Goal: Information Seeking & Learning: Find specific fact

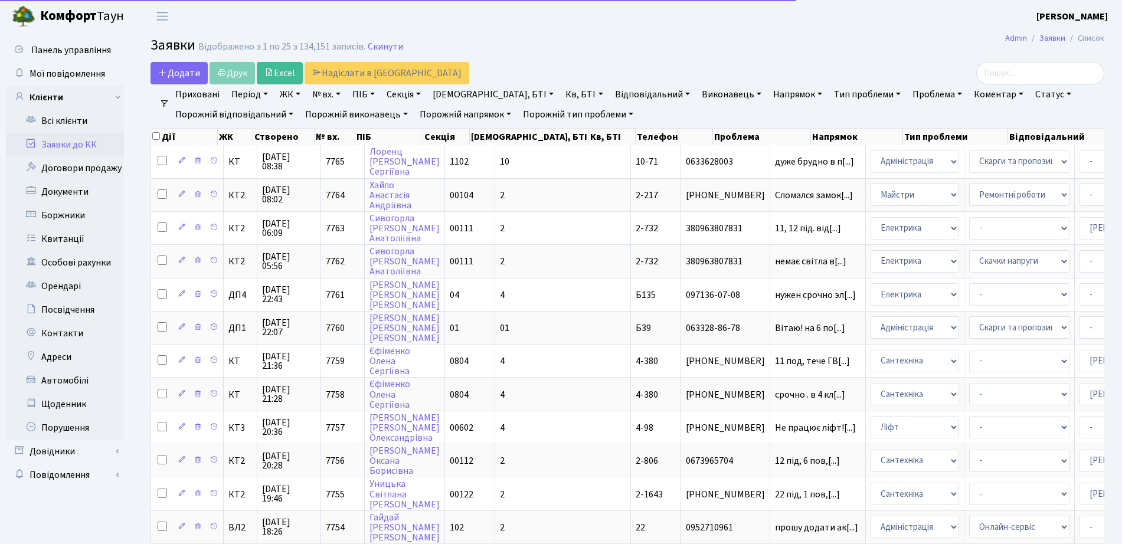
select select "25"
click at [83, 126] on link "Всі клієнти" at bounding box center [65, 121] width 118 height 24
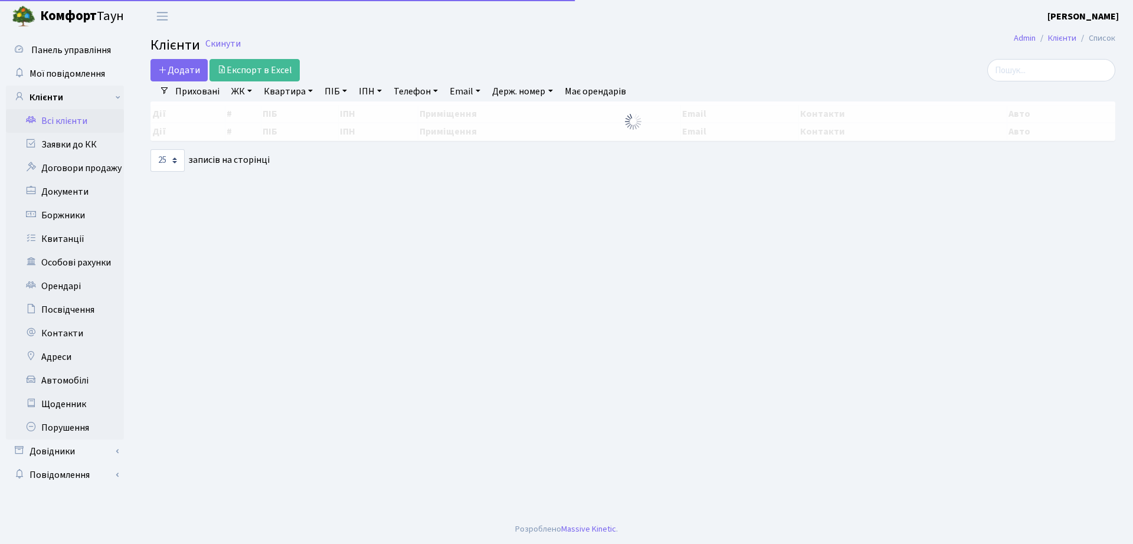
select select "25"
drag, startPoint x: 988, startPoint y: 76, endPoint x: 934, endPoint y: 77, distance: 53.7
click at [972, 77] on div at bounding box center [961, 70] width 310 height 22
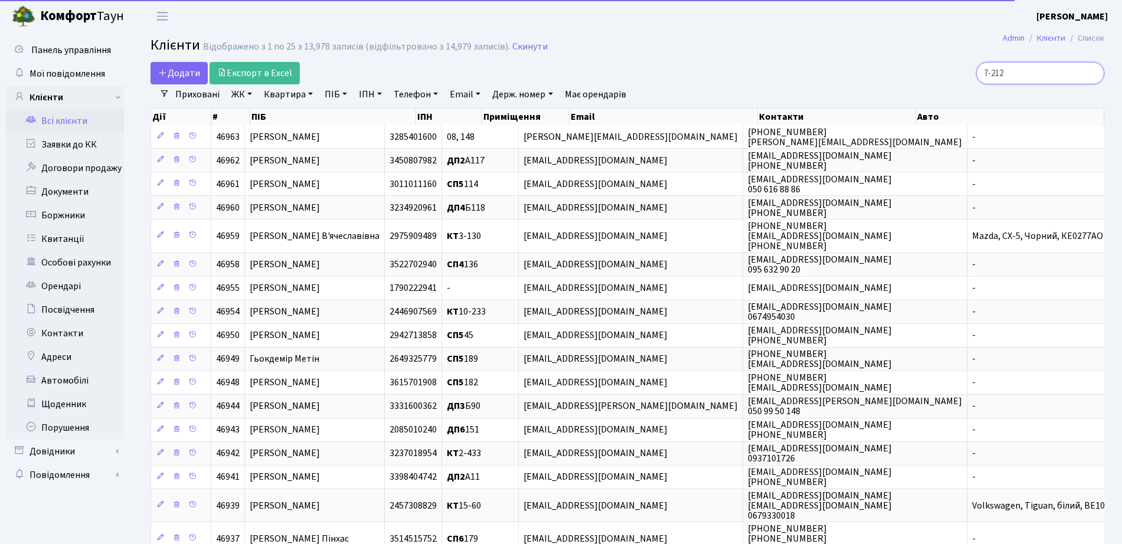
type input "7-212"
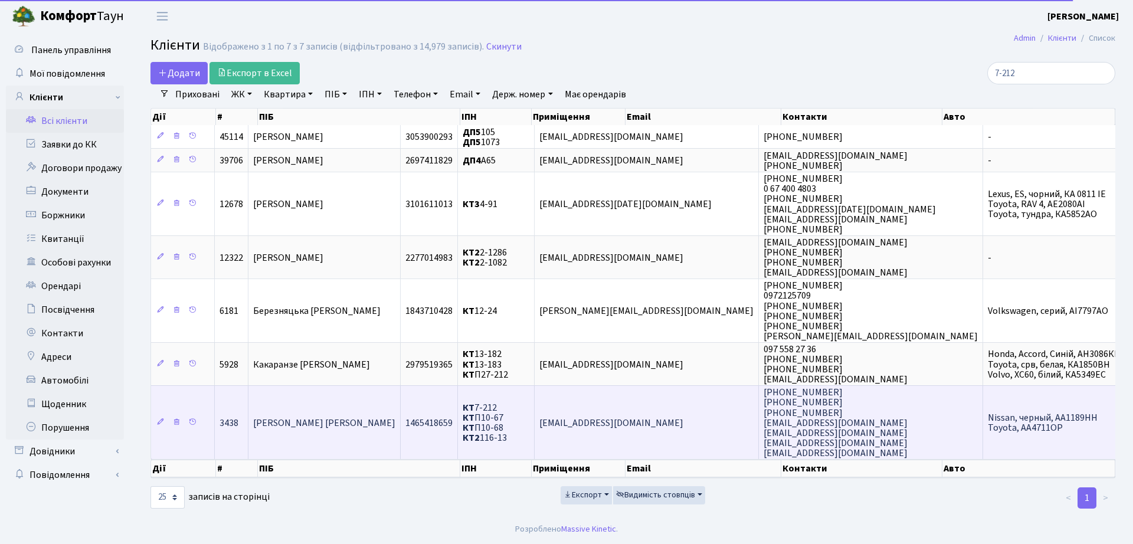
click at [401, 429] on td "[PERSON_NAME] [PERSON_NAME]" at bounding box center [325, 422] width 152 height 74
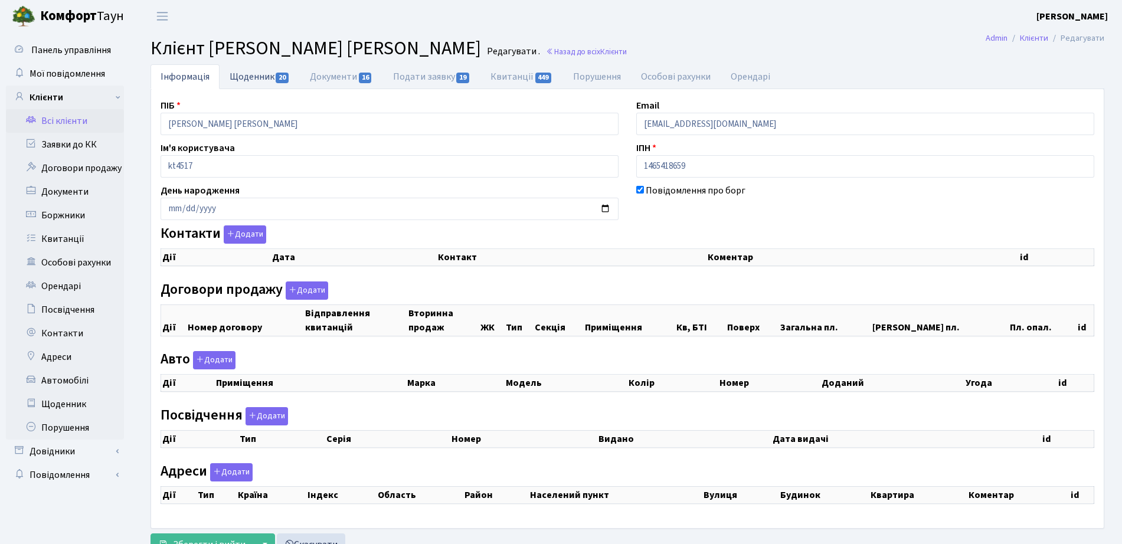
select select "25"
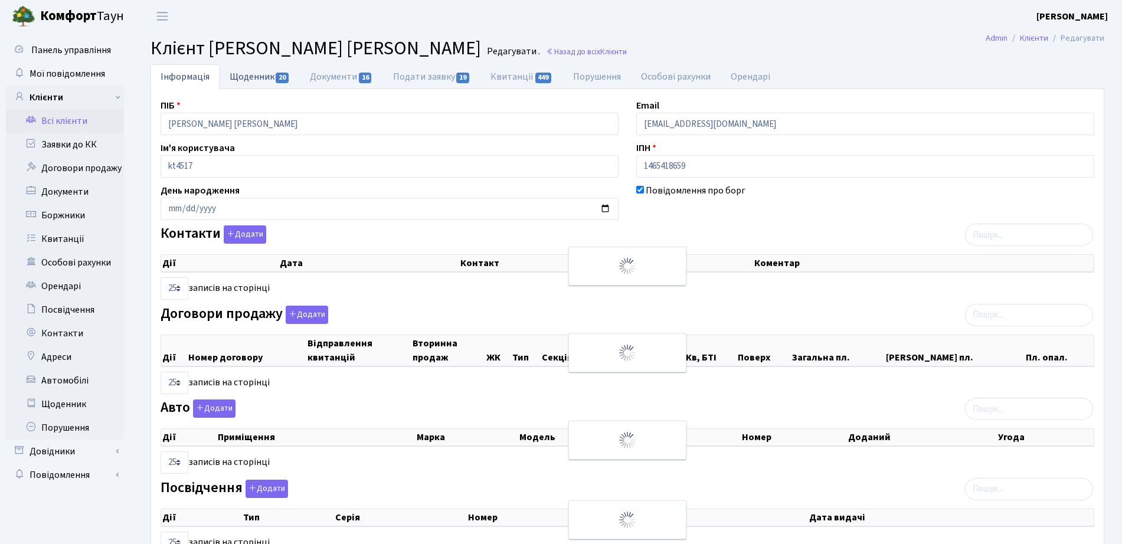
checkbox input "true"
click at [258, 74] on link "Щоденник 20" at bounding box center [260, 76] width 80 height 24
select select "25"
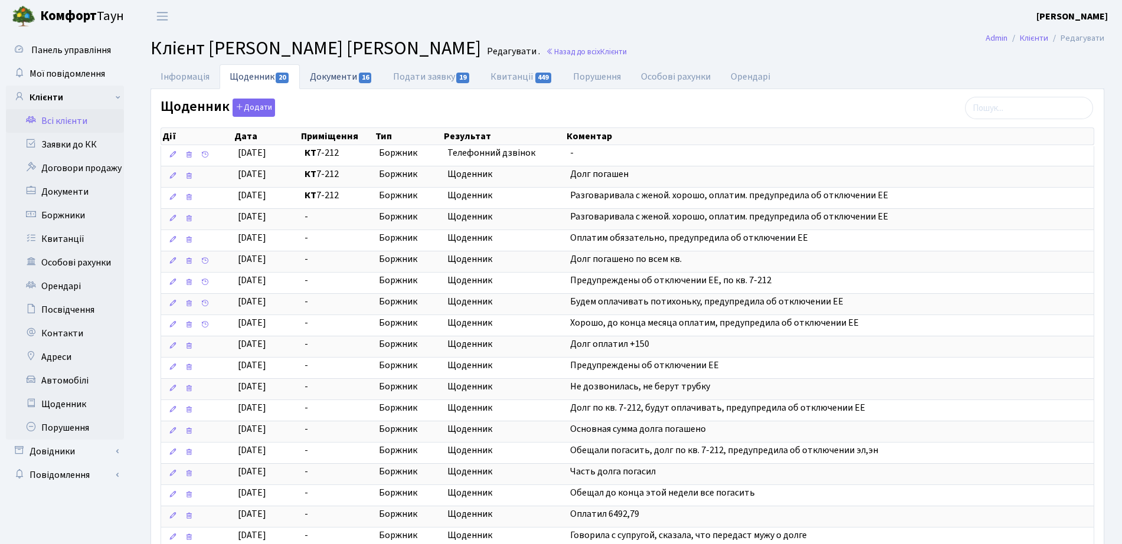
click at [336, 79] on link "Документи 16" at bounding box center [341, 76] width 83 height 24
select select "25"
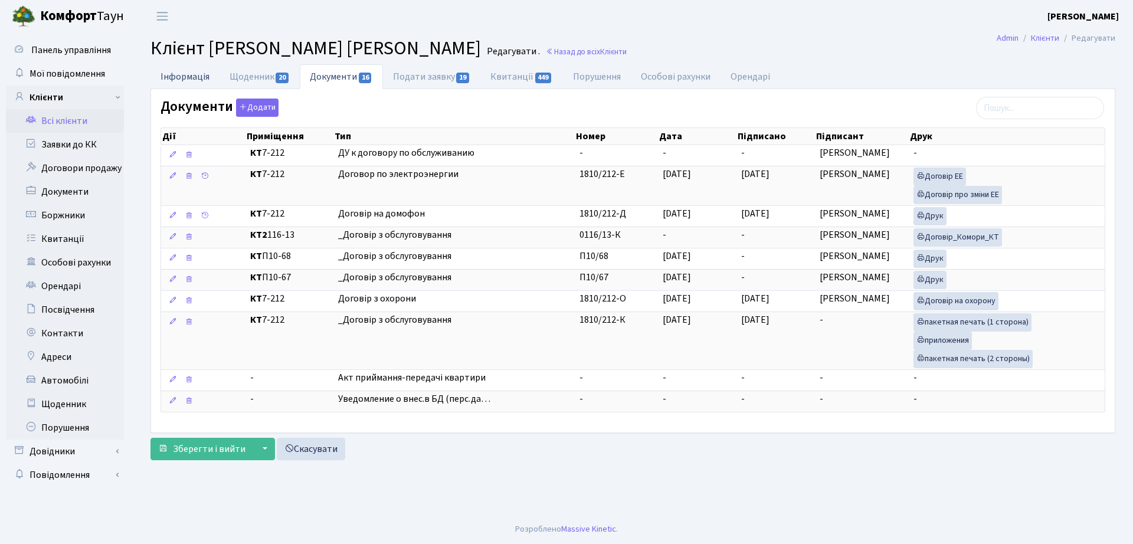
click at [197, 73] on link "Інформація" at bounding box center [185, 76] width 69 height 24
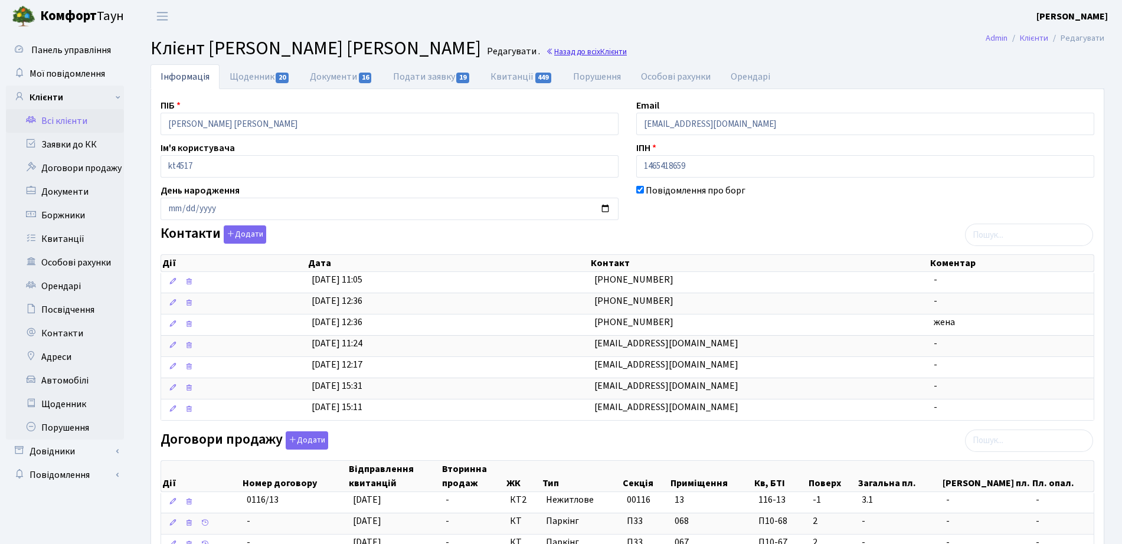
click at [600, 48] on span "Клієнти" at bounding box center [613, 51] width 27 height 11
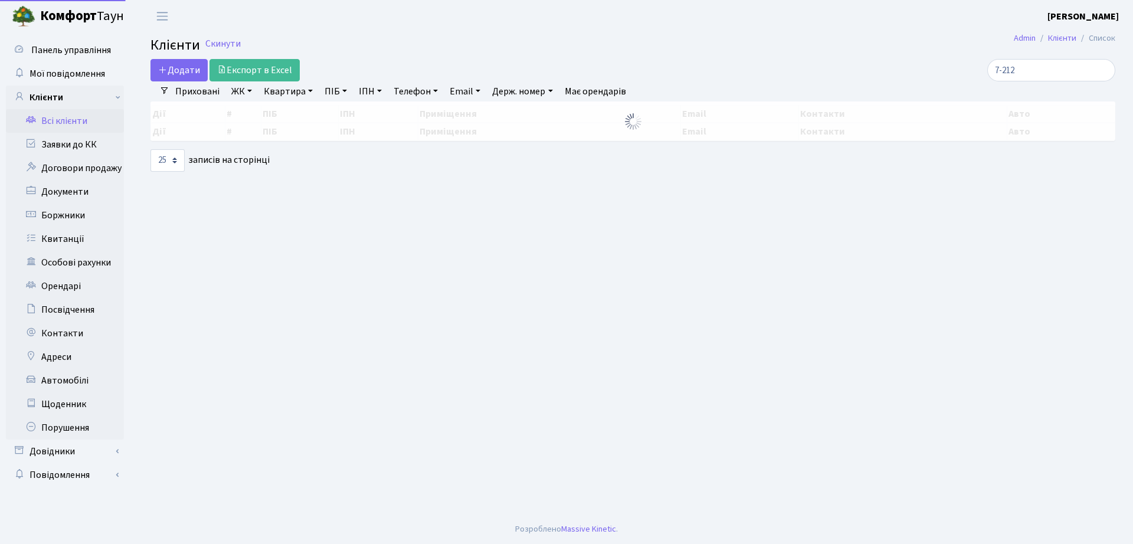
select select "25"
drag, startPoint x: 0, startPoint y: 0, endPoint x: 915, endPoint y: 76, distance: 918.1
click at [915, 76] on div "7-212" at bounding box center [961, 70] width 310 height 22
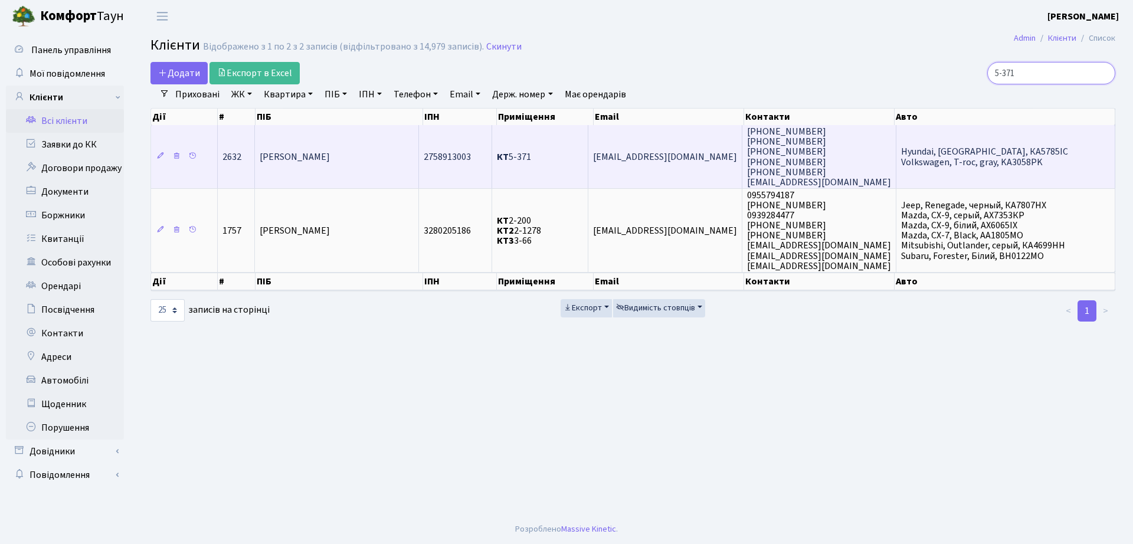
type input "5-371"
click at [550, 151] on td "КТ 5-371" at bounding box center [540, 156] width 96 height 63
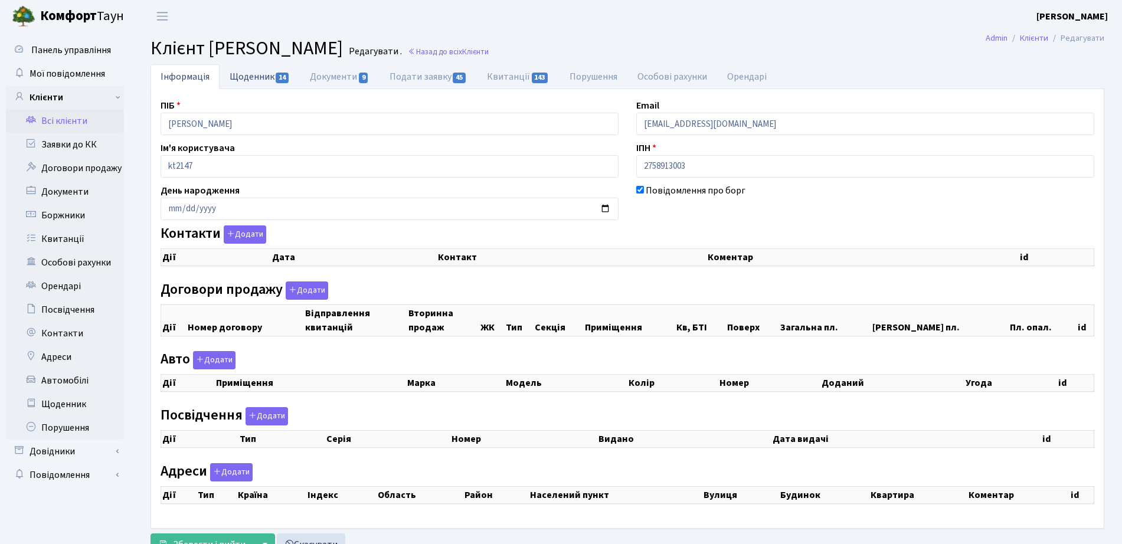
checkbox input "true"
select select "25"
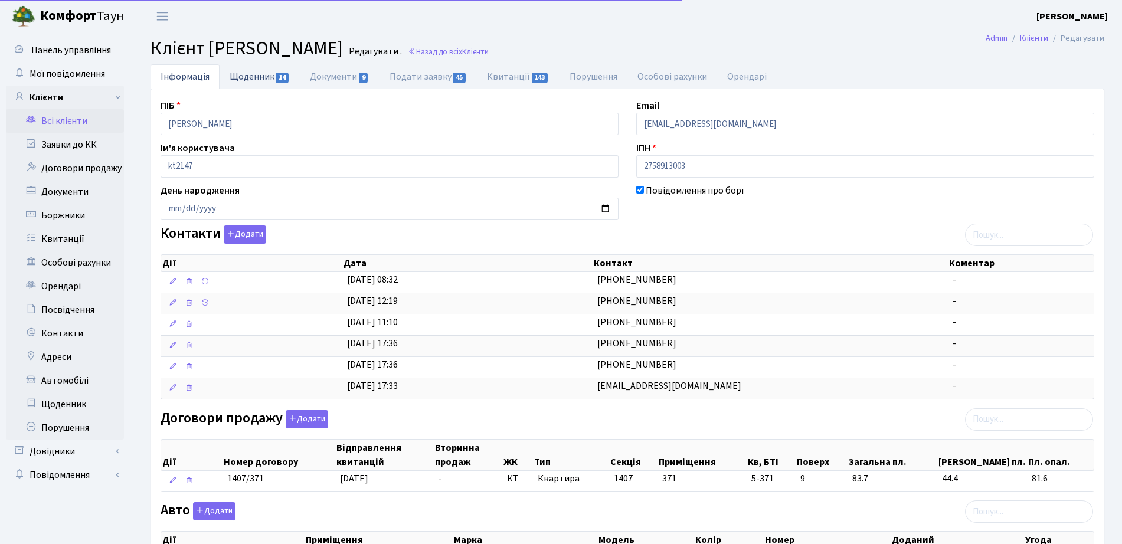
click at [270, 72] on link "Щоденник 14" at bounding box center [260, 76] width 80 height 24
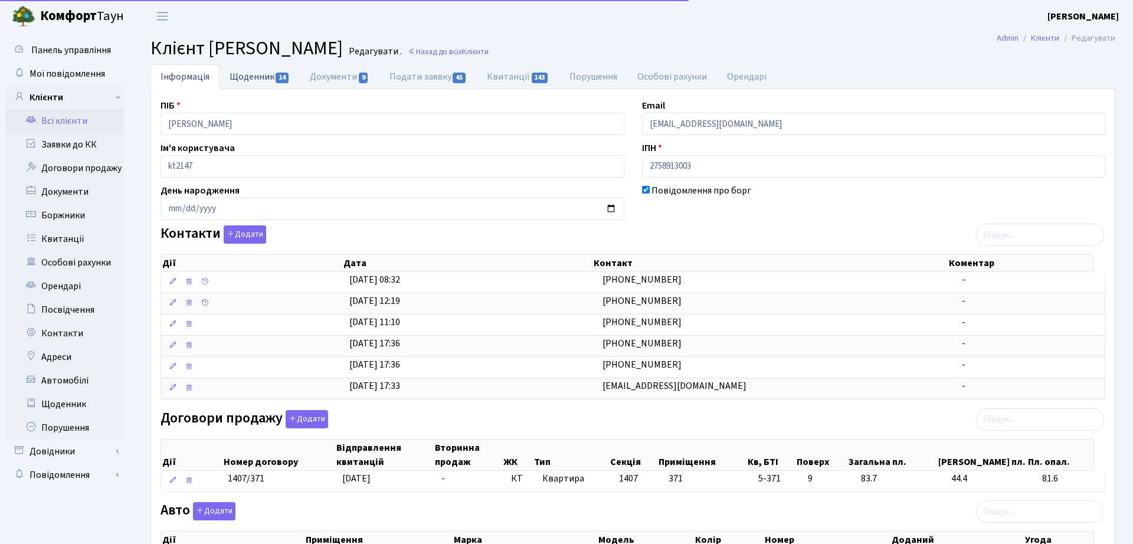
select select "25"
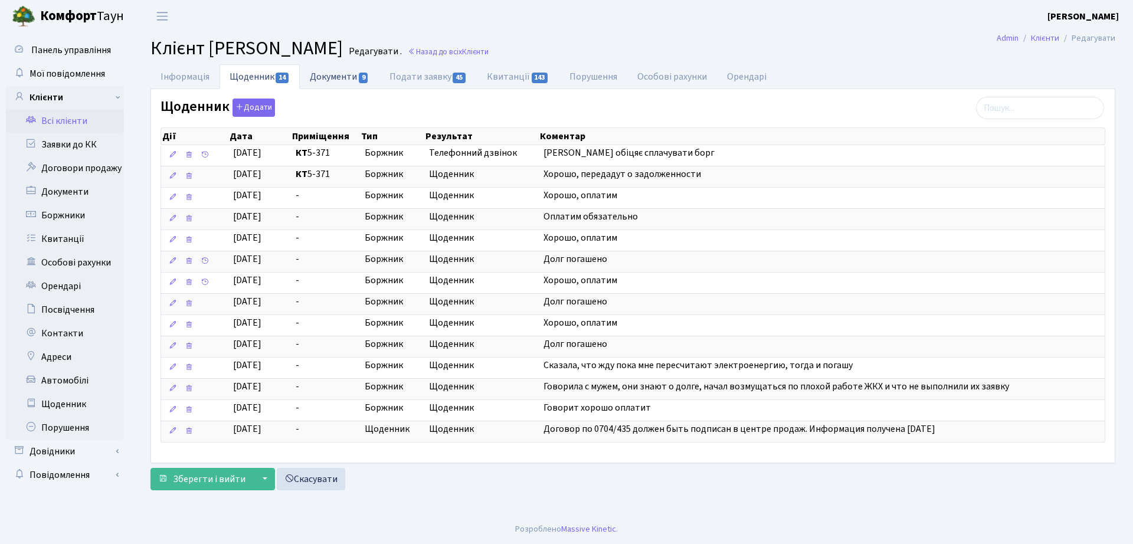
click at [331, 73] on link "Документи 9" at bounding box center [339, 76] width 79 height 24
select select "25"
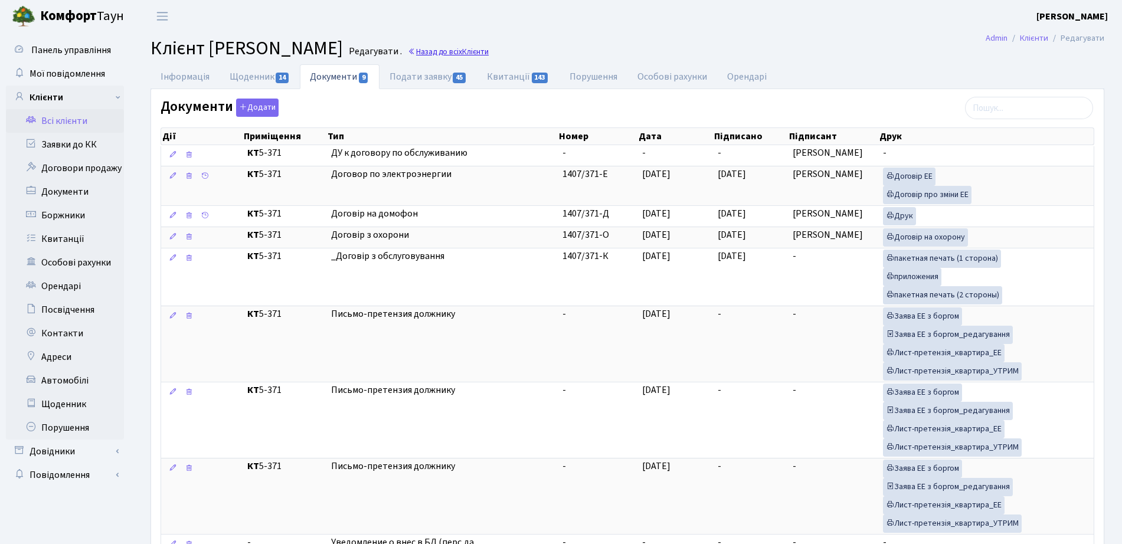
click at [489, 50] on span "Клієнти" at bounding box center [475, 51] width 27 height 11
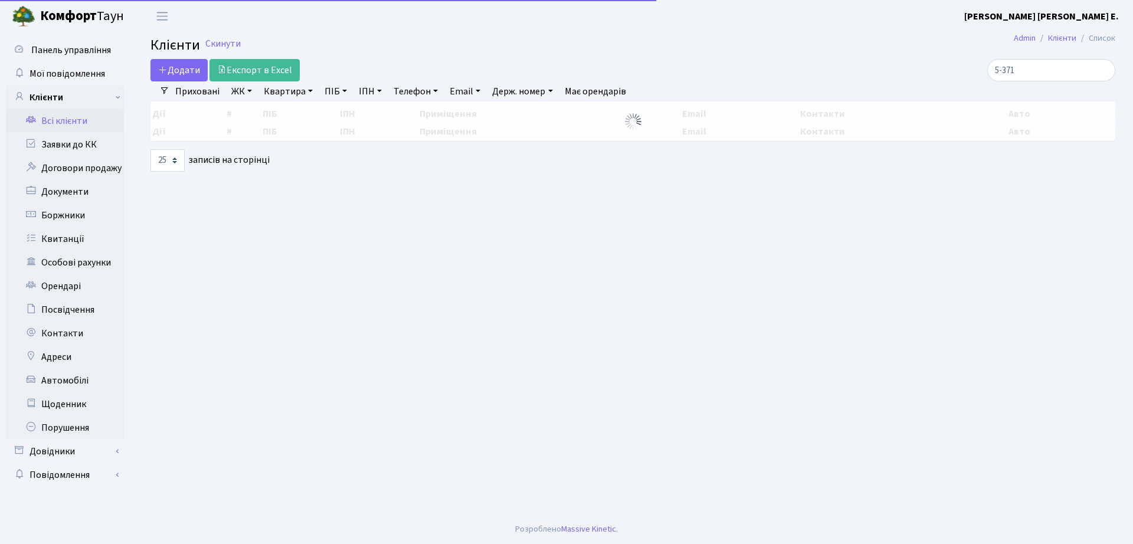
select select "25"
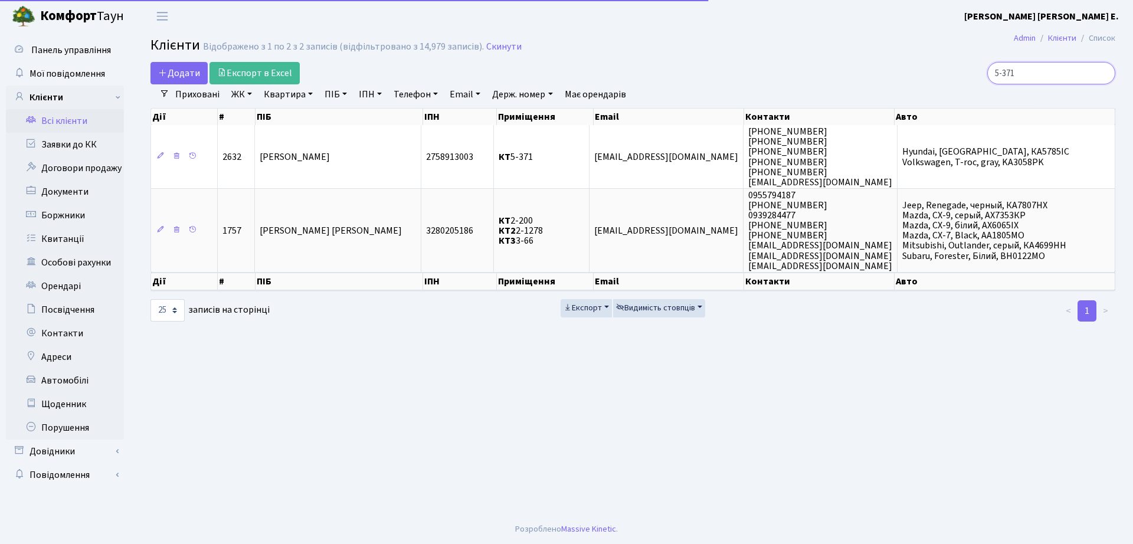
drag, startPoint x: 976, startPoint y: 70, endPoint x: 836, endPoint y: 66, distance: 139.4
click at [836, 66] on div "5-371" at bounding box center [961, 73] width 310 height 22
type input "10-116"
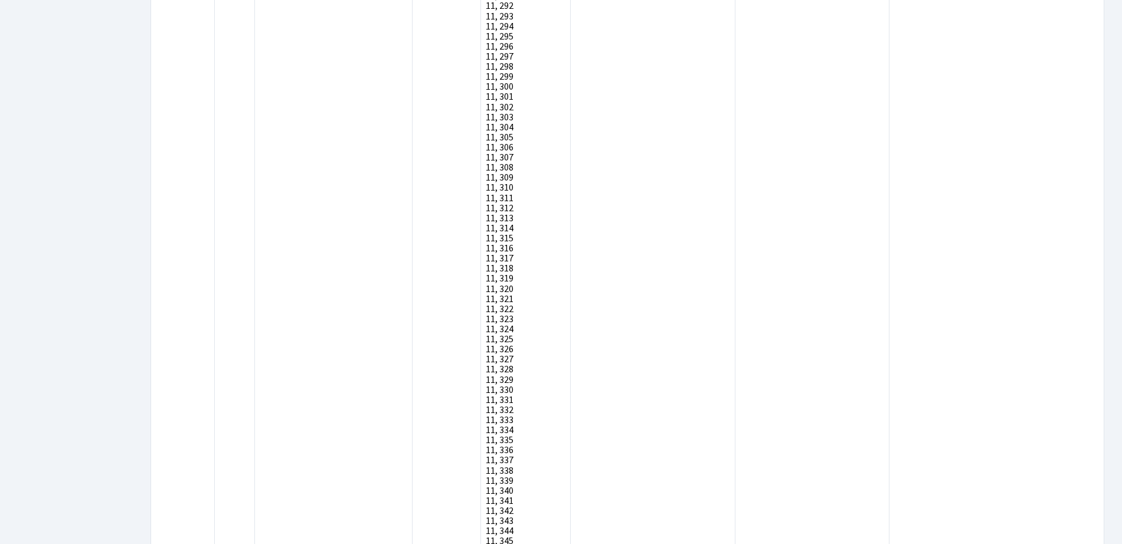
scroll to position [10963, 0]
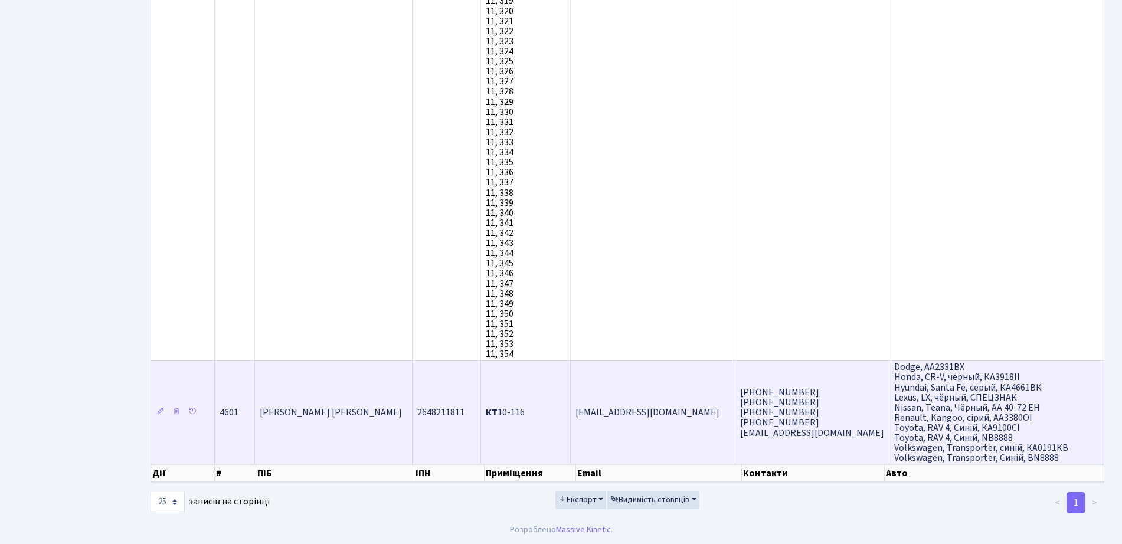
click at [461, 426] on td "2648211811" at bounding box center [447, 412] width 68 height 104
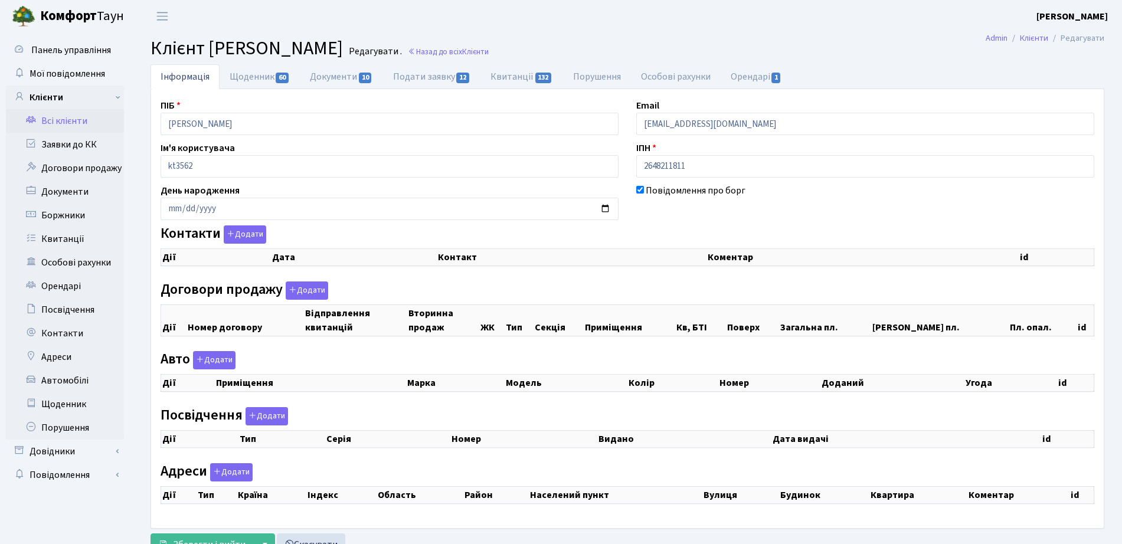
checkbox input "true"
select select "25"
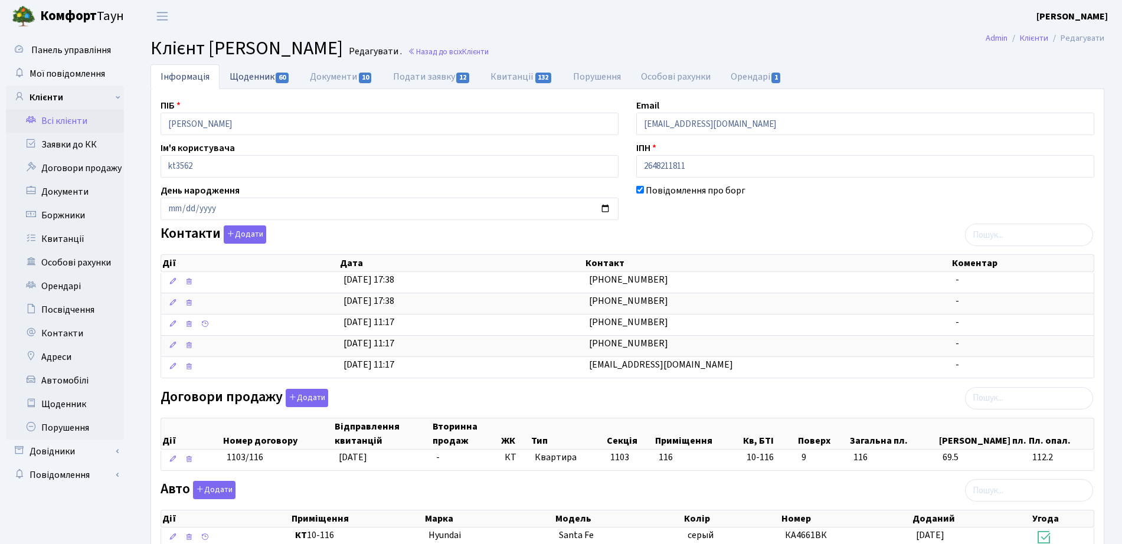
click at [272, 76] on link "Щоденник 60" at bounding box center [260, 76] width 80 height 24
select select "25"
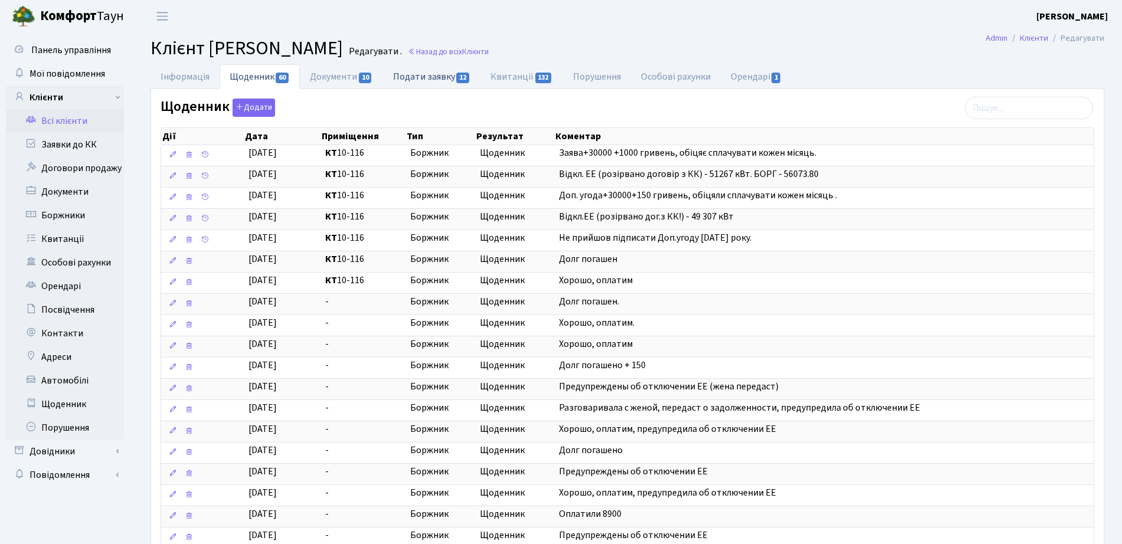
click at [451, 78] on link "Подати заявку 12" at bounding box center [431, 76] width 97 height 24
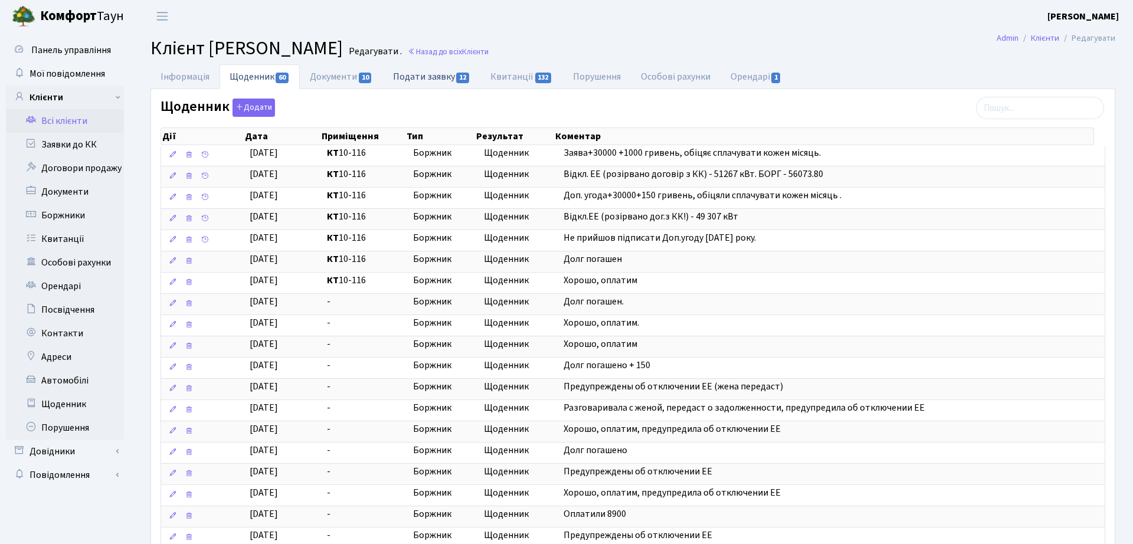
select select "25"
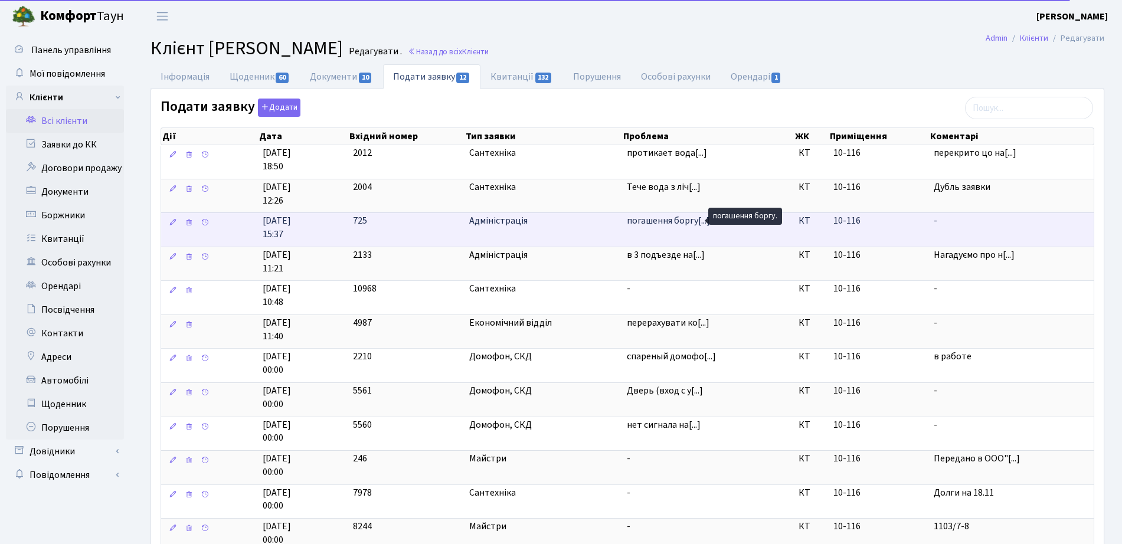
click at [672, 219] on span "погашення боргу[...]" at bounding box center [668, 220] width 83 height 13
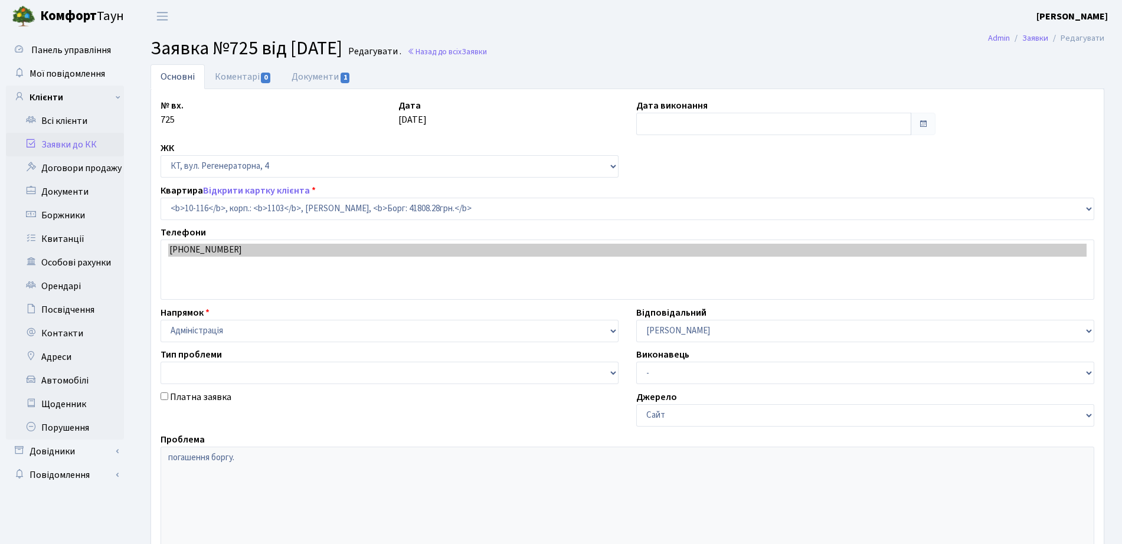
select select "6685"
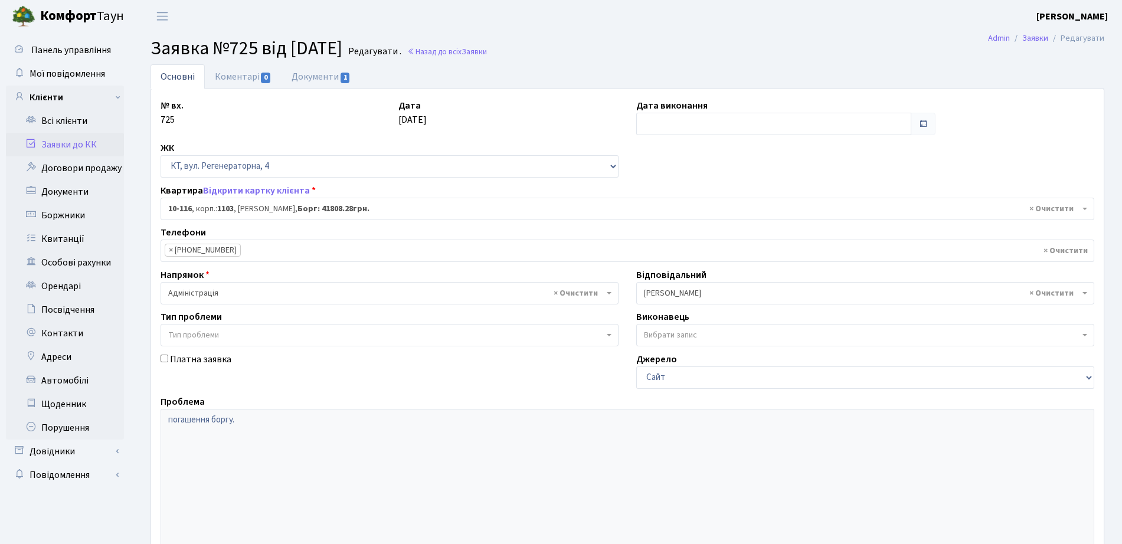
type input "[DATE]"
click at [352, 82] on link "Документи 1" at bounding box center [321, 76] width 79 height 24
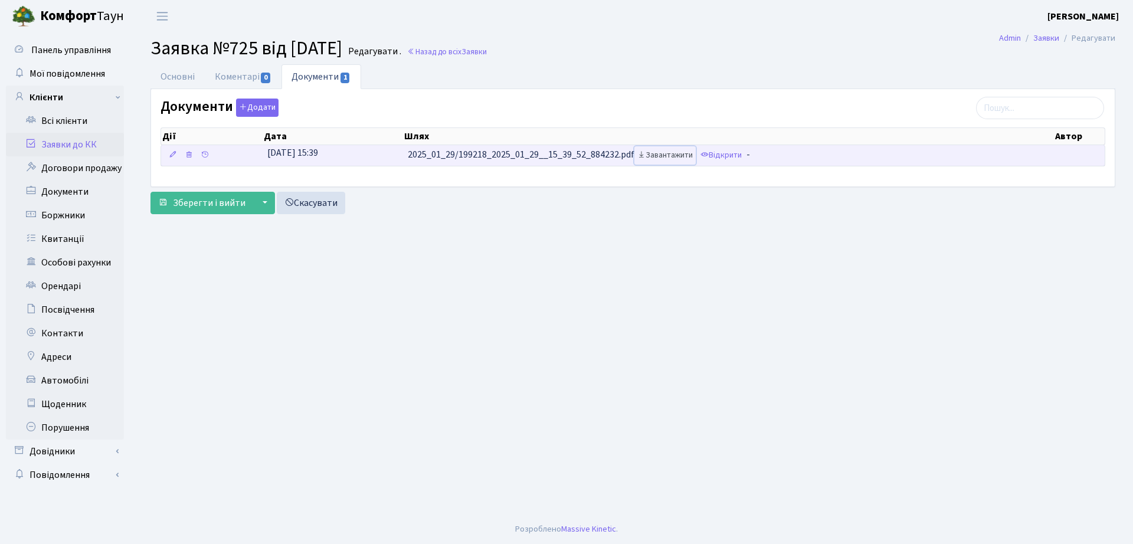
click at [685, 156] on link "Завантажити" at bounding box center [665, 155] width 61 height 18
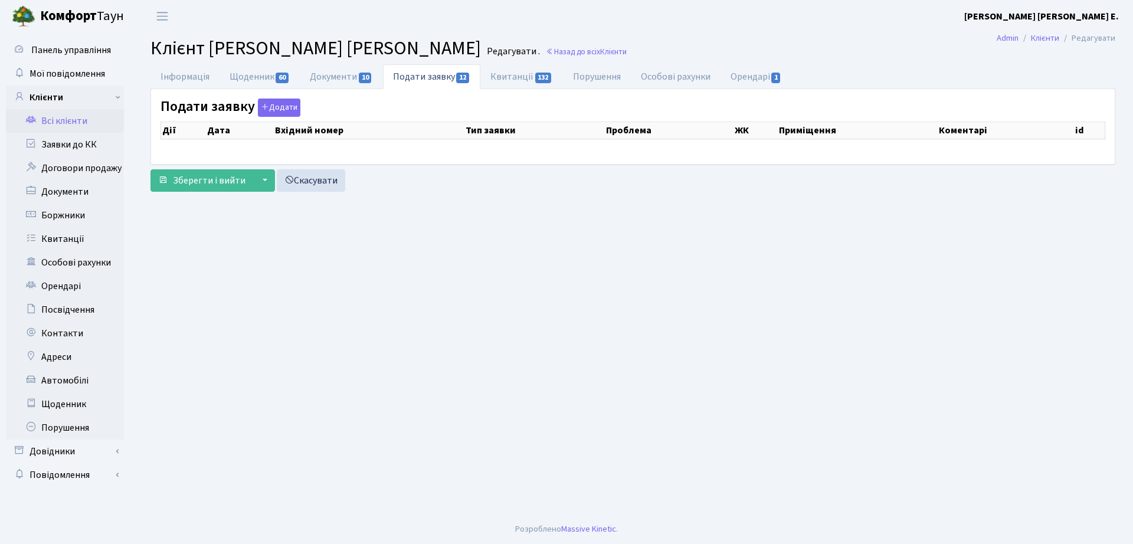
select select "25"
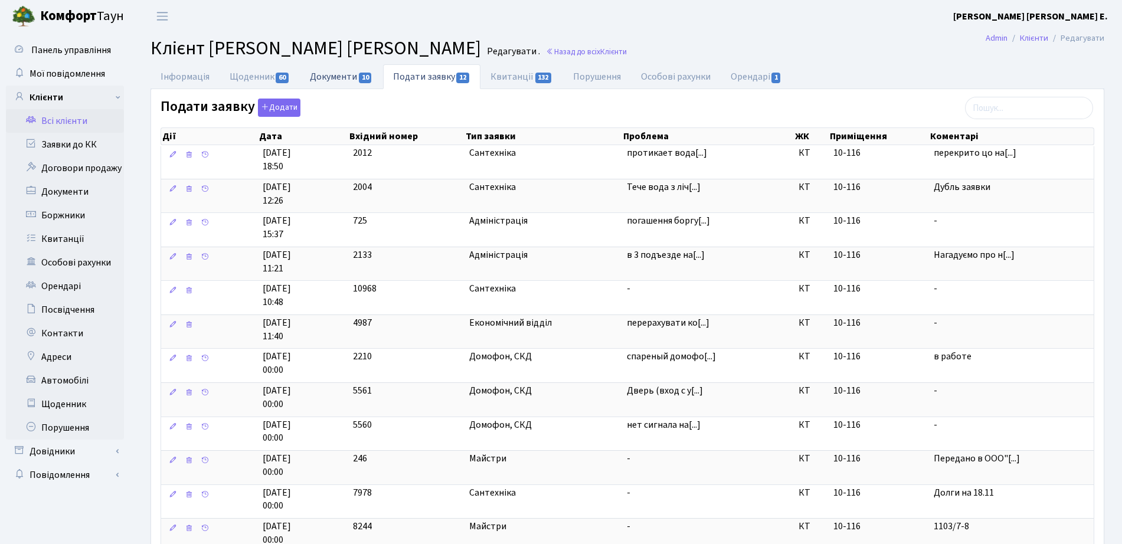
click at [317, 83] on link "Документи 10" at bounding box center [341, 76] width 83 height 24
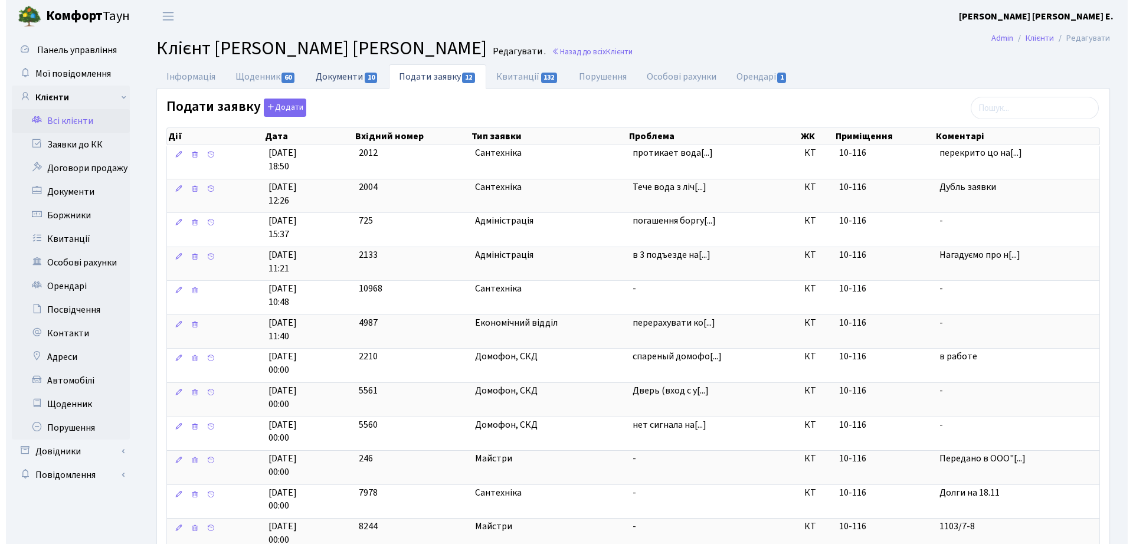
select select "25"
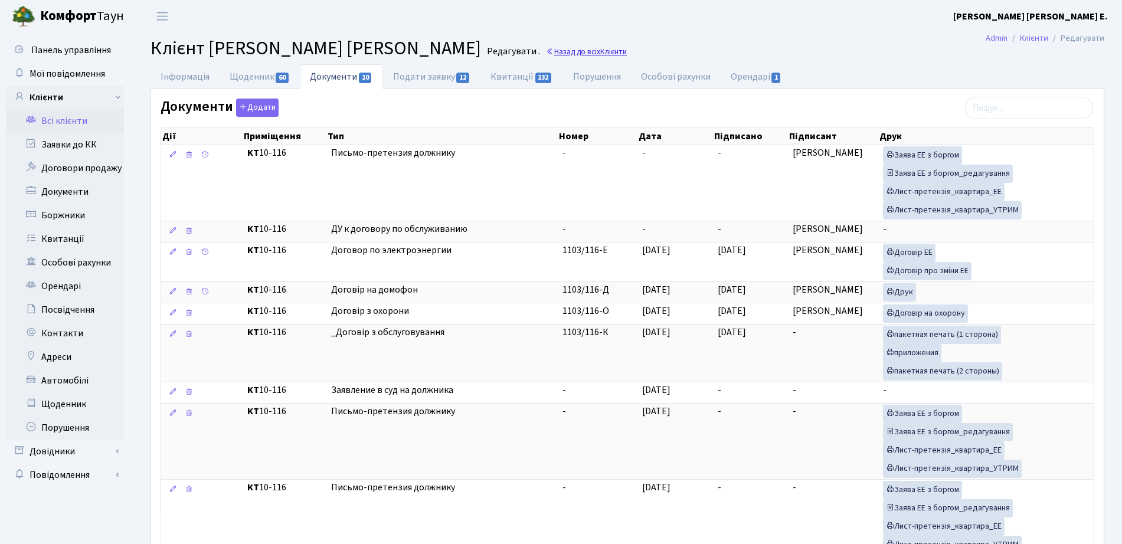
click at [546, 53] on link "Назад до всіх Клієнти" at bounding box center [586, 51] width 81 height 11
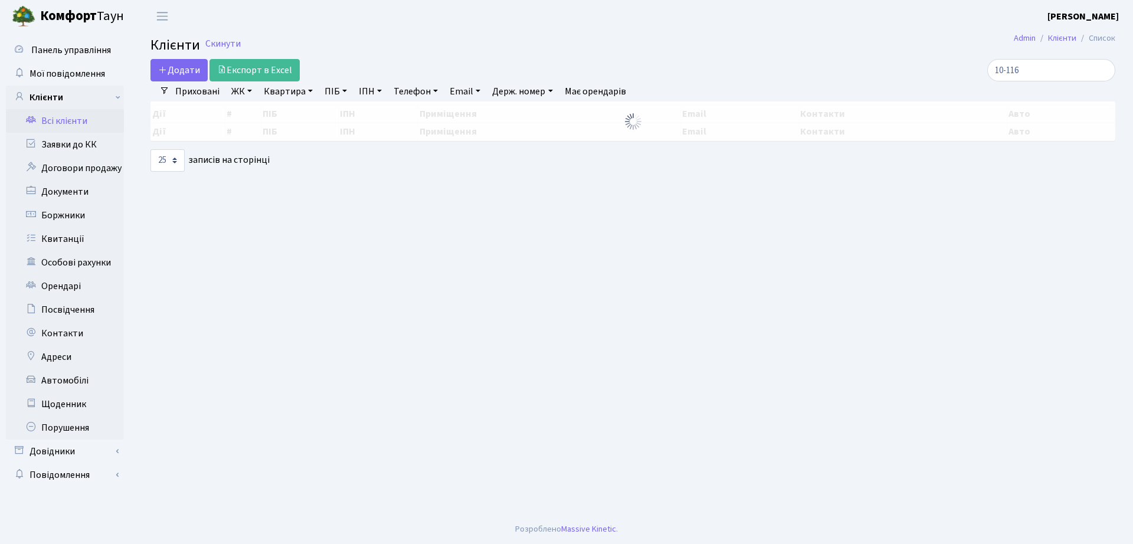
select select "25"
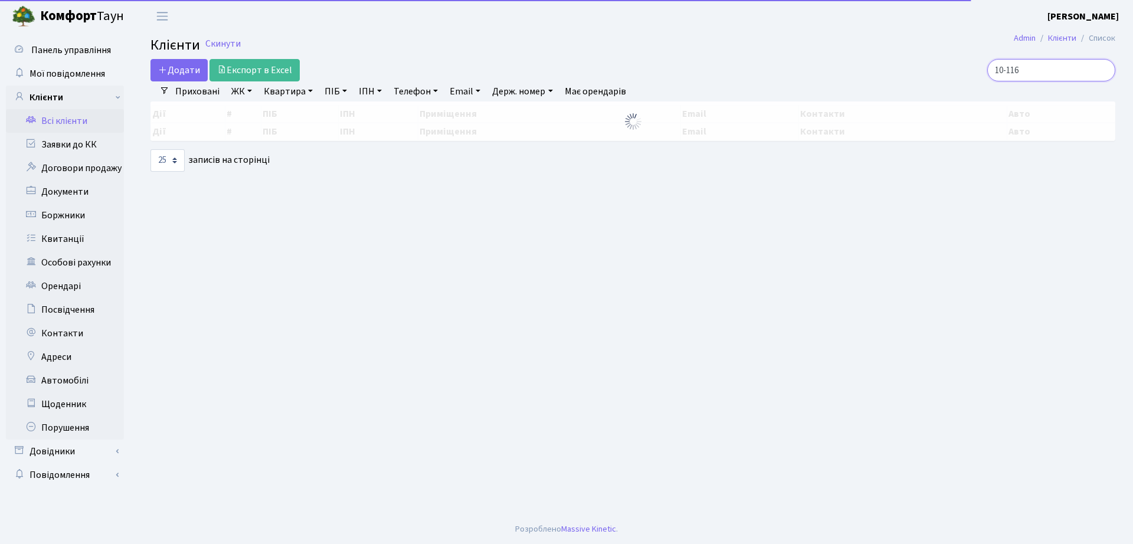
drag, startPoint x: 1055, startPoint y: 74, endPoint x: 899, endPoint y: 90, distance: 157.3
click at [899, 90] on div "Додати Експорт в Excel 10-116 Фільтри Приховані ЖК ТХ, вул. Ділова, 1/2 КТ, вул…" at bounding box center [633, 115] width 983 height 113
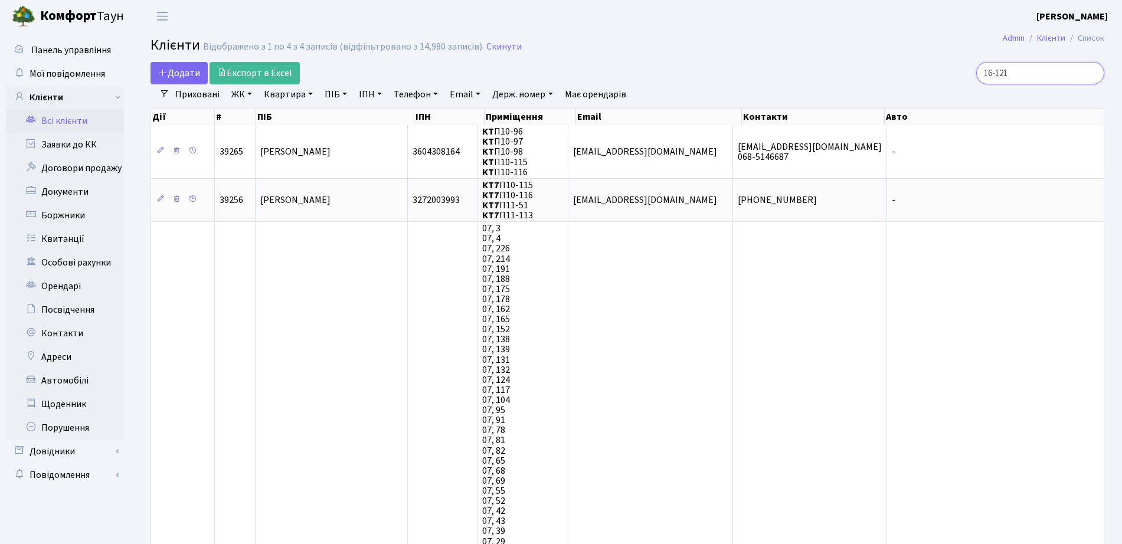
type input "16-121"
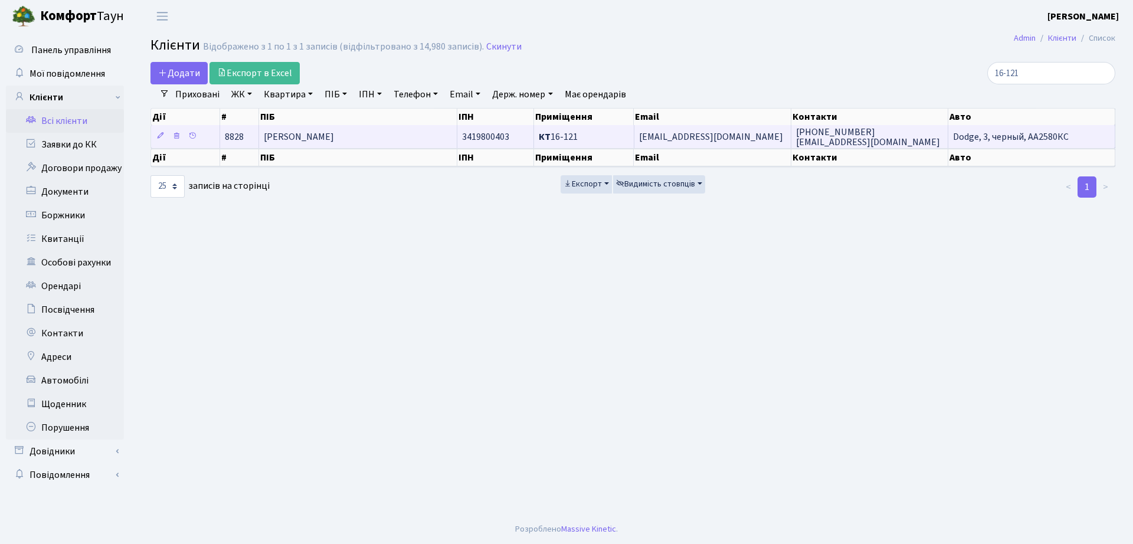
click at [407, 138] on td "[PERSON_NAME]" at bounding box center [358, 136] width 198 height 23
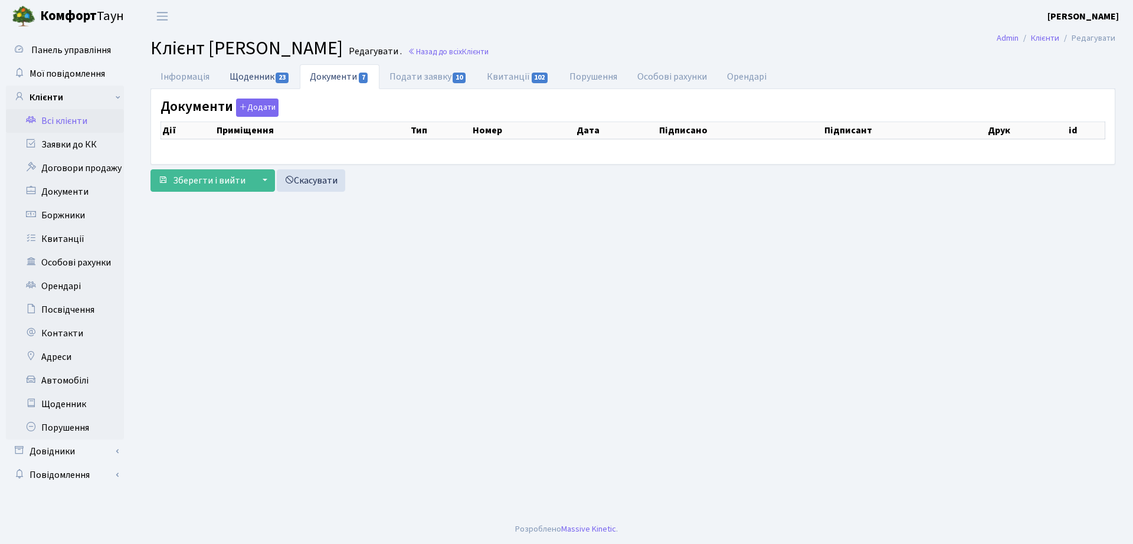
click at [276, 77] on span "23" at bounding box center [282, 78] width 13 height 11
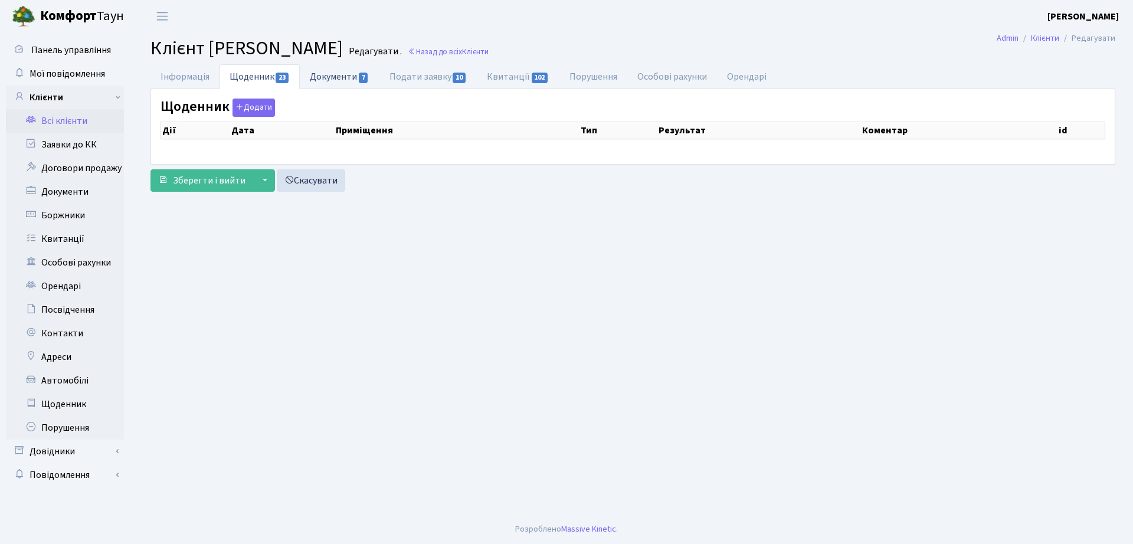
select select "25"
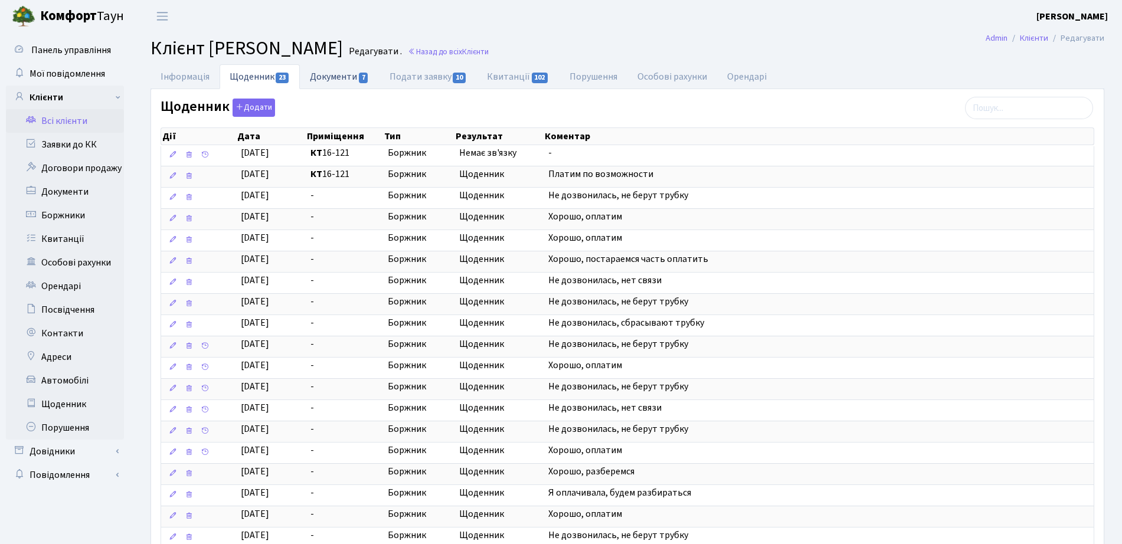
click at [324, 79] on link "Документи 7" at bounding box center [339, 76] width 79 height 24
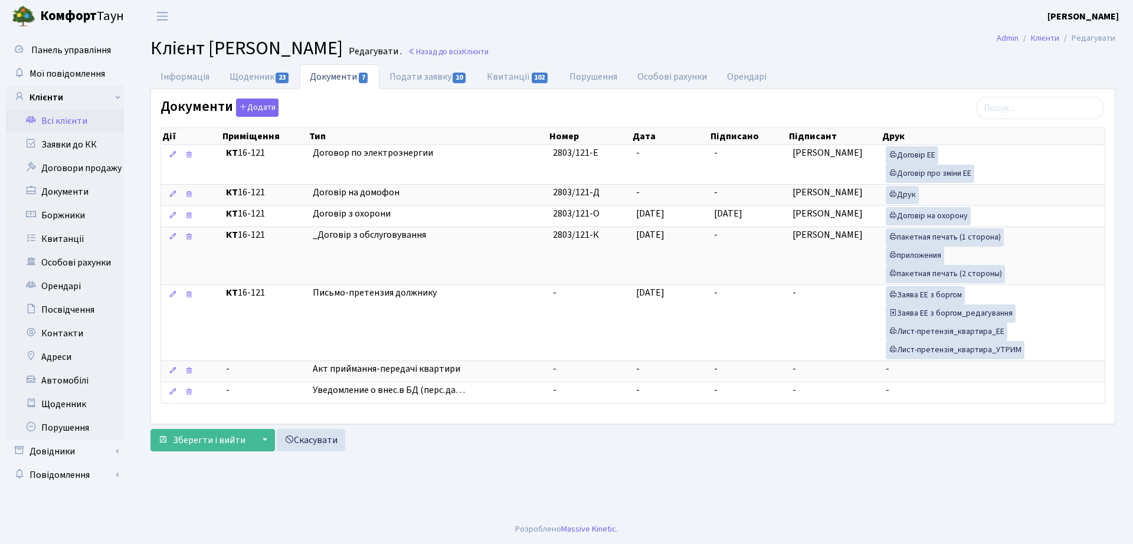
click at [621, 43] on h2 "Клієнт Табахарник Мар'яна Ярославівна Редагувати . Назад до всіх Клієнти" at bounding box center [633, 48] width 965 height 22
click at [489, 50] on span "Клієнти" at bounding box center [475, 51] width 27 height 11
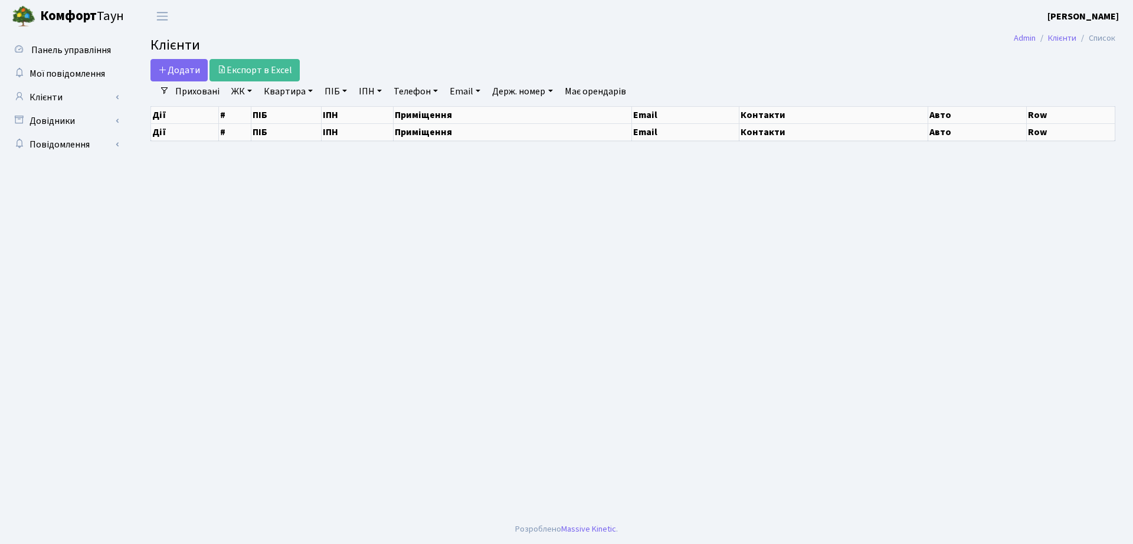
select select "25"
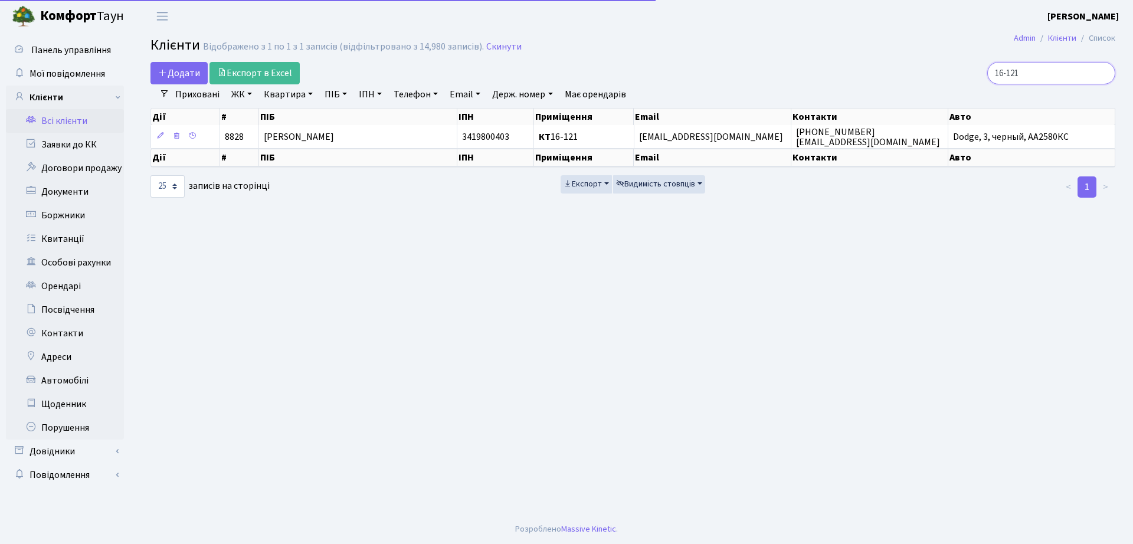
drag, startPoint x: 1058, startPoint y: 70, endPoint x: 860, endPoint y: 74, distance: 197.8
click at [860, 74] on div "16-121" at bounding box center [961, 73] width 310 height 22
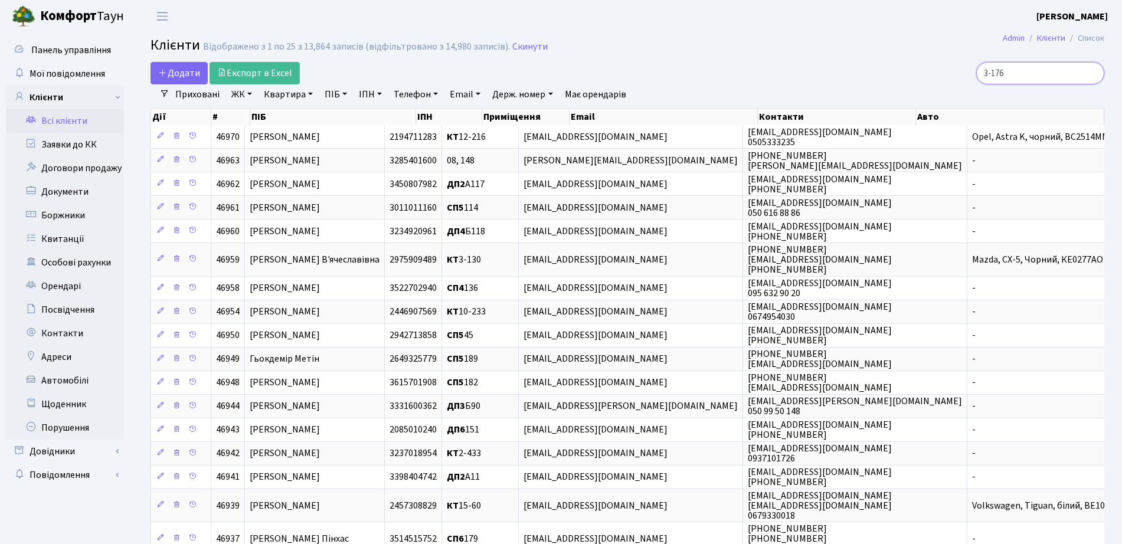
type input "3-176"
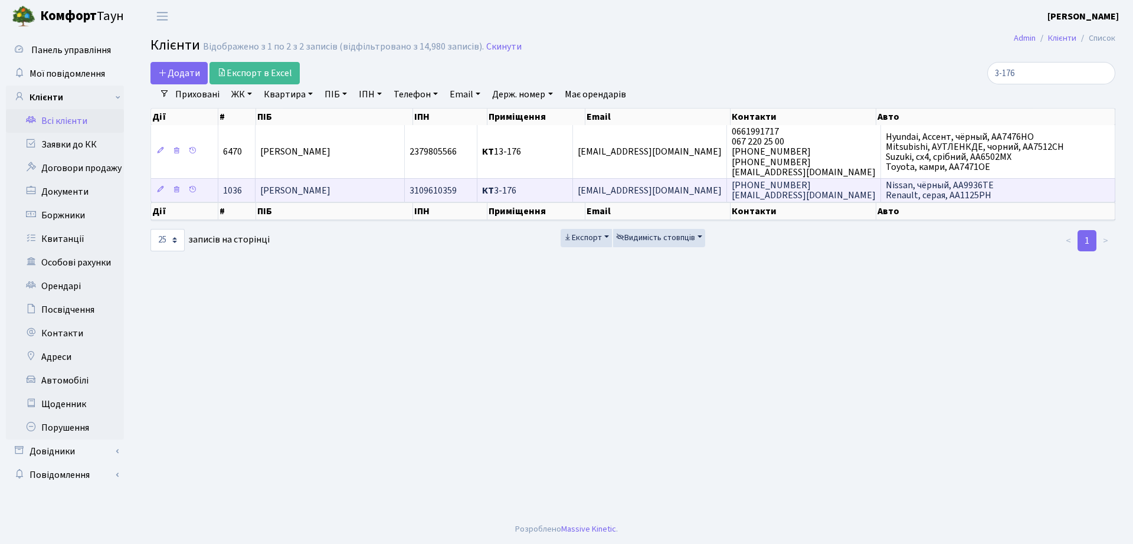
click at [541, 191] on td "КТ 3-176" at bounding box center [526, 190] width 96 height 24
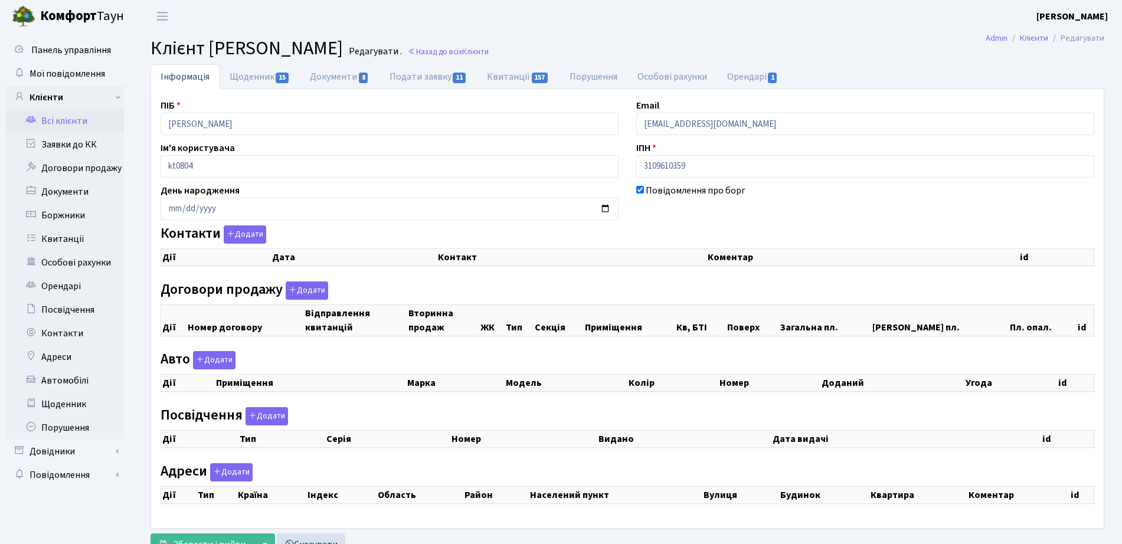
checkbox input "true"
select select "25"
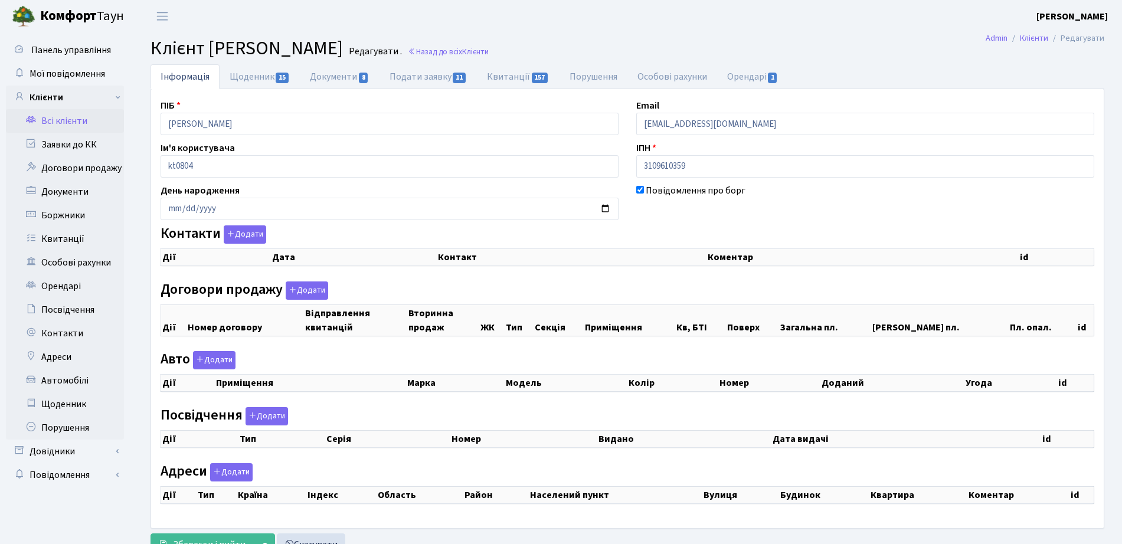
select select "25"
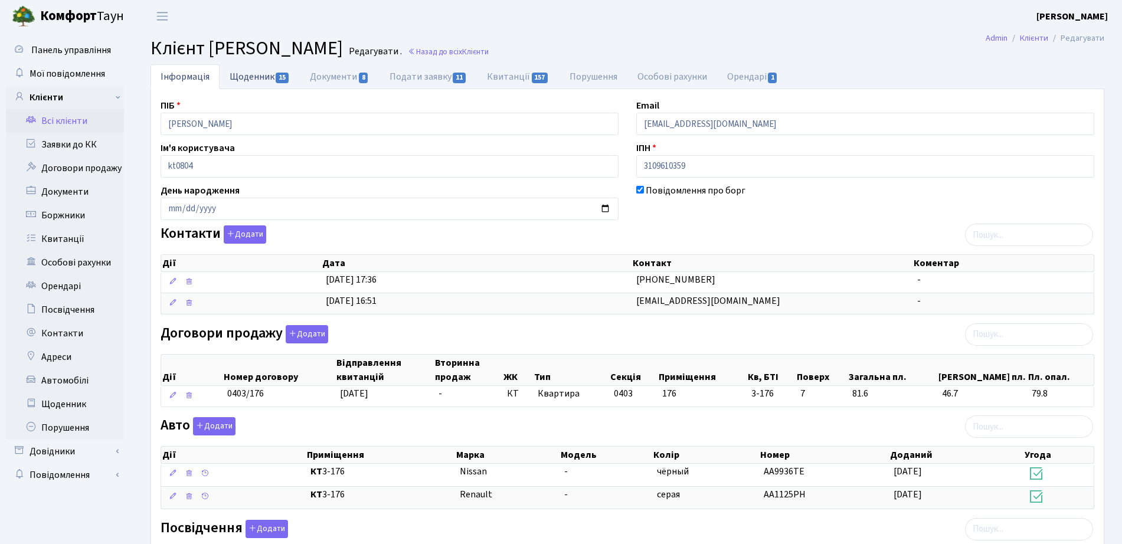
click at [232, 71] on link "Щоденник 15" at bounding box center [260, 76] width 80 height 24
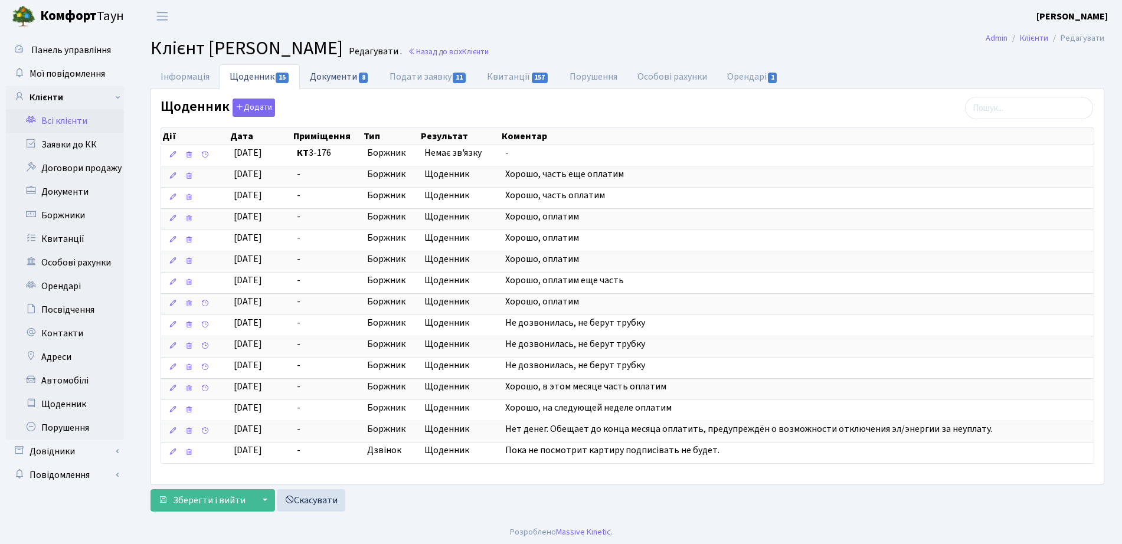
click at [342, 84] on link "Документи 8" at bounding box center [339, 76] width 79 height 24
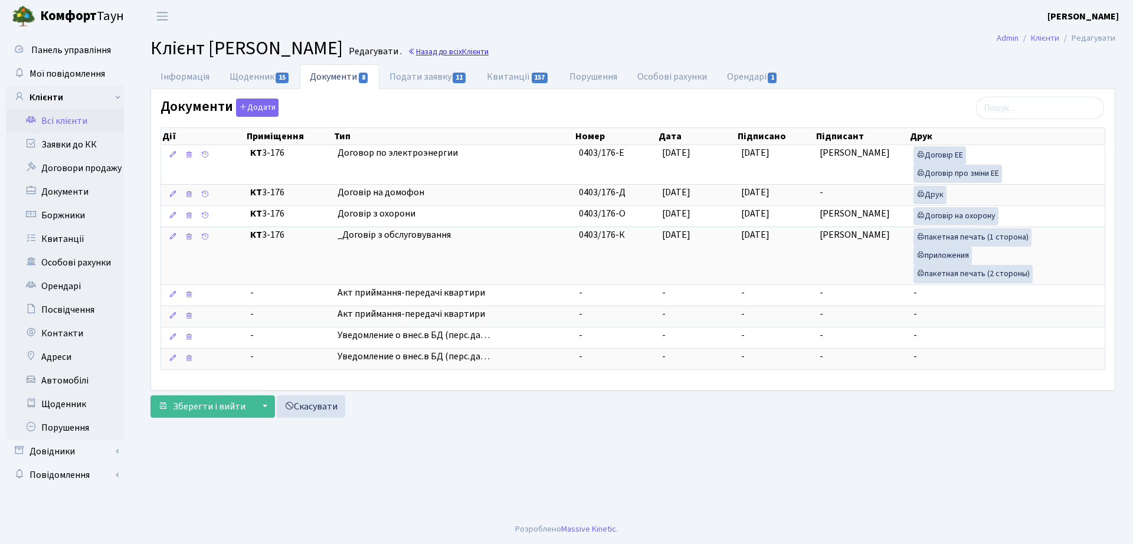
click at [489, 54] on link "Назад до всіх Клієнти" at bounding box center [448, 51] width 81 height 11
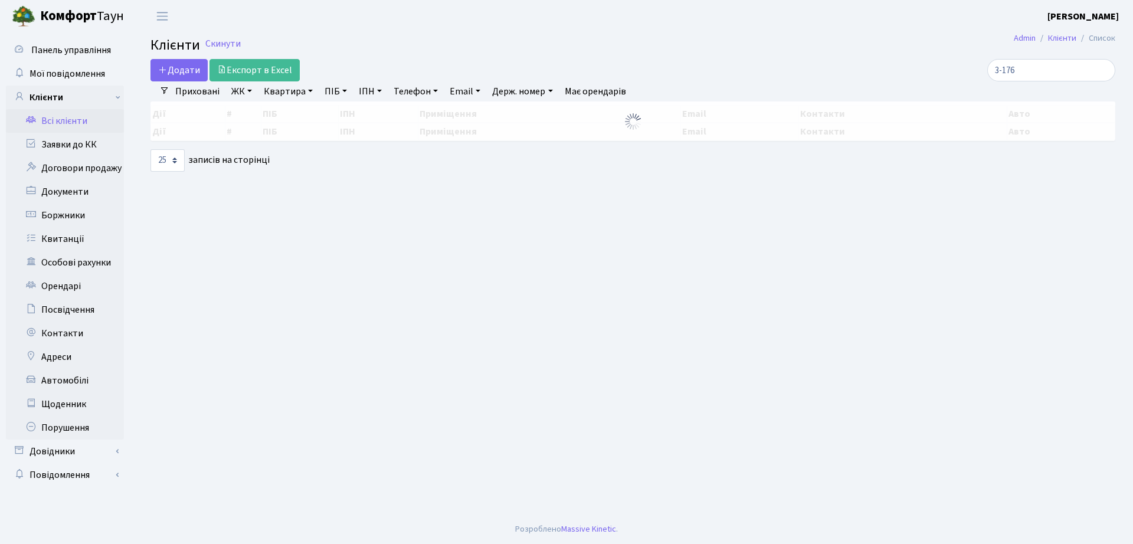
select select "25"
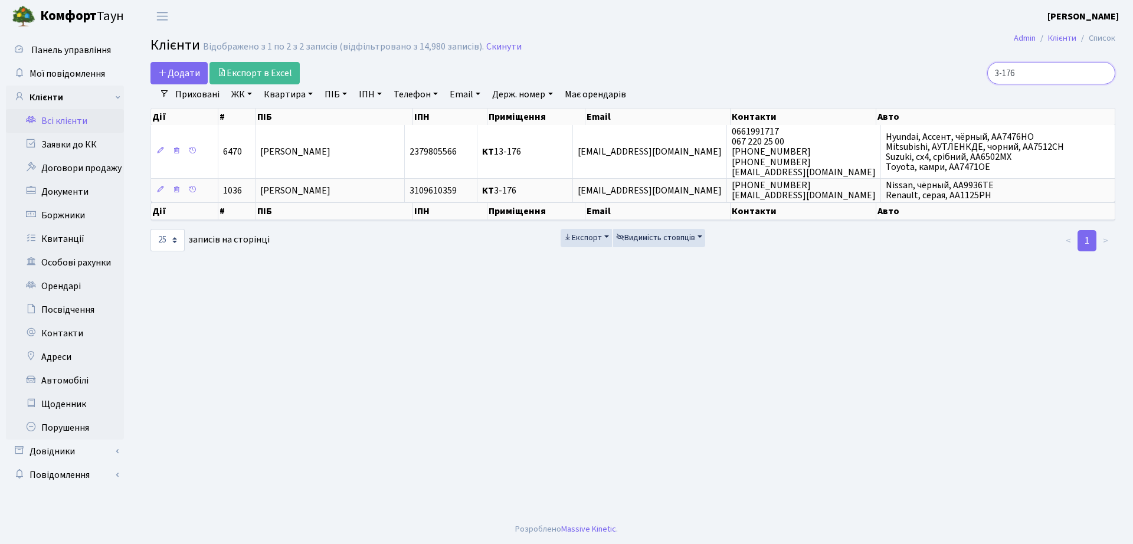
click at [1049, 62] on input "3-176" at bounding box center [1052, 73] width 128 height 22
drag, startPoint x: 1047, startPoint y: 71, endPoint x: 959, endPoint y: 73, distance: 88.0
click at [959, 73] on div "3-176" at bounding box center [961, 73] width 310 height 22
type input "10-35"
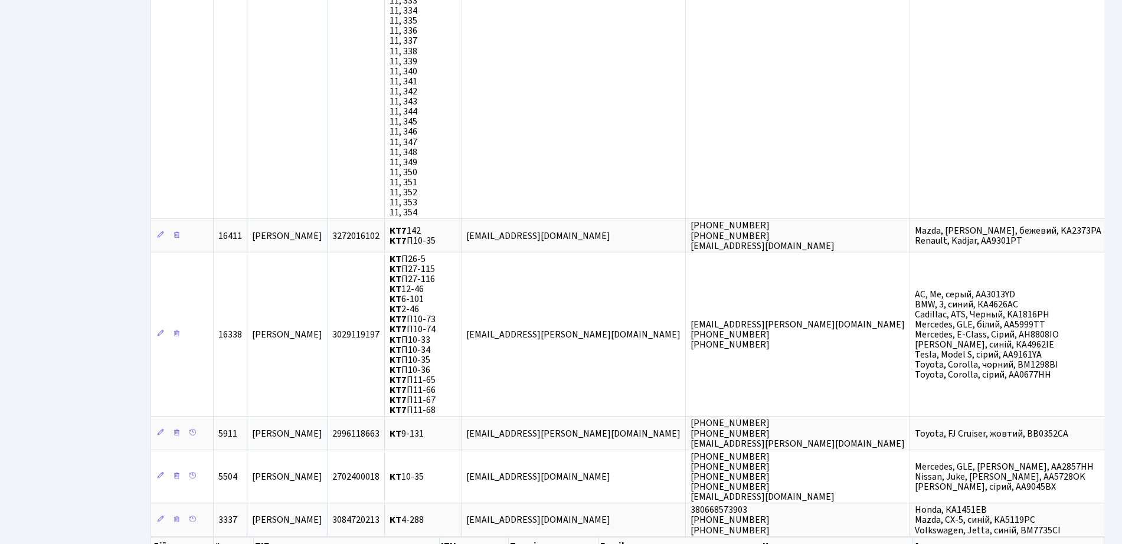
scroll to position [11081, 0]
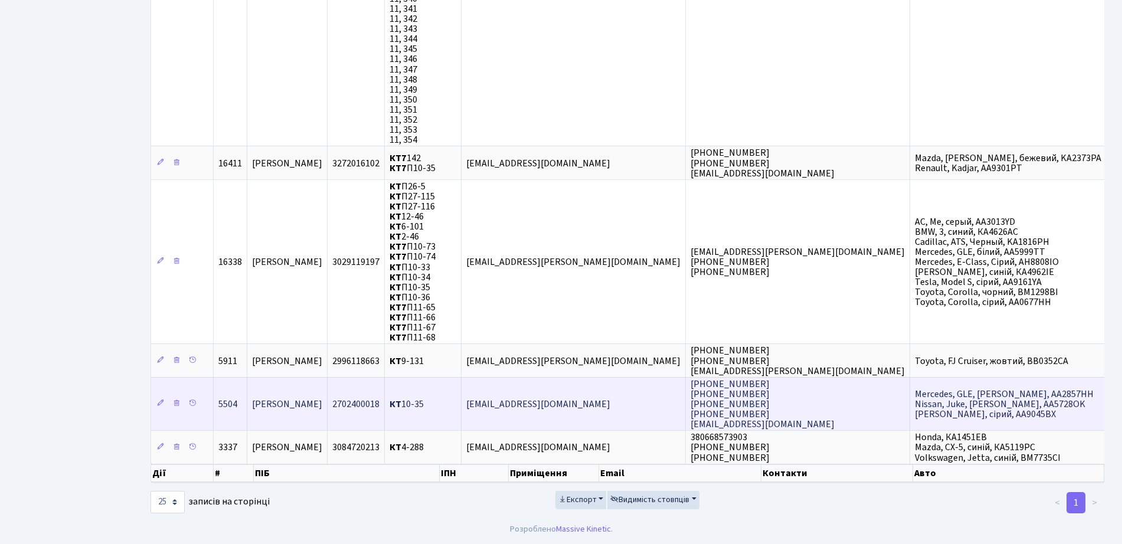
click at [322, 402] on span "Коротєєв Михайло Олександрович" at bounding box center [287, 404] width 70 height 13
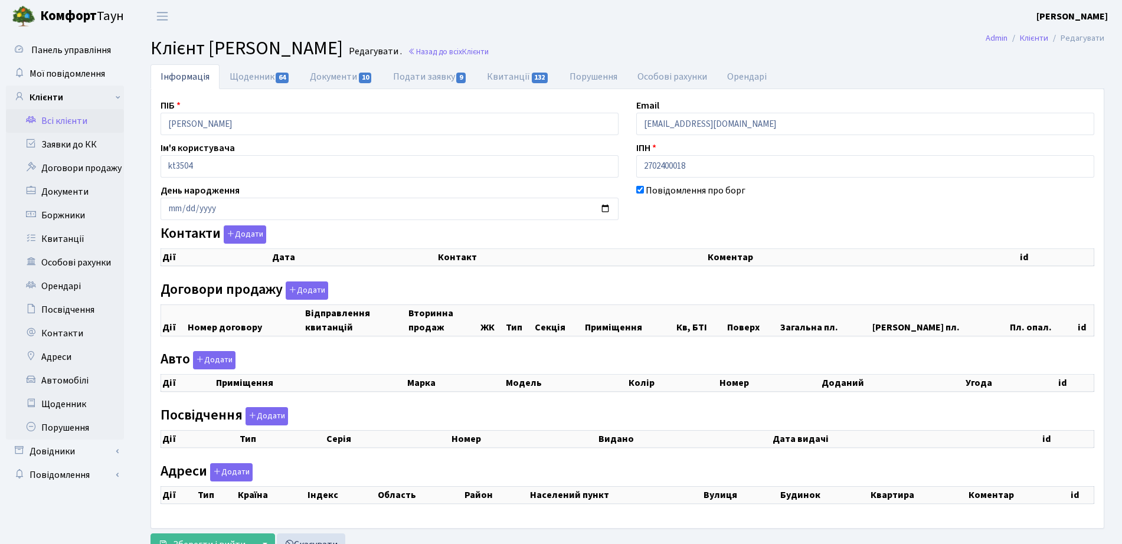
select select "25"
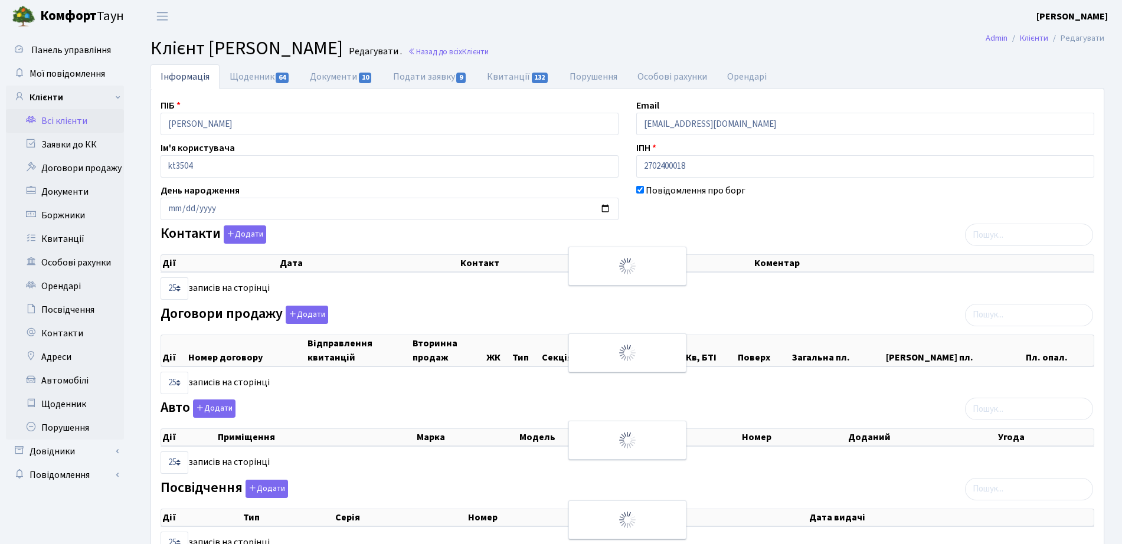
checkbox input "true"
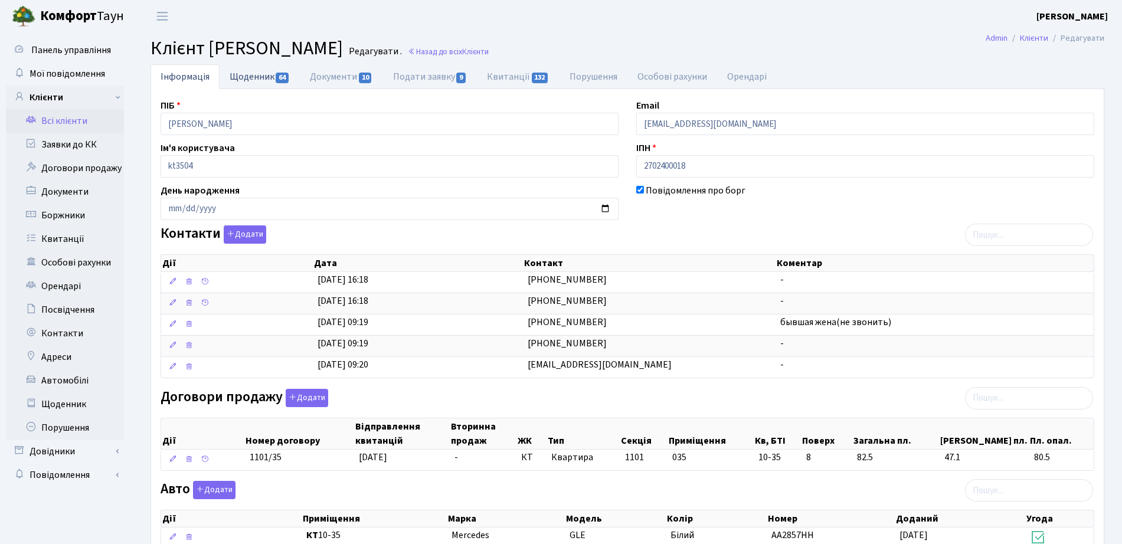
click at [230, 74] on link "Щоденник 64" at bounding box center [260, 76] width 80 height 24
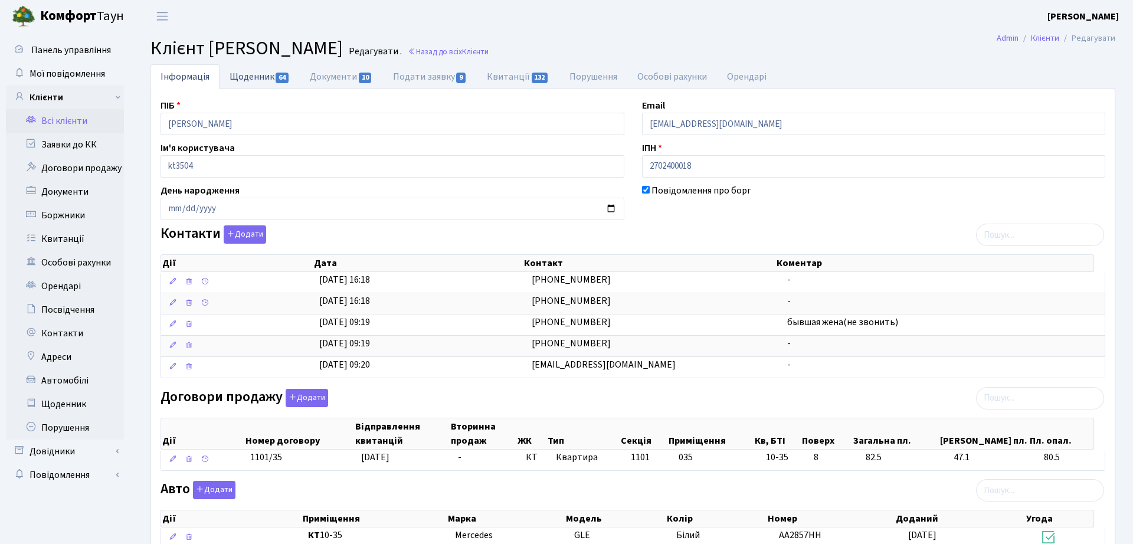
select select "25"
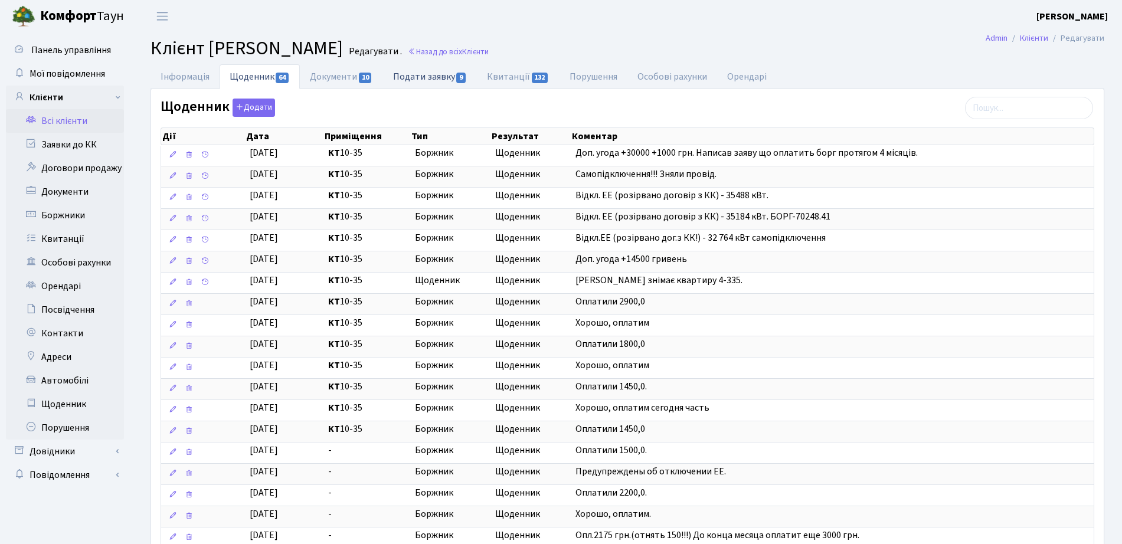
click at [460, 78] on span "9" at bounding box center [460, 78] width 9 height 11
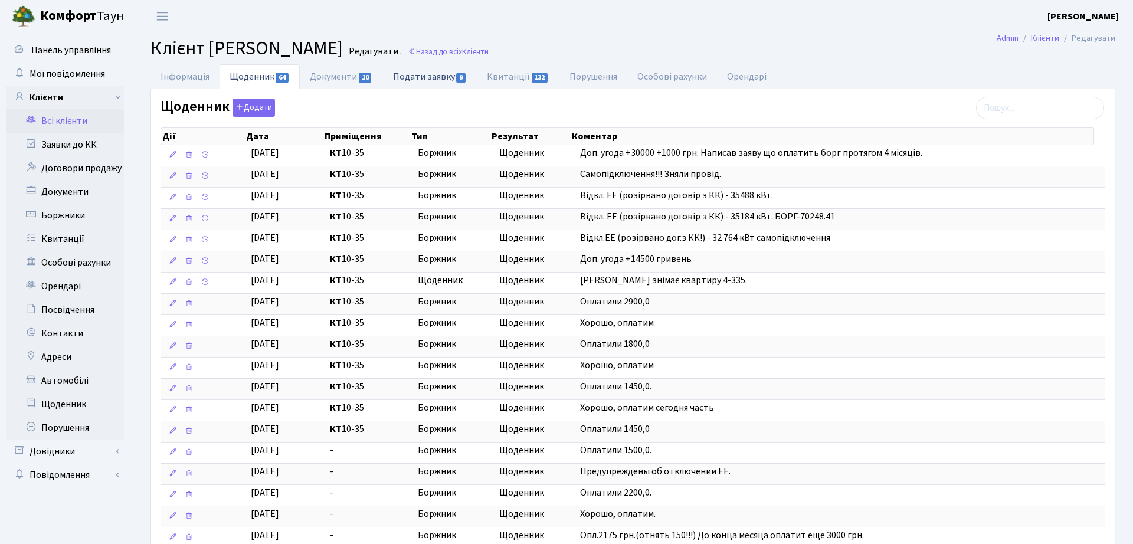
select select "25"
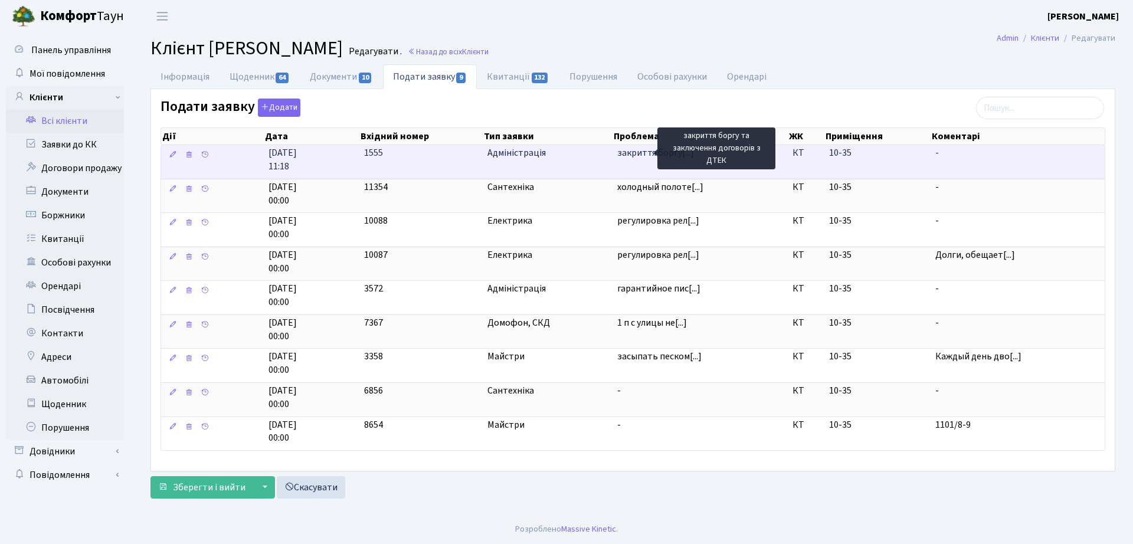
click at [651, 155] on span "закриття боргу[...]" at bounding box center [655, 152] width 77 height 13
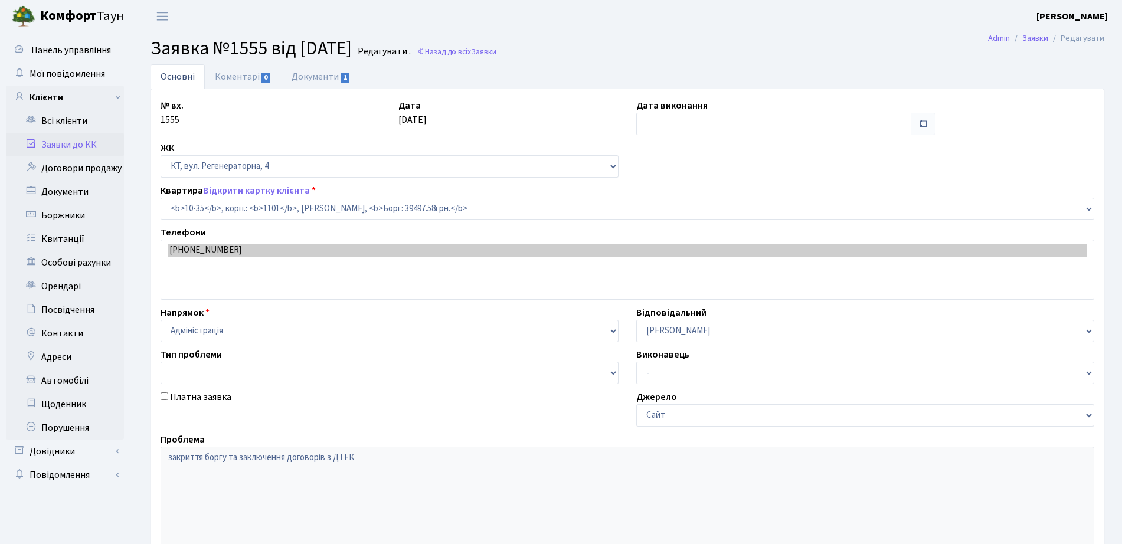
select select "6604"
type input "[DATE]"
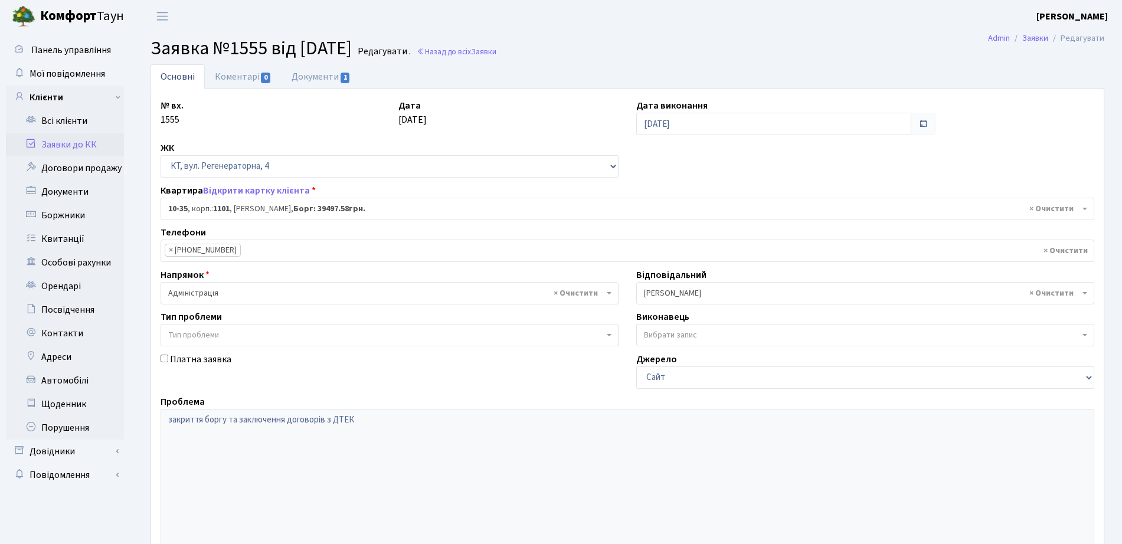
click at [363, 76] on ul "Основні Коментарі 0 Документи 1" at bounding box center [628, 76] width 954 height 25
click at [339, 76] on link "Документи 1" at bounding box center [321, 76] width 79 height 24
select select "25"
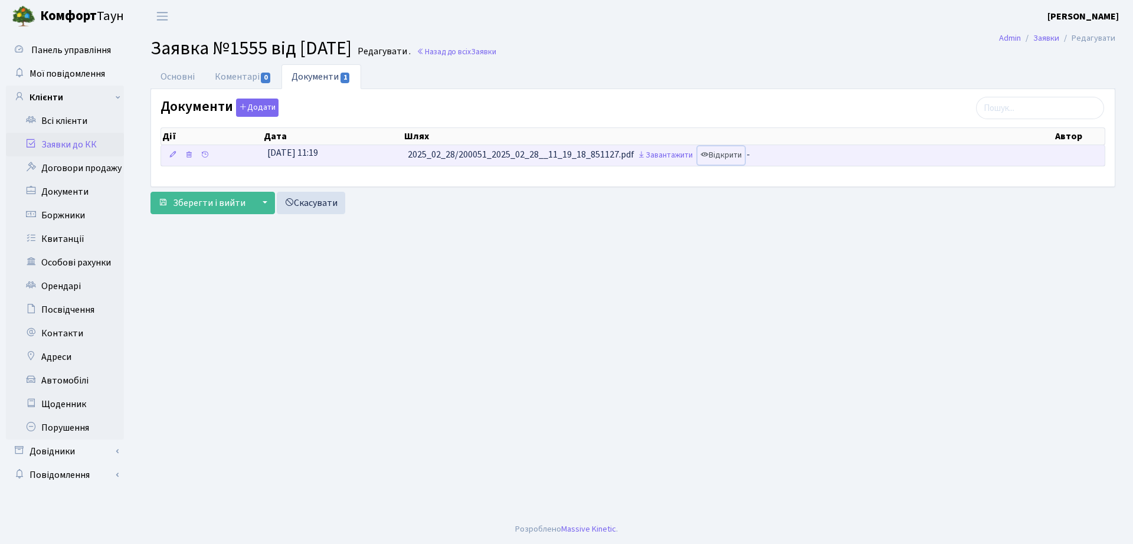
click at [735, 155] on link "Відкрити" at bounding box center [721, 155] width 47 height 18
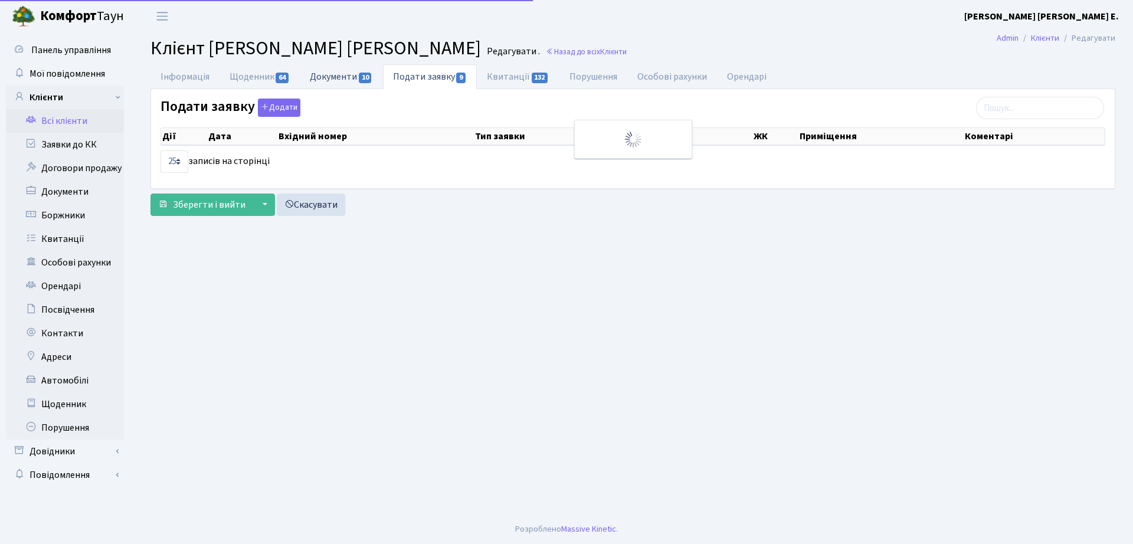
click at [308, 76] on link "Документи 10" at bounding box center [341, 76] width 83 height 24
select select "25"
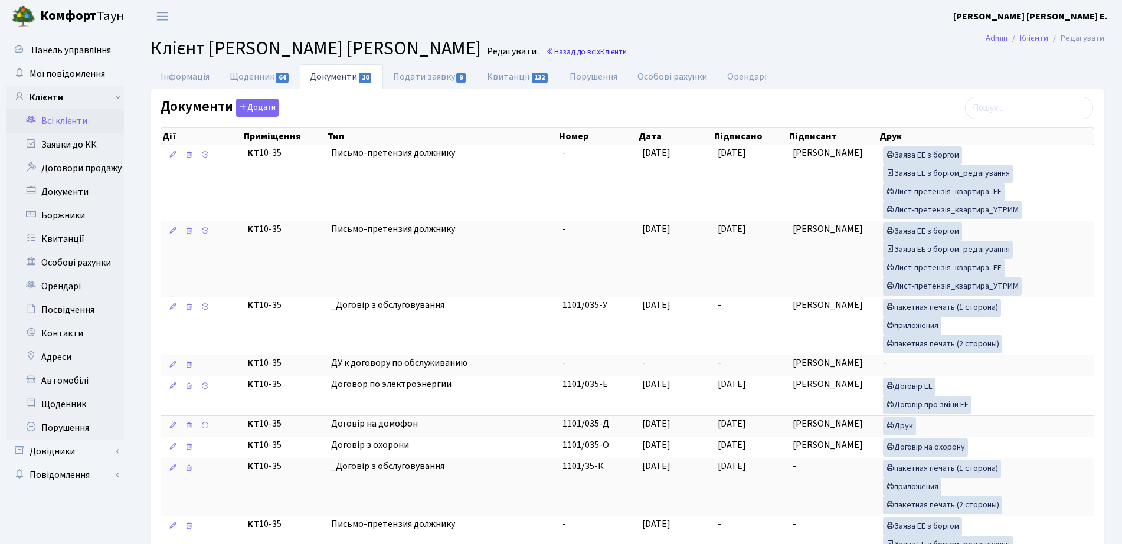
click at [587, 55] on link "Назад до всіх Клієнти" at bounding box center [586, 51] width 81 height 11
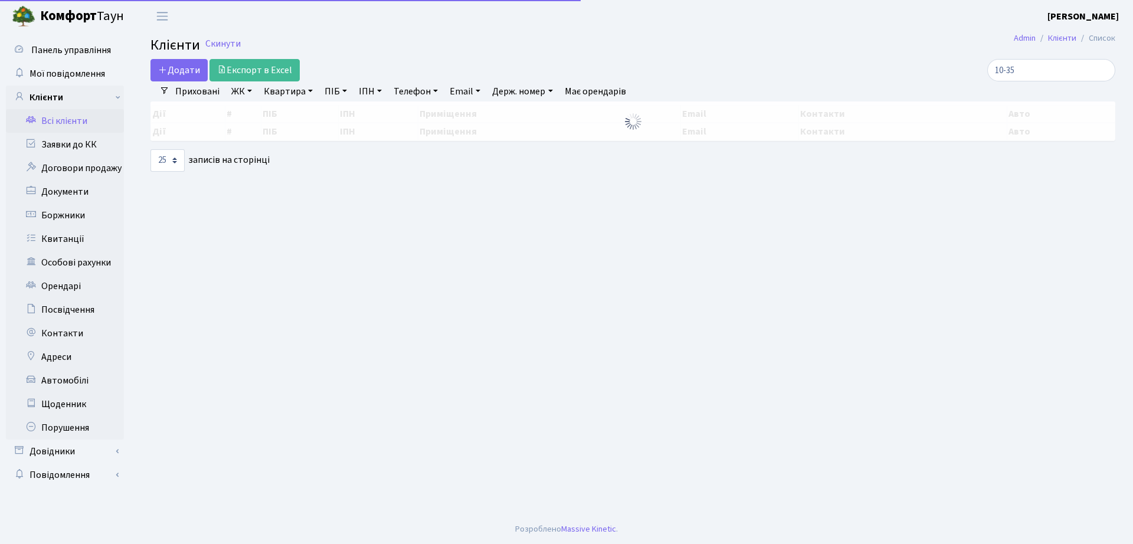
select select "25"
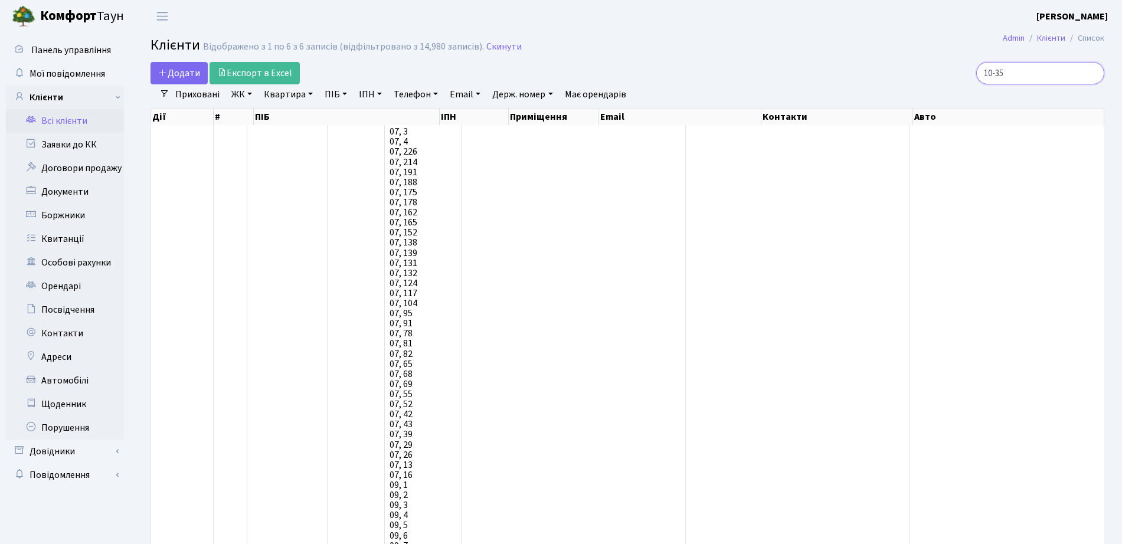
drag, startPoint x: 1026, startPoint y: 70, endPoint x: 937, endPoint y: 65, distance: 89.3
click at [948, 74] on div "10-35" at bounding box center [951, 73] width 306 height 22
type input "9-48"
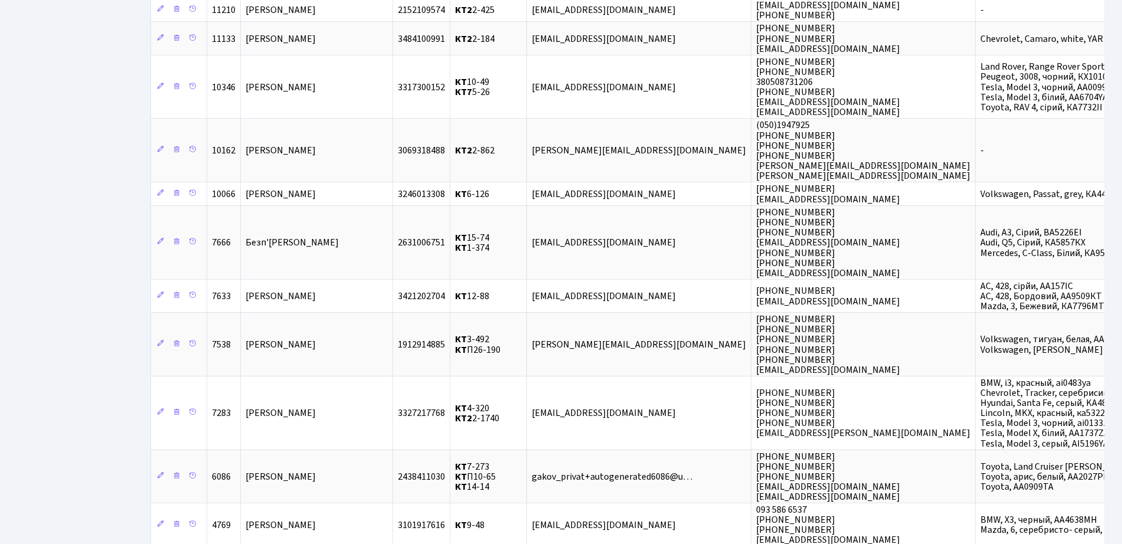
scroll to position [797, 0]
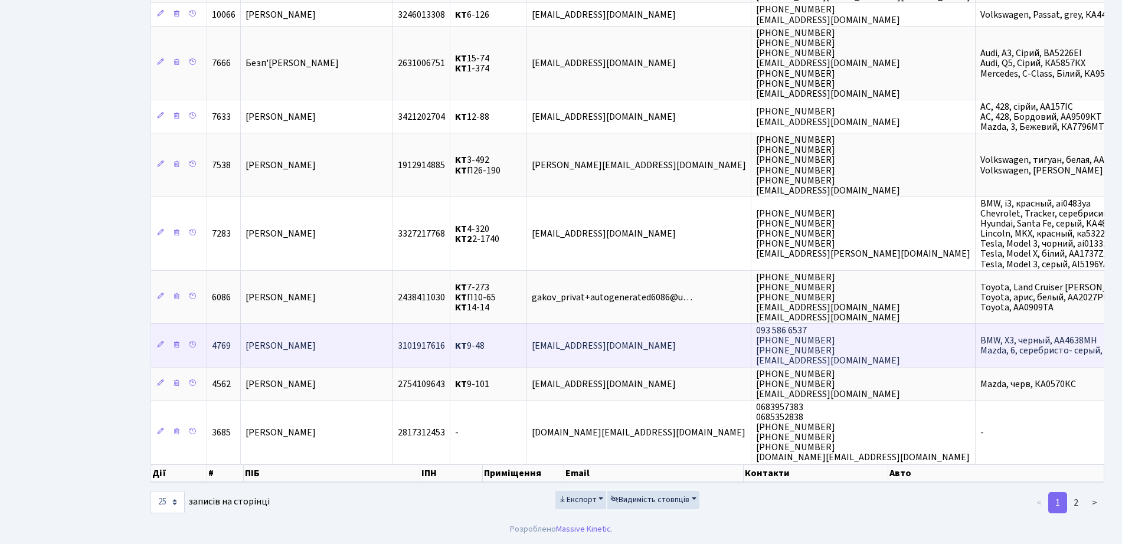
click at [526, 347] on td "КТ 9-48" at bounding box center [488, 344] width 77 height 43
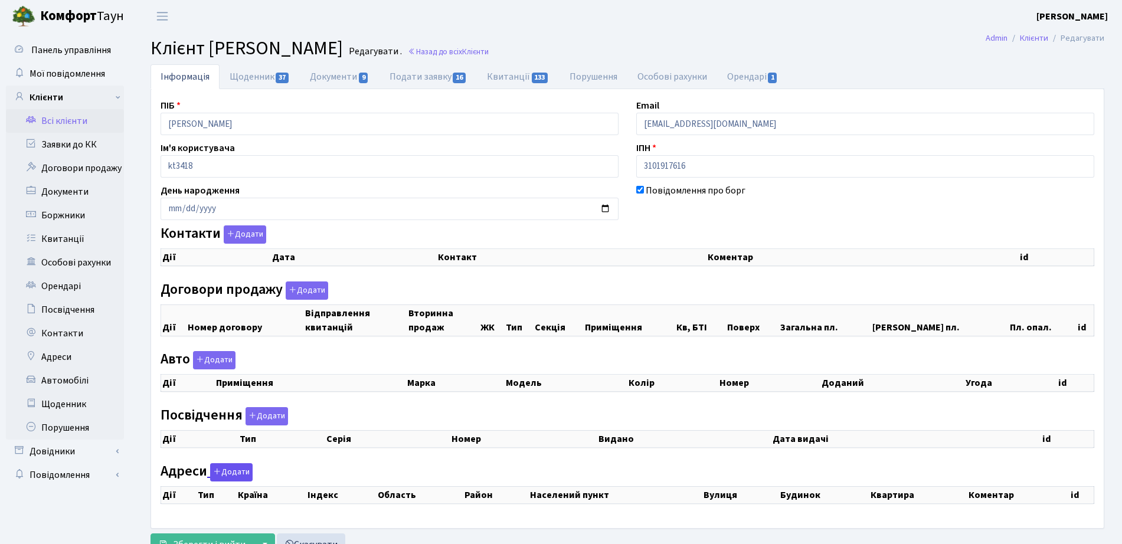
checkbox input "true"
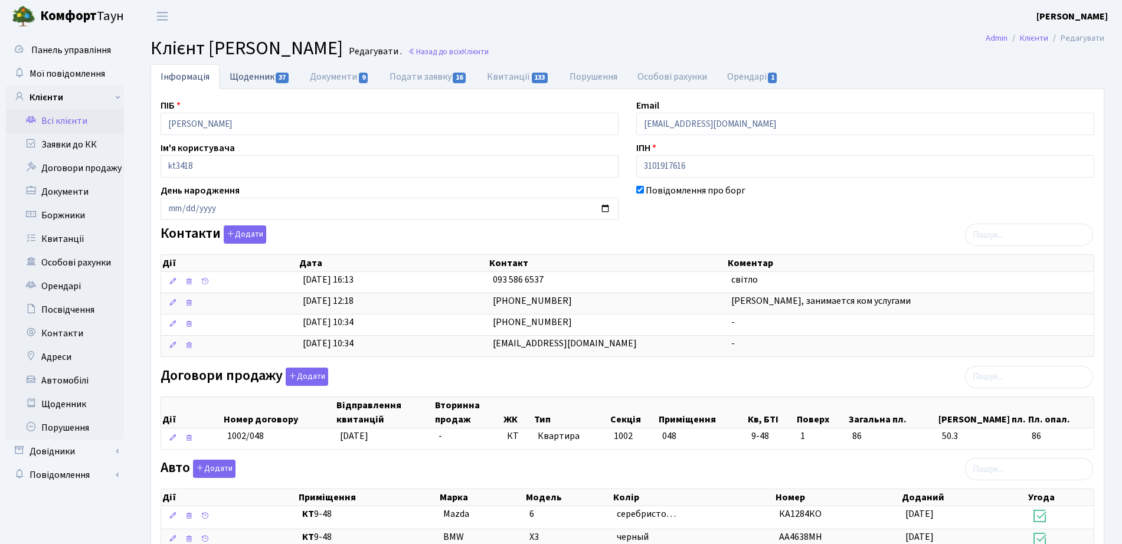
click at [246, 81] on link "Щоденник 37" at bounding box center [260, 76] width 80 height 24
select select "25"
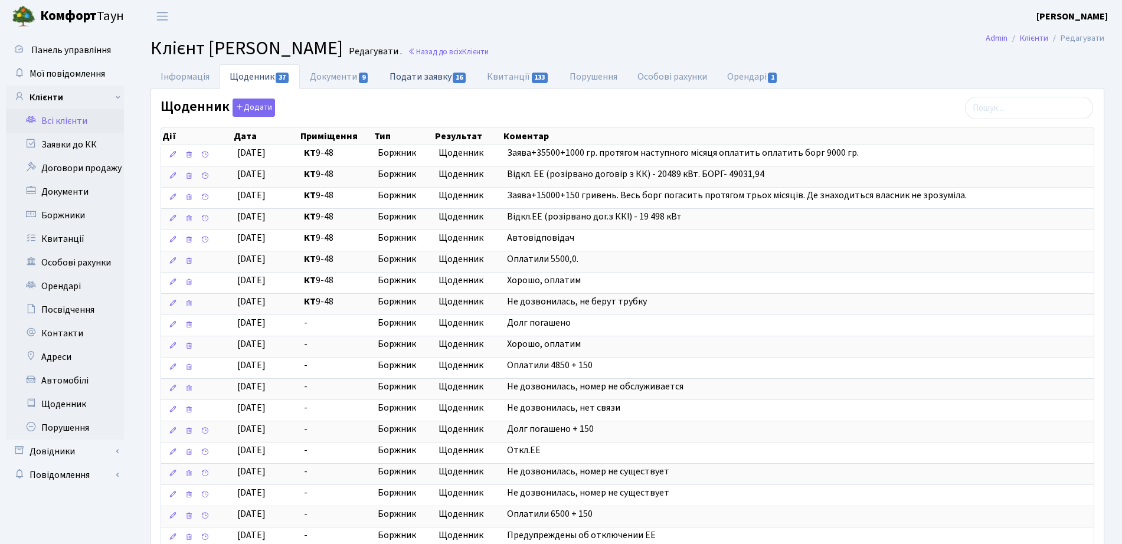
click at [381, 87] on link "Подати заявку 16" at bounding box center [428, 76] width 97 height 24
select select "25"
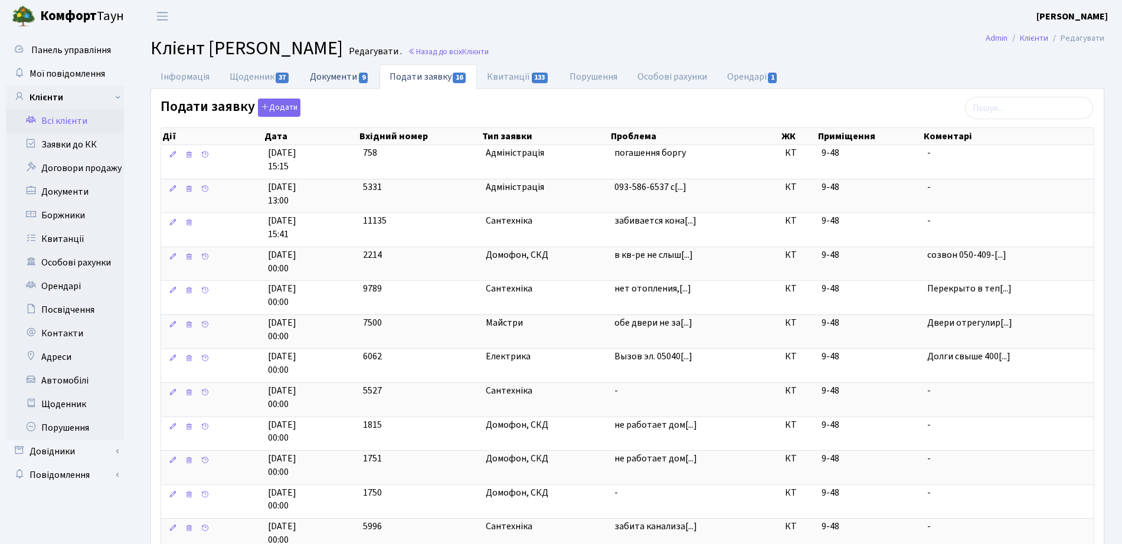
click at [341, 74] on link "Документи 9" at bounding box center [339, 76] width 79 height 24
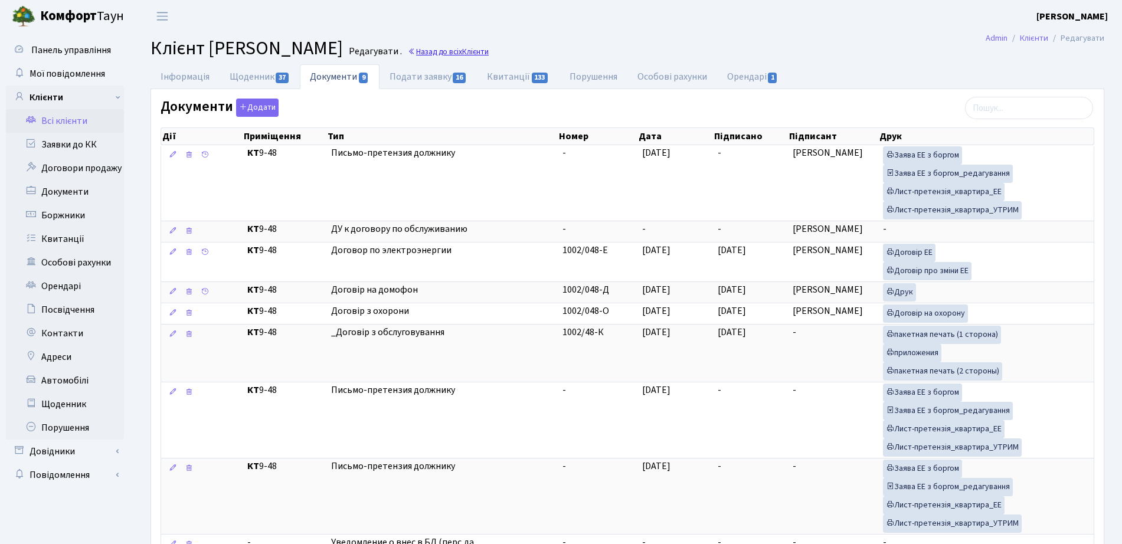
click at [489, 47] on link "Назад до всіх Клієнти" at bounding box center [448, 51] width 81 height 11
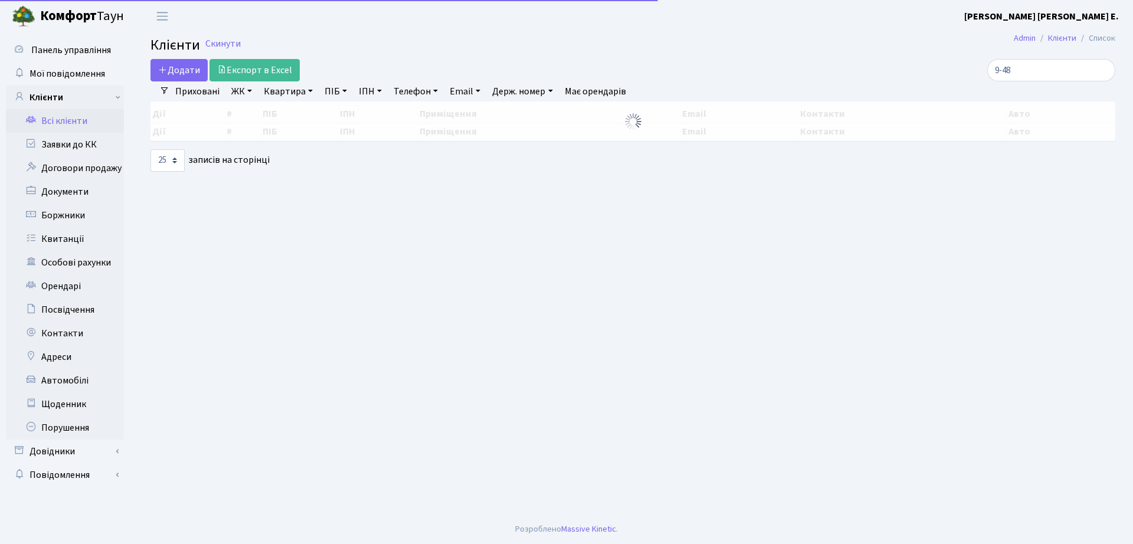
select select "25"
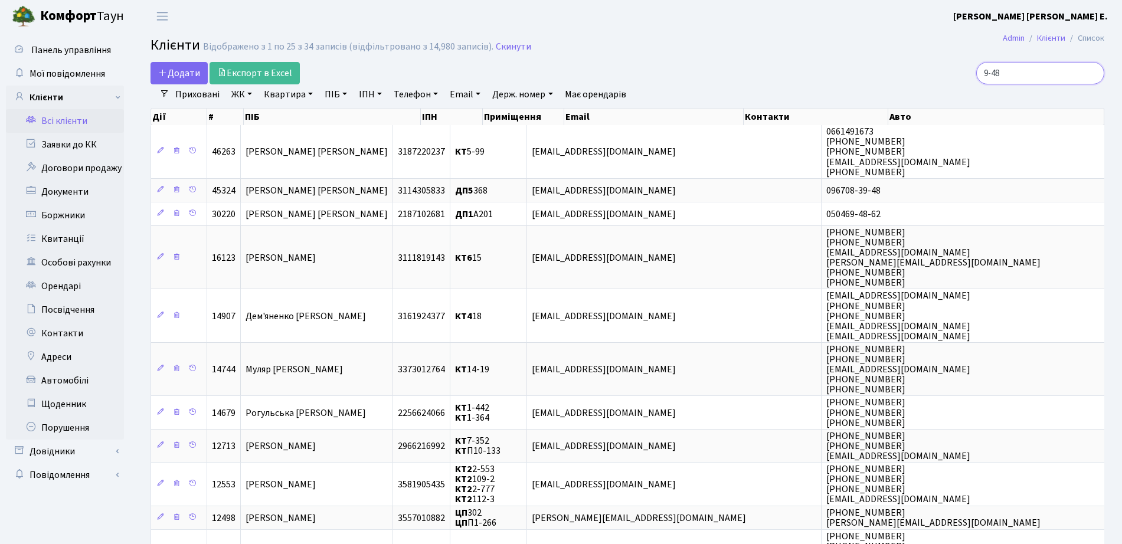
drag, startPoint x: 1011, startPoint y: 79, endPoint x: 909, endPoint y: 78, distance: 101.5
click at [909, 79] on div "9-48" at bounding box center [951, 73] width 306 height 22
type input "13-175"
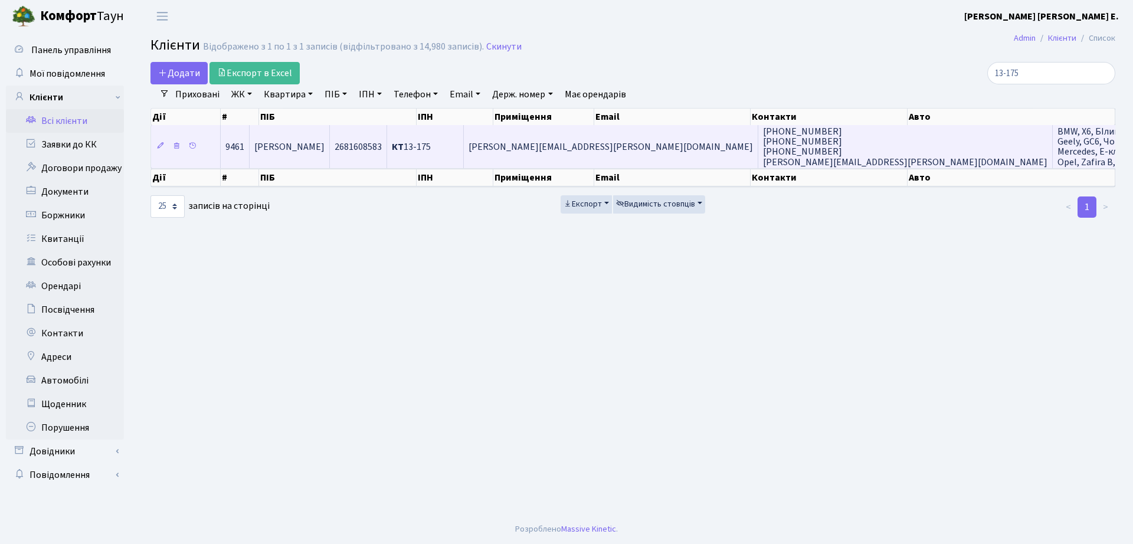
click at [1058, 146] on span "BMW, X6, БІлий, АА5777ОТ Geely, GC6, Чорний, КА7018РМ Mercedes, Е-класс, Білий,…" at bounding box center [1131, 146] width 146 height 43
click at [325, 151] on span "[PERSON_NAME]" at bounding box center [289, 146] width 70 height 13
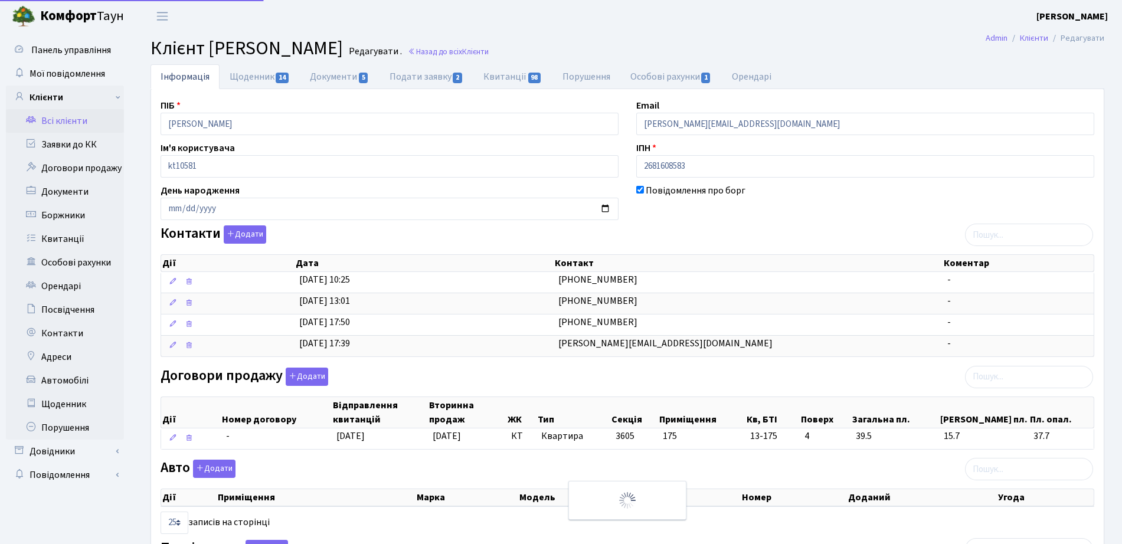
select select "25"
click at [263, 80] on link "Щоденник 14" at bounding box center [260, 76] width 80 height 24
select select "25"
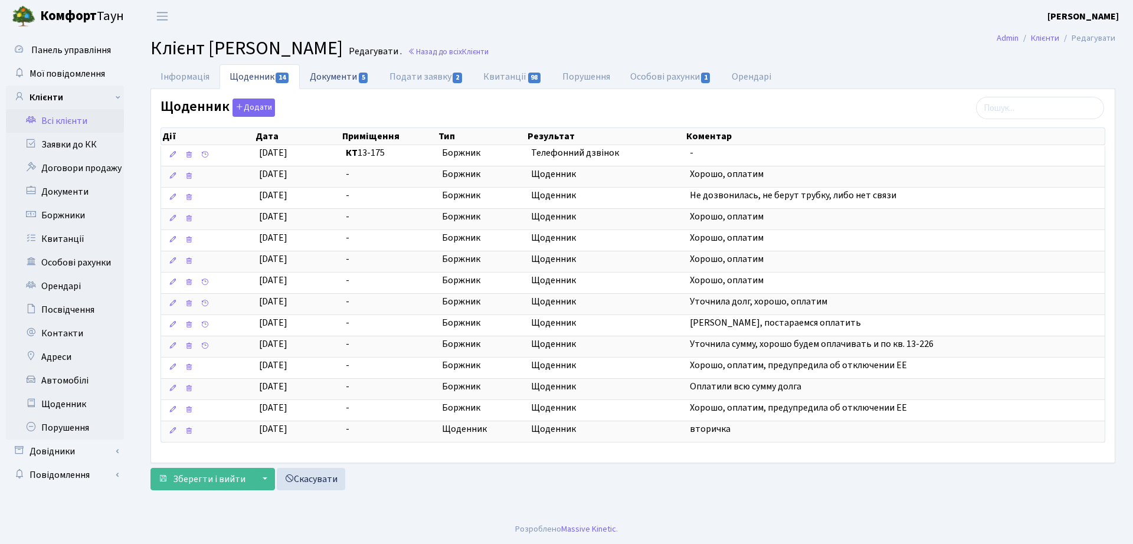
click at [348, 71] on link "Документи 5" at bounding box center [339, 76] width 79 height 24
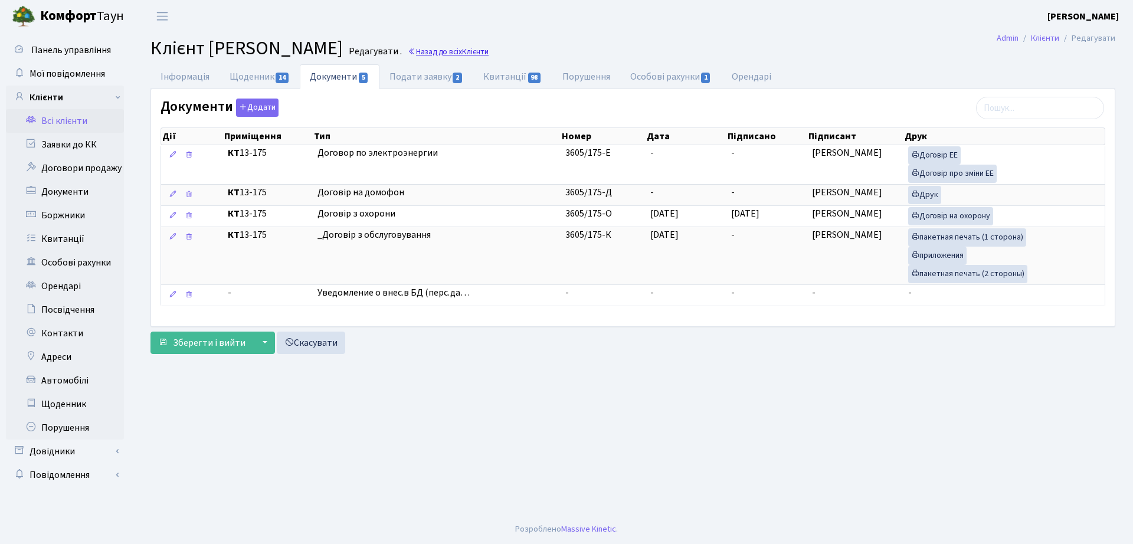
click at [416, 50] on icon at bounding box center [412, 52] width 8 height 8
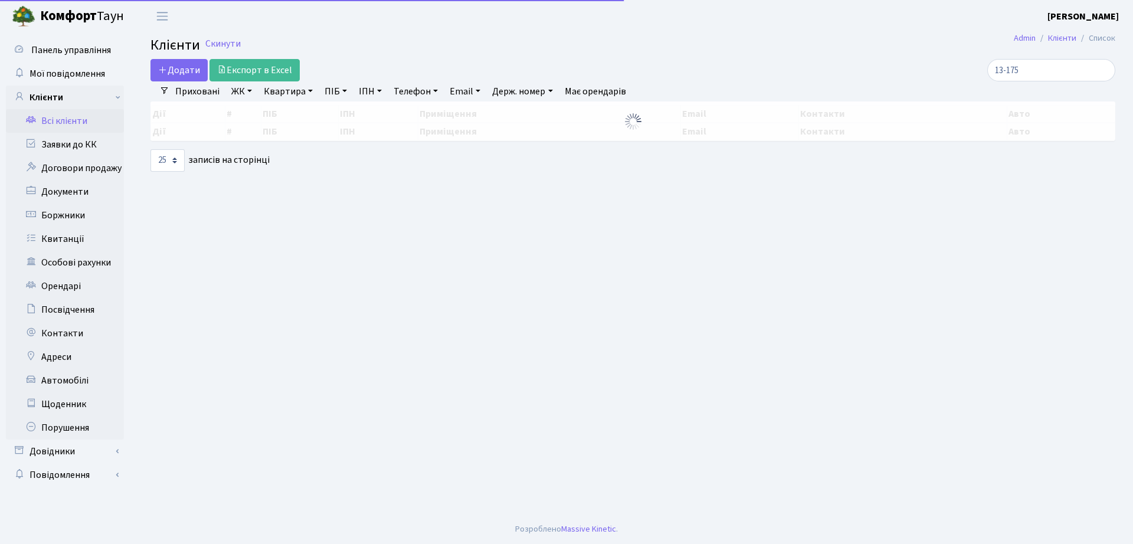
select select "25"
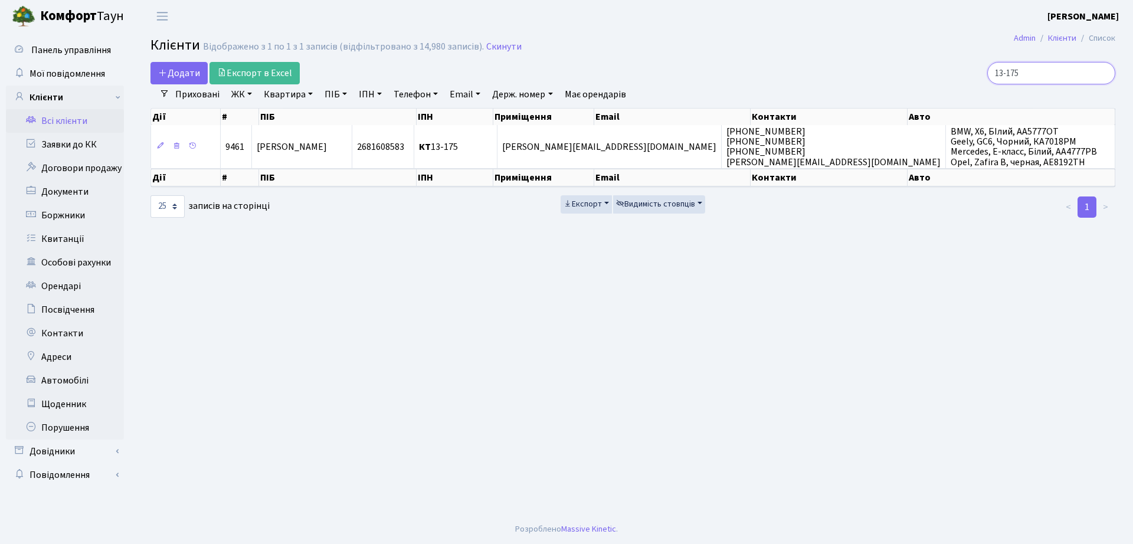
drag, startPoint x: 1014, startPoint y: 71, endPoint x: 829, endPoint y: 91, distance: 185.2
click at [829, 91] on div "Додати Експорт в Excel 13-175 Фільтри Приховані ЖК ТХ, вул. Ділова, 1/2 КТ, вул…" at bounding box center [633, 140] width 983 height 156
type input "11-57"
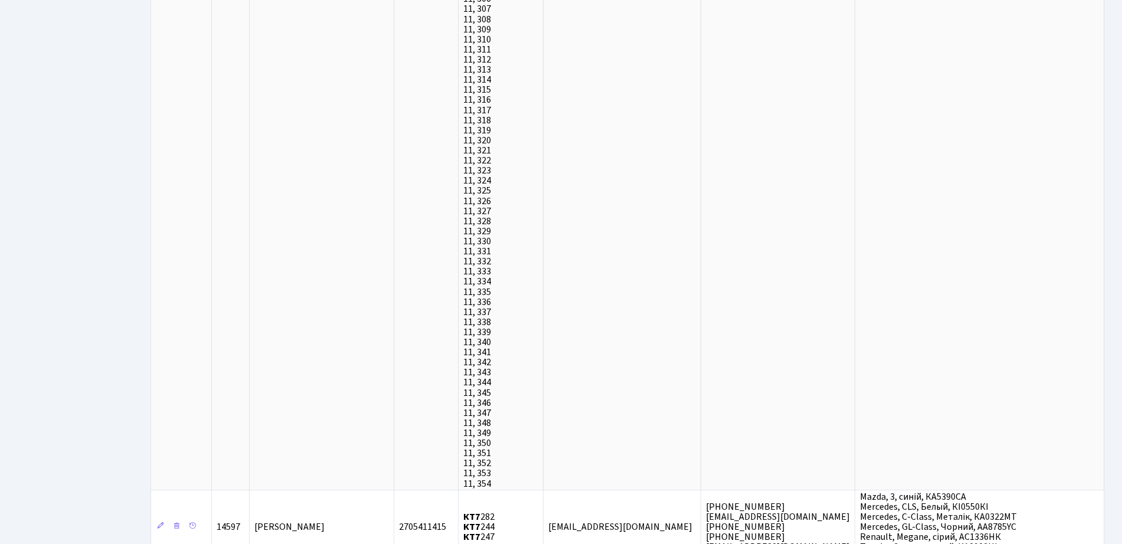
scroll to position [11299, 0]
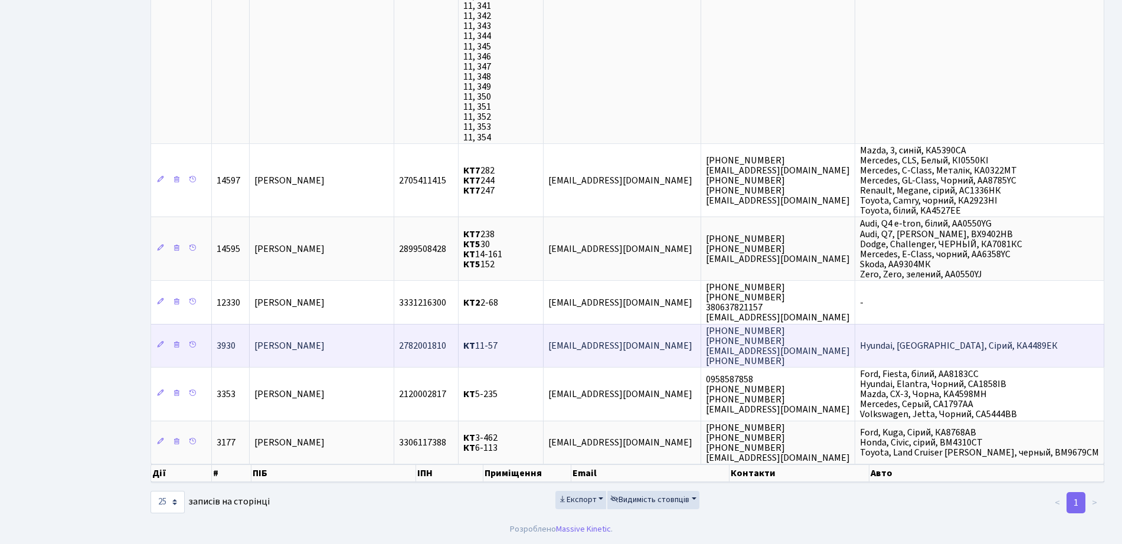
click at [491, 363] on td "КТ 11-57" at bounding box center [501, 345] width 85 height 43
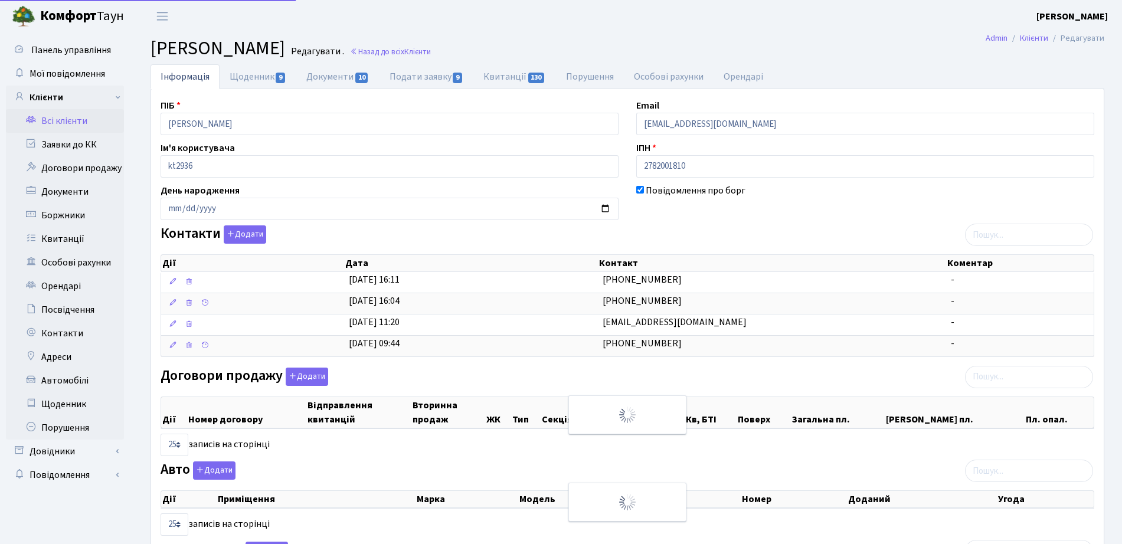
select select "25"
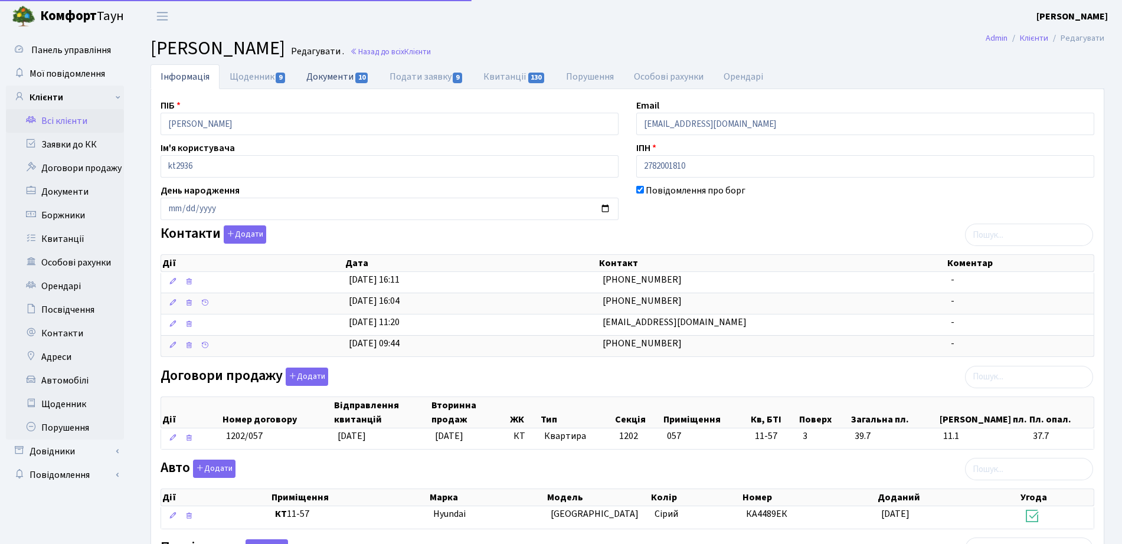
click at [313, 74] on link "Документи 10" at bounding box center [337, 76] width 83 height 24
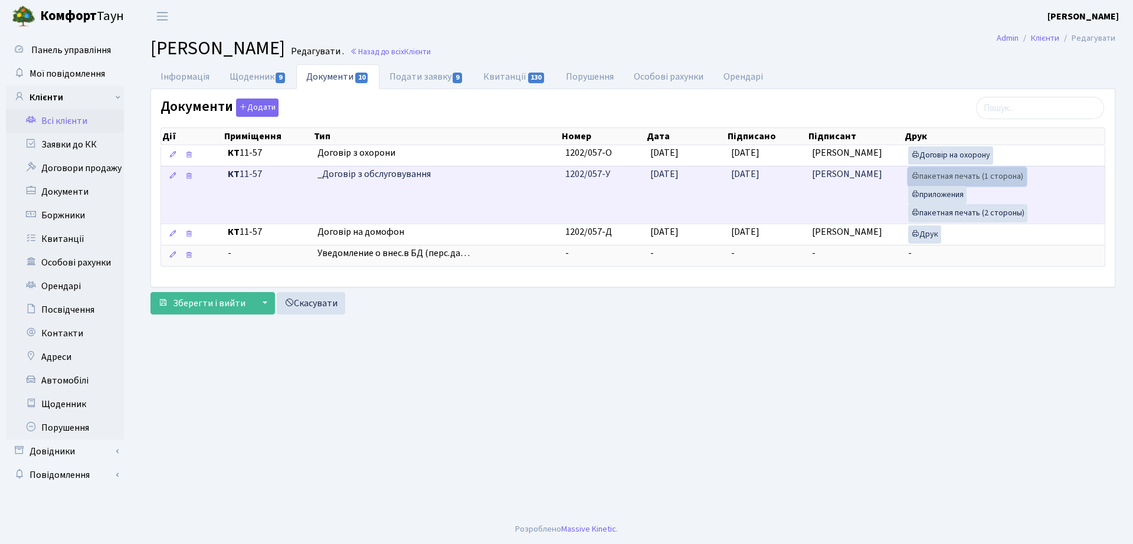
click at [979, 176] on link "пакетная печать (1 сторона)" at bounding box center [967, 177] width 118 height 18
click at [943, 176] on link "пакетная печать (1 сторона)" at bounding box center [967, 177] width 118 height 18
click at [950, 218] on link "пакетная печать (2 стороны)" at bounding box center [967, 213] width 119 height 18
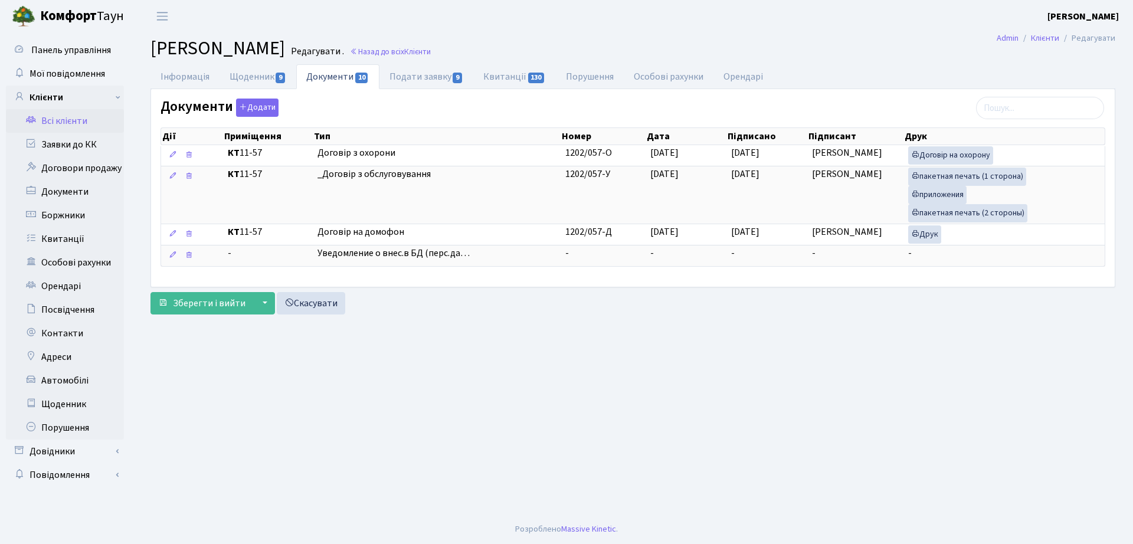
click at [564, 43] on h2 "Клієнт Шинькович Андрій Васильович Редагувати . Назад до всіх Клієнти" at bounding box center [633, 48] width 965 height 22
click at [431, 49] on link "Назад до всіх Клієнти" at bounding box center [390, 51] width 81 height 11
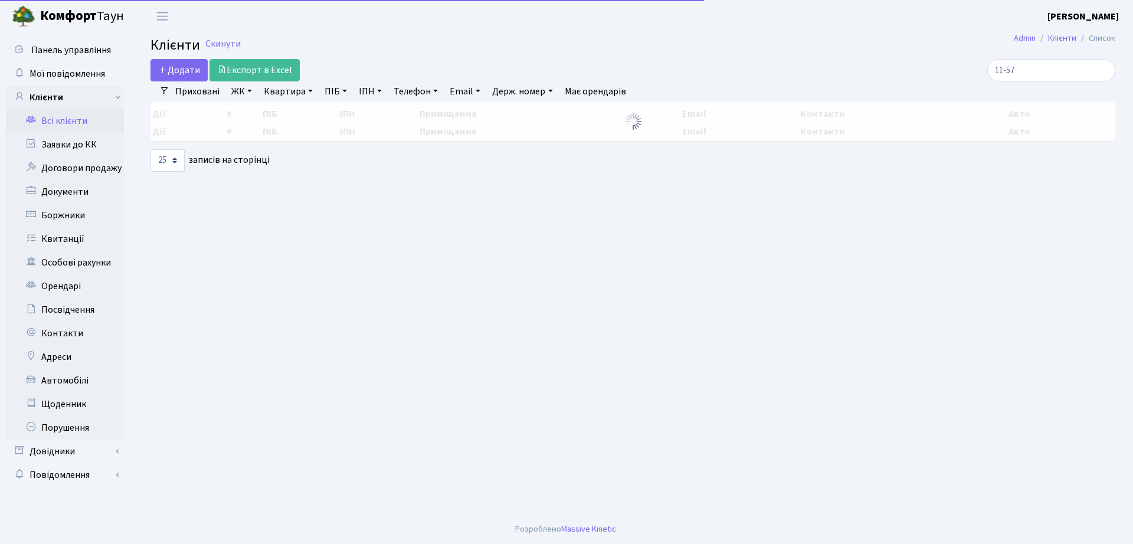
select select "25"
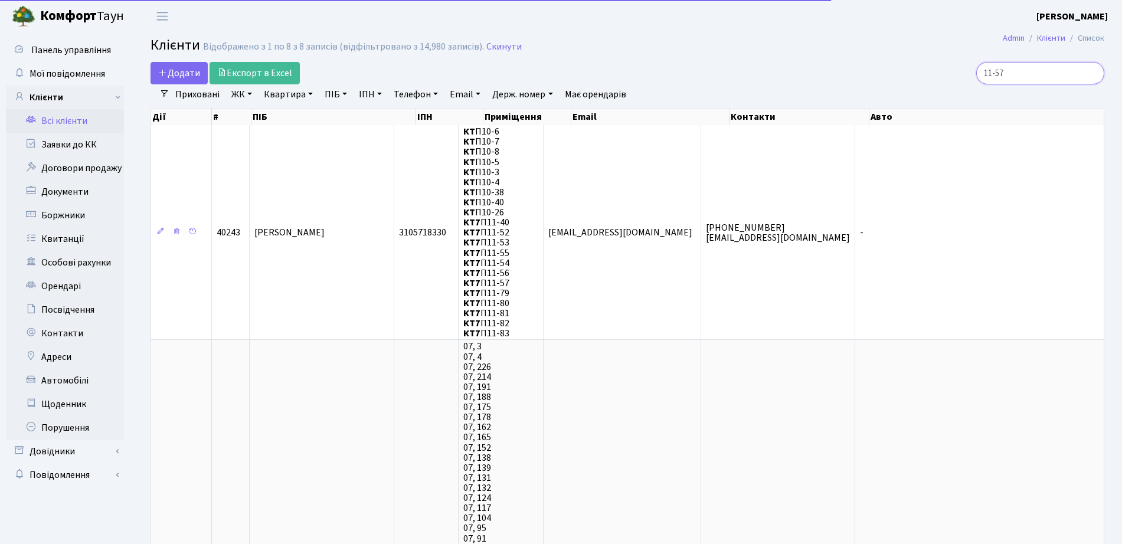
drag, startPoint x: 1064, startPoint y: 73, endPoint x: 915, endPoint y: 79, distance: 148.9
click at [918, 79] on div "11-57" at bounding box center [951, 73] width 306 height 22
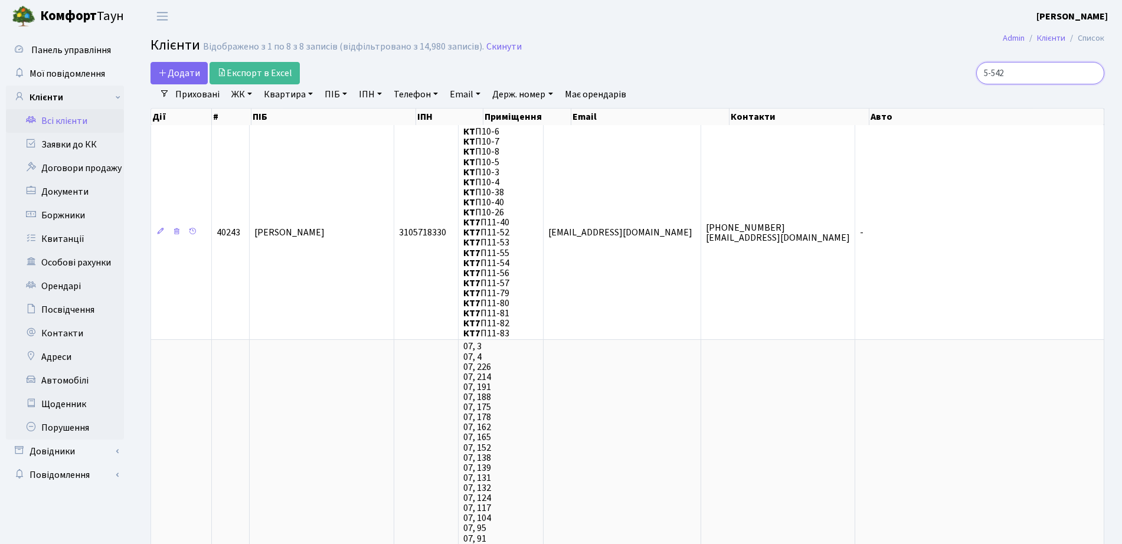
type input "5-542"
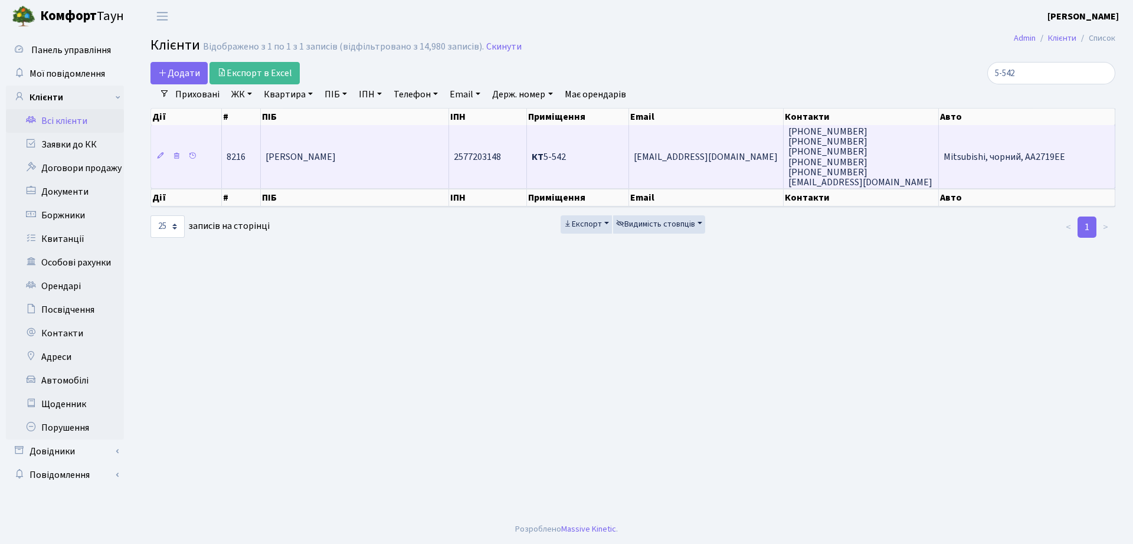
click at [427, 164] on td "[PERSON_NAME]" at bounding box center [355, 156] width 188 height 63
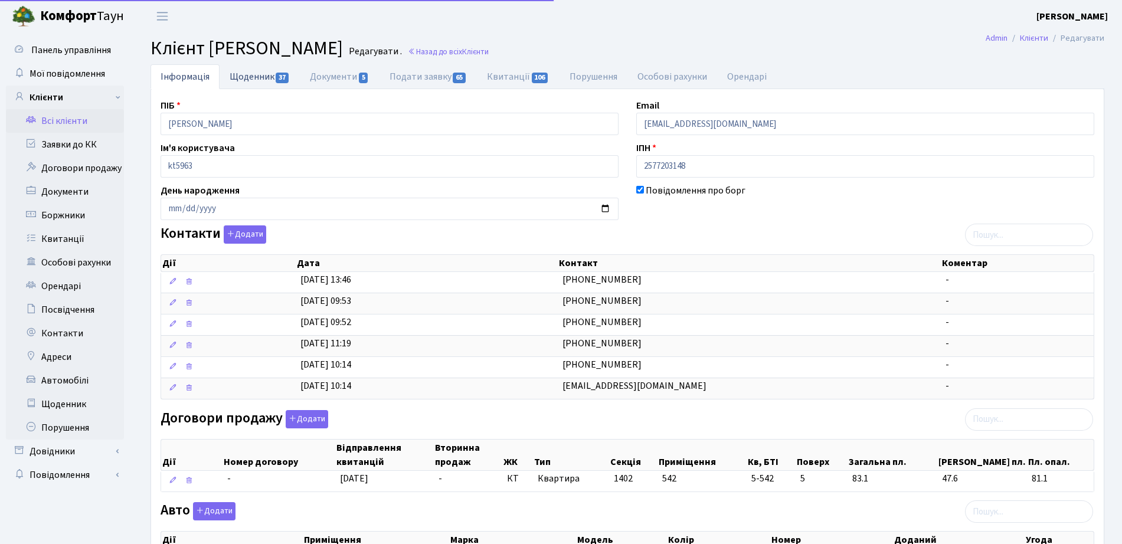
click at [276, 80] on span "37" at bounding box center [282, 78] width 13 height 11
select select "25"
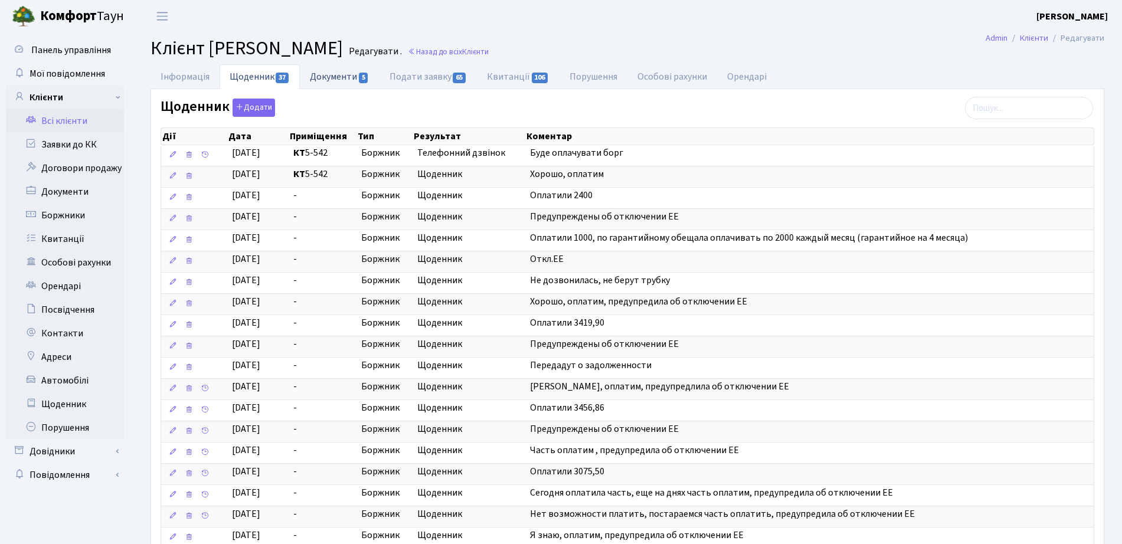
click at [347, 72] on link "Документи 5" at bounding box center [339, 76] width 79 height 24
select select "25"
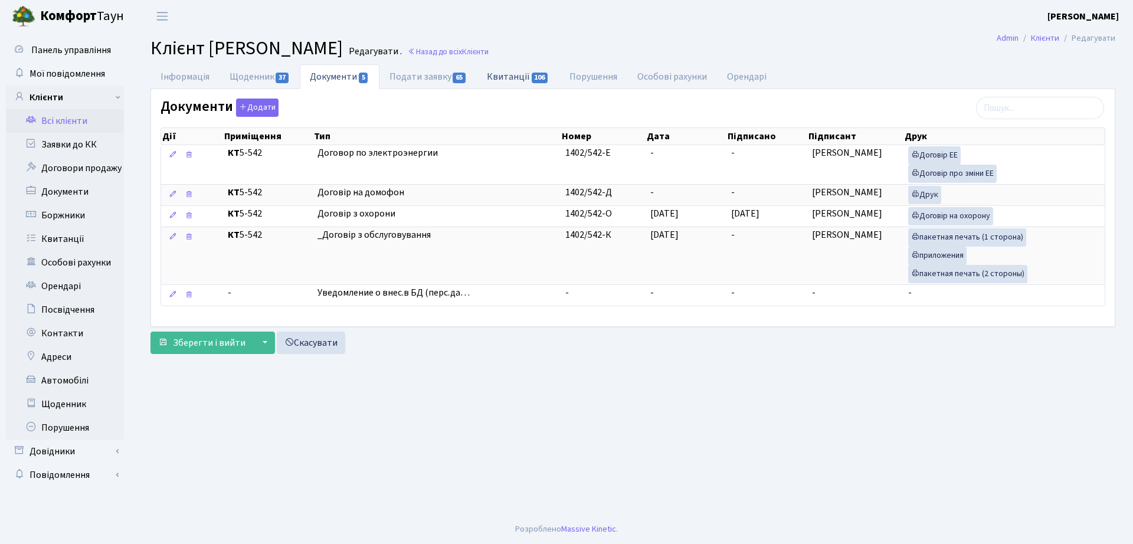
click at [518, 86] on link "Квитанції 106" at bounding box center [518, 76] width 82 height 24
select select "25"
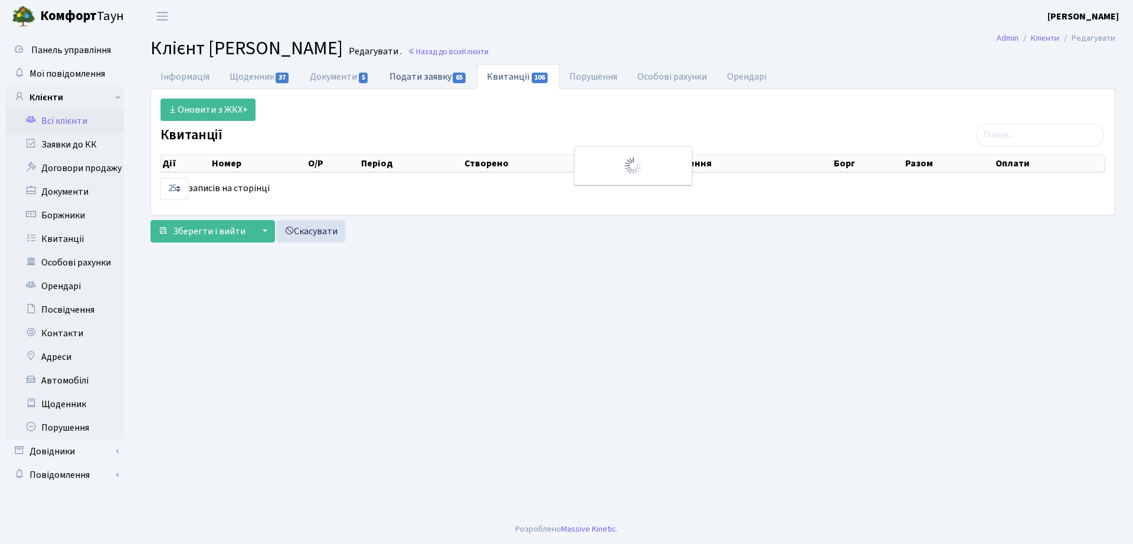
click at [406, 73] on link "Подати заявку 65" at bounding box center [428, 76] width 97 height 24
select select "25"
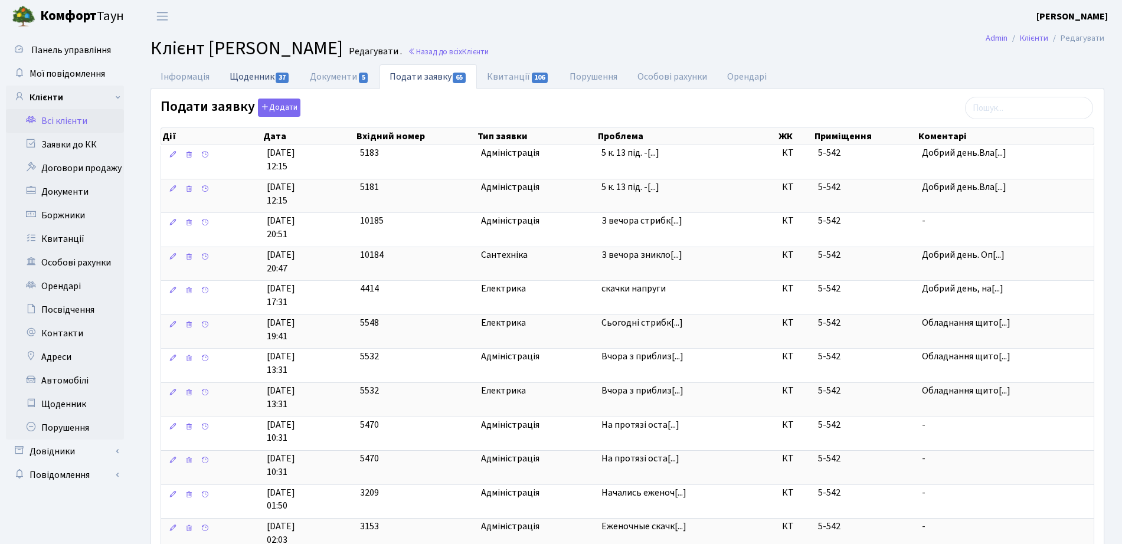
click at [273, 72] on link "Щоденник 37" at bounding box center [260, 76] width 80 height 24
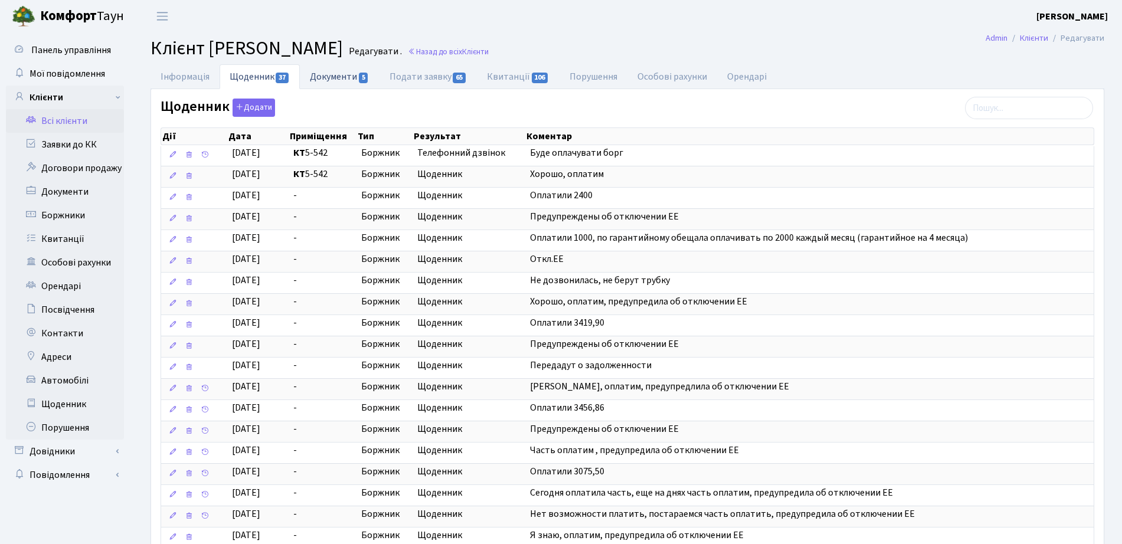
click at [337, 87] on link "Документи 5" at bounding box center [339, 76] width 79 height 24
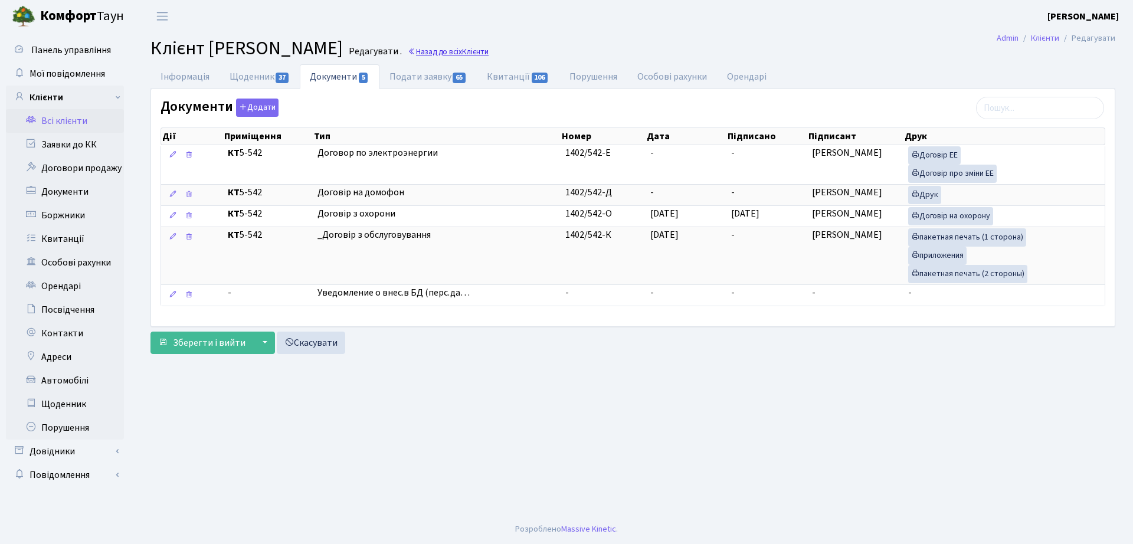
click at [489, 54] on link "Назад до всіх Клієнти" at bounding box center [448, 51] width 81 height 11
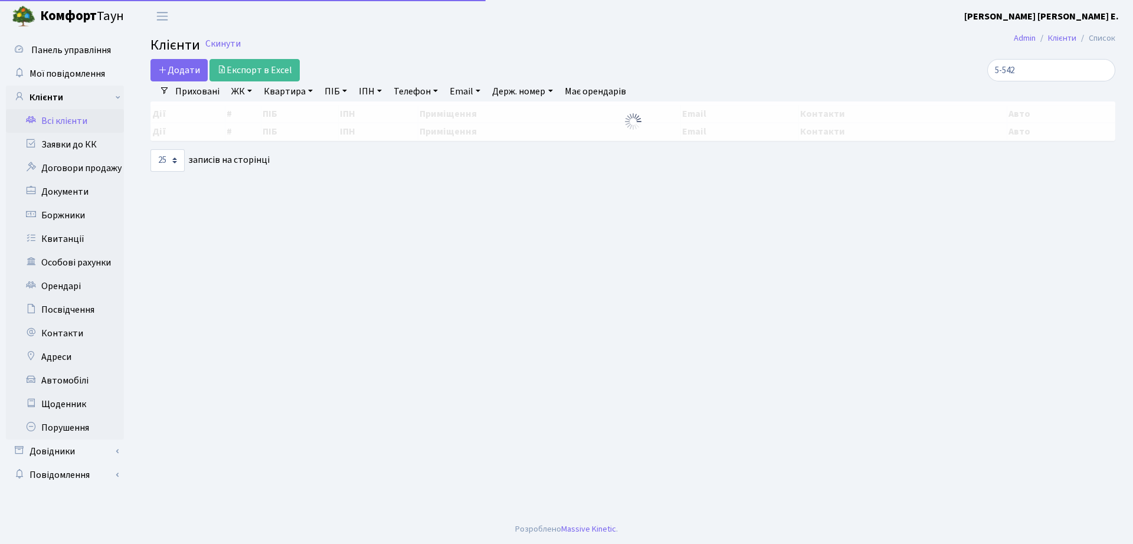
select select "25"
click at [1050, 75] on input "5-542" at bounding box center [1052, 70] width 128 height 22
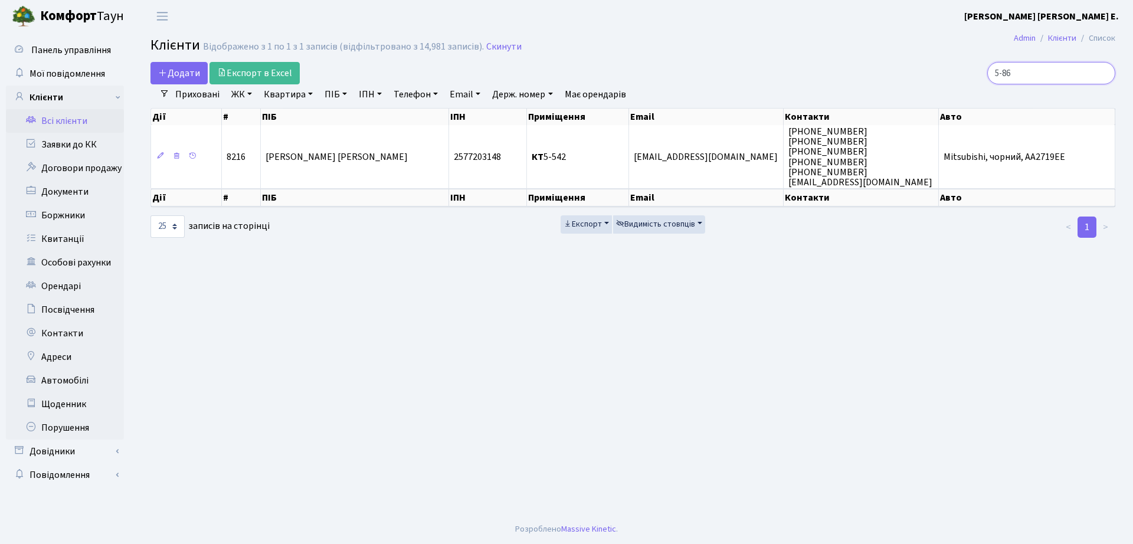
type input "5-86"
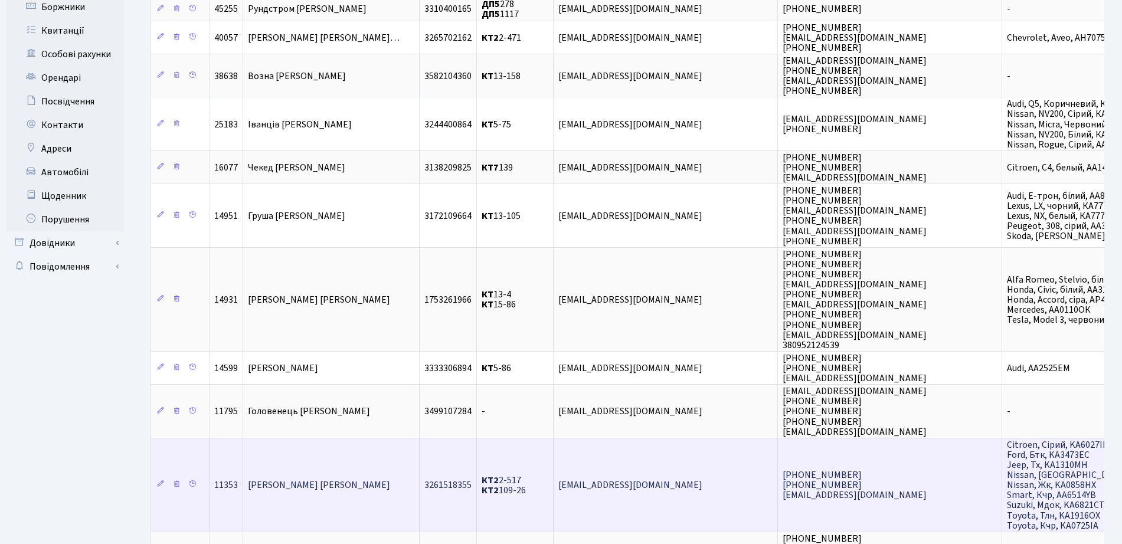
scroll to position [369, 0]
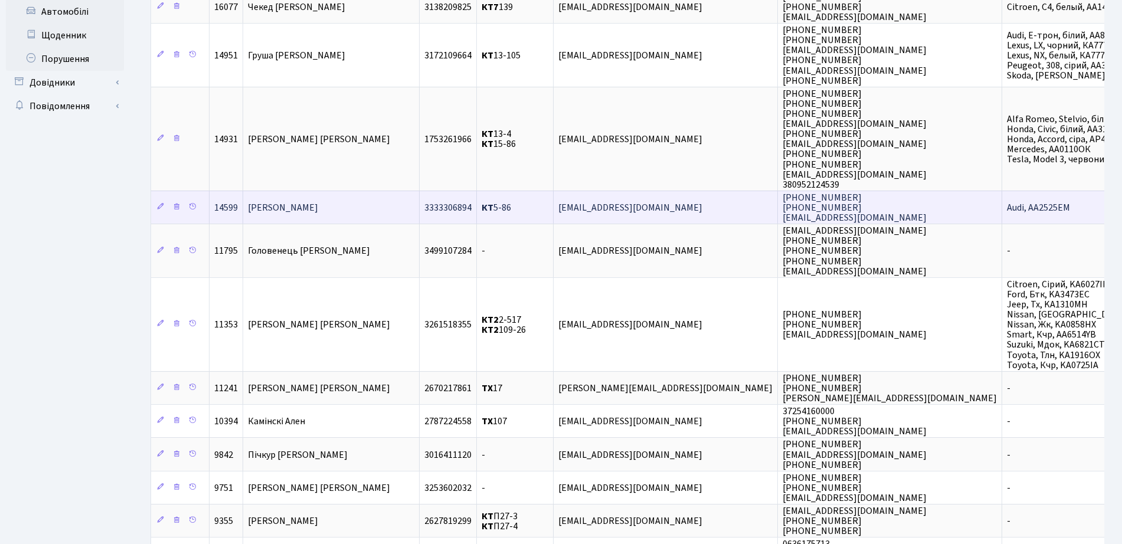
click at [504, 211] on td "КТ 5-86" at bounding box center [515, 207] width 77 height 33
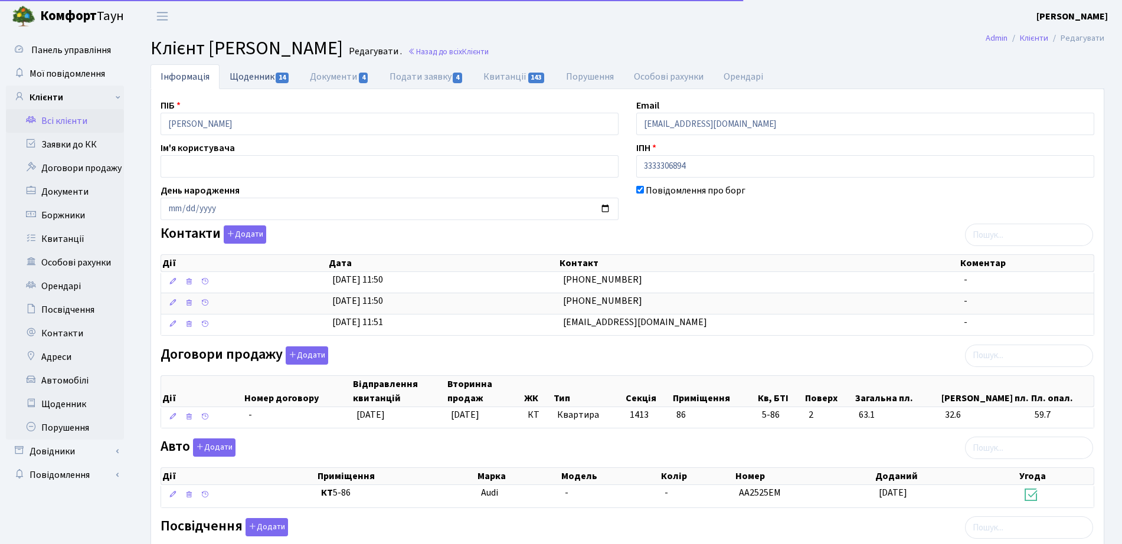
click at [261, 79] on link "Щоденник 14" at bounding box center [260, 76] width 80 height 24
select select "25"
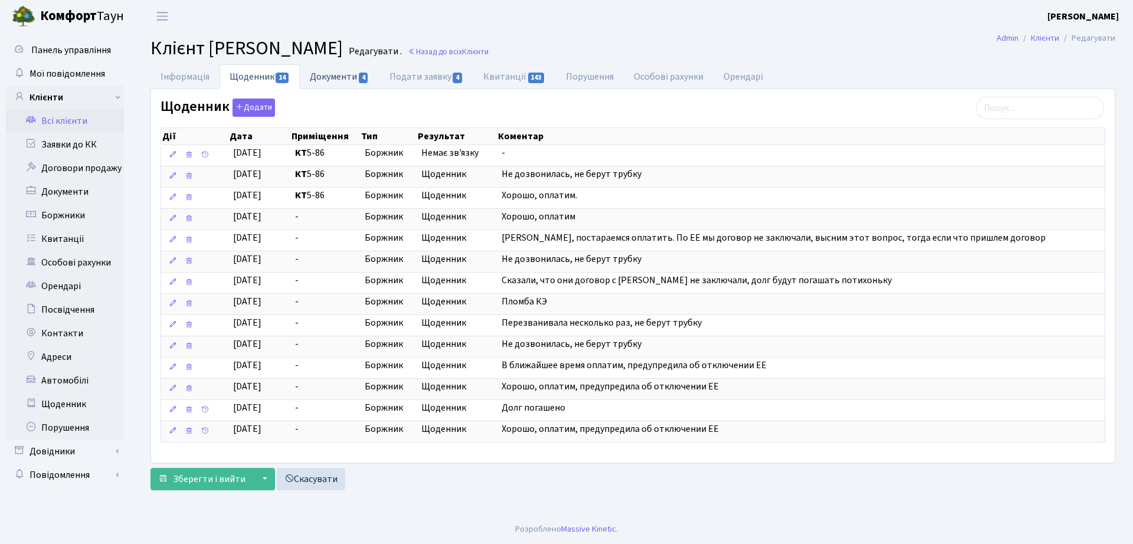
click at [325, 77] on link "Документи 4" at bounding box center [339, 76] width 79 height 24
select select "25"
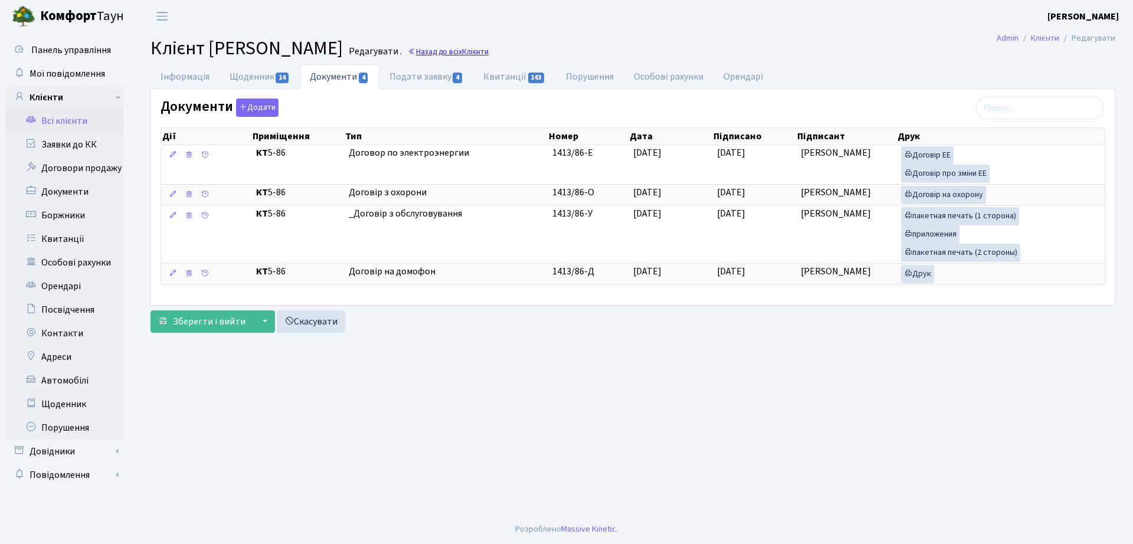
click at [489, 47] on link "Назад до всіх Клієнти" at bounding box center [448, 51] width 81 height 11
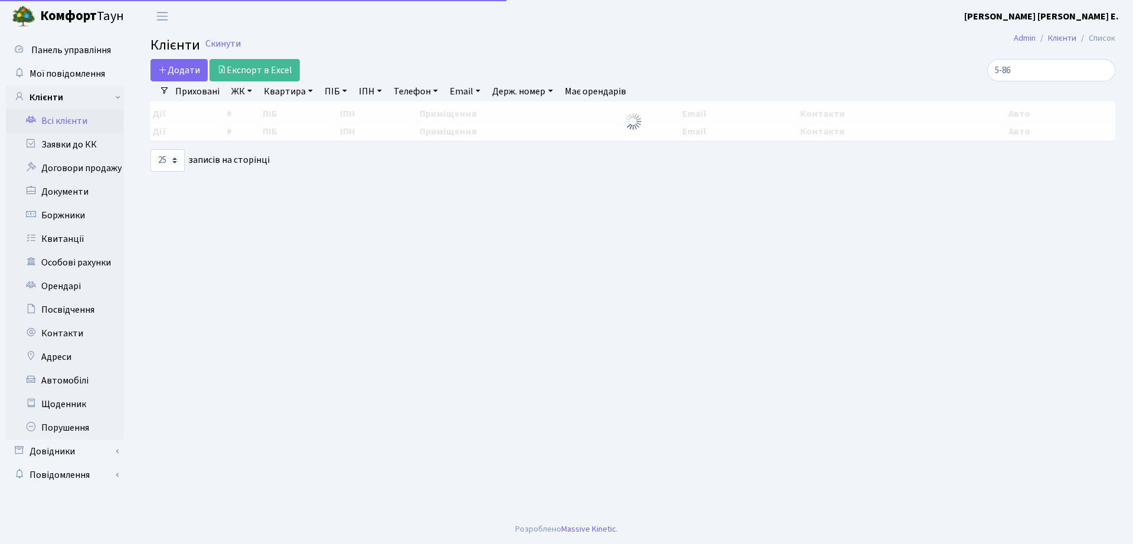
select select "25"
drag, startPoint x: 1042, startPoint y: 74, endPoint x: 846, endPoint y: 74, distance: 196.6
click at [851, 74] on div "5-86" at bounding box center [961, 70] width 310 height 22
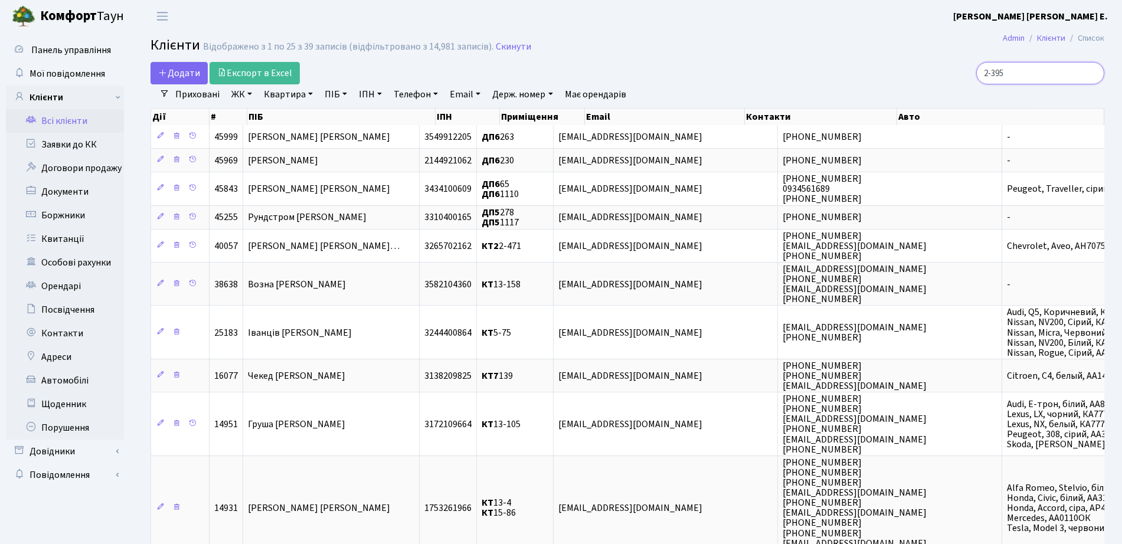
type input "2-395"
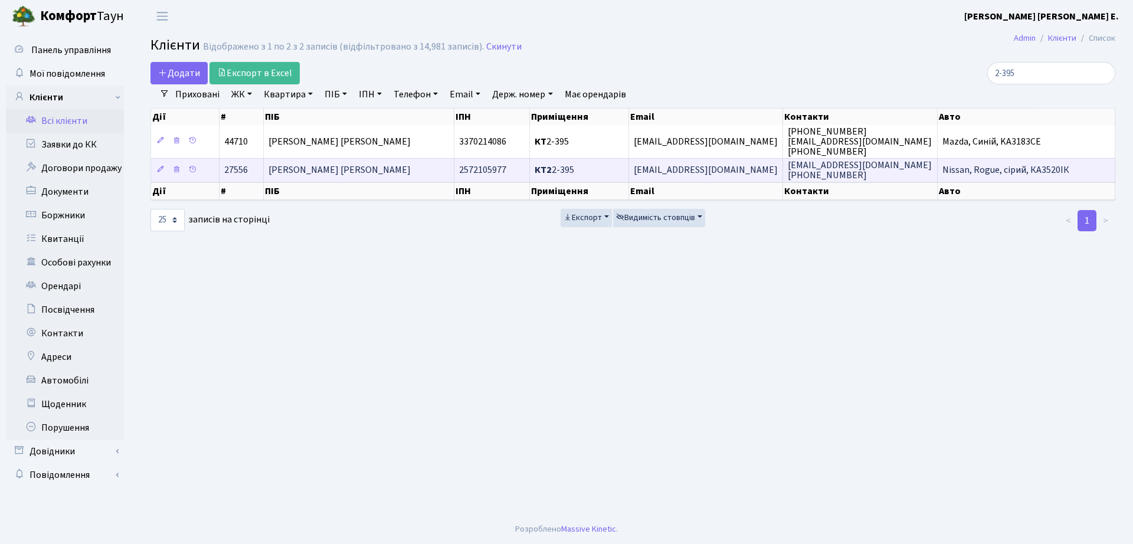
click at [442, 170] on td "[PERSON_NAME]" at bounding box center [359, 170] width 191 height 24
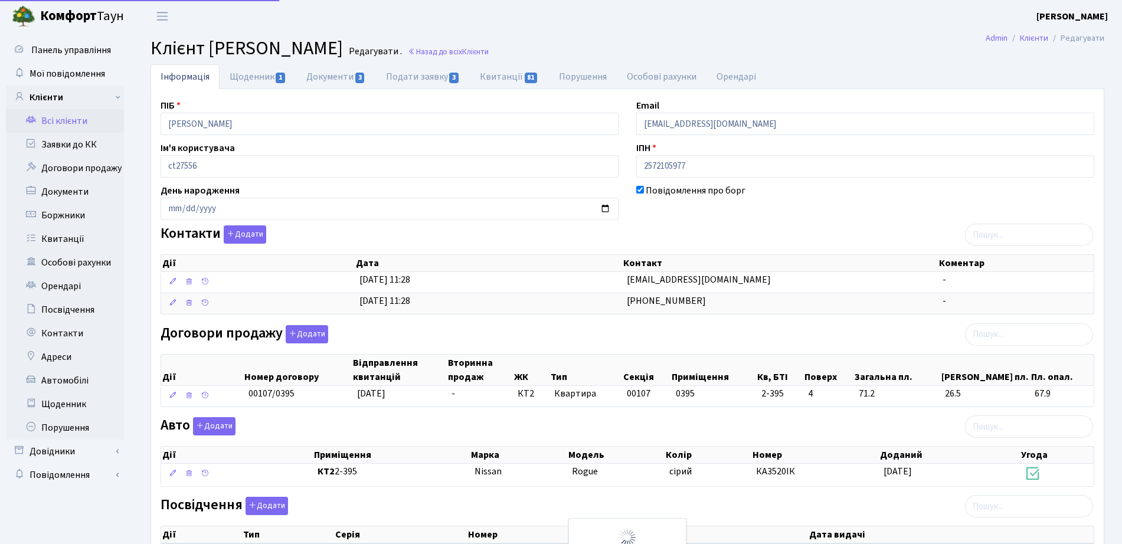
select select "25"
click at [269, 74] on link "Щоденник 1" at bounding box center [258, 76] width 77 height 24
select select "25"
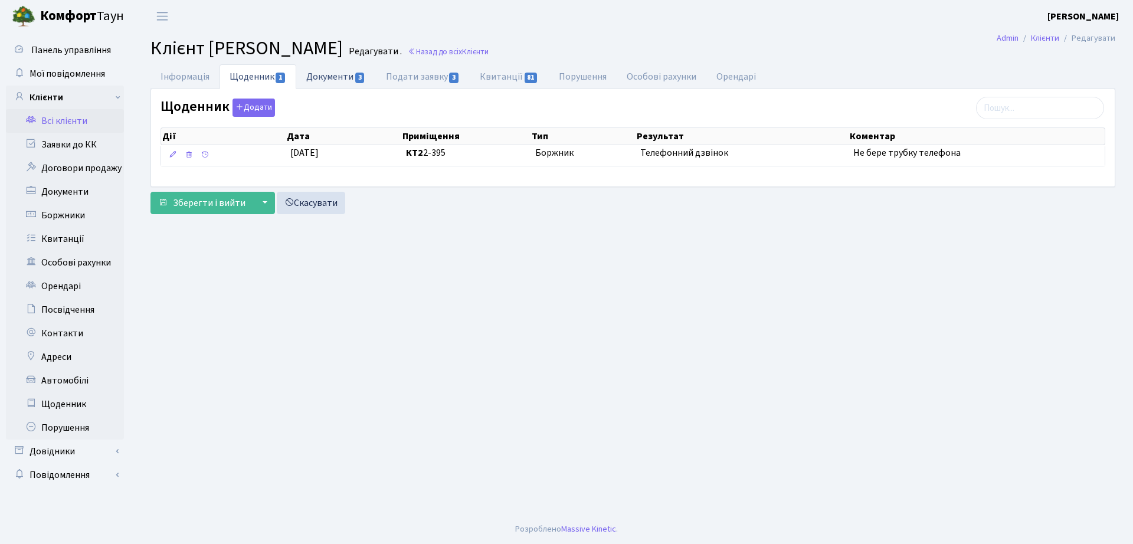
click at [313, 78] on link "Документи 3" at bounding box center [335, 76] width 79 height 24
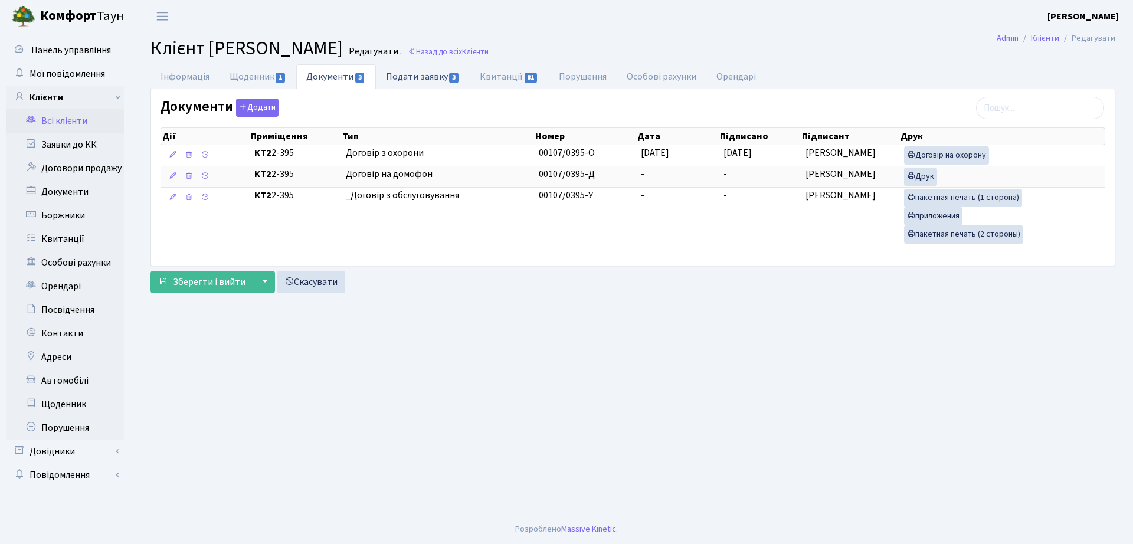
click at [413, 80] on link "Подати заявку 3" at bounding box center [423, 76] width 94 height 24
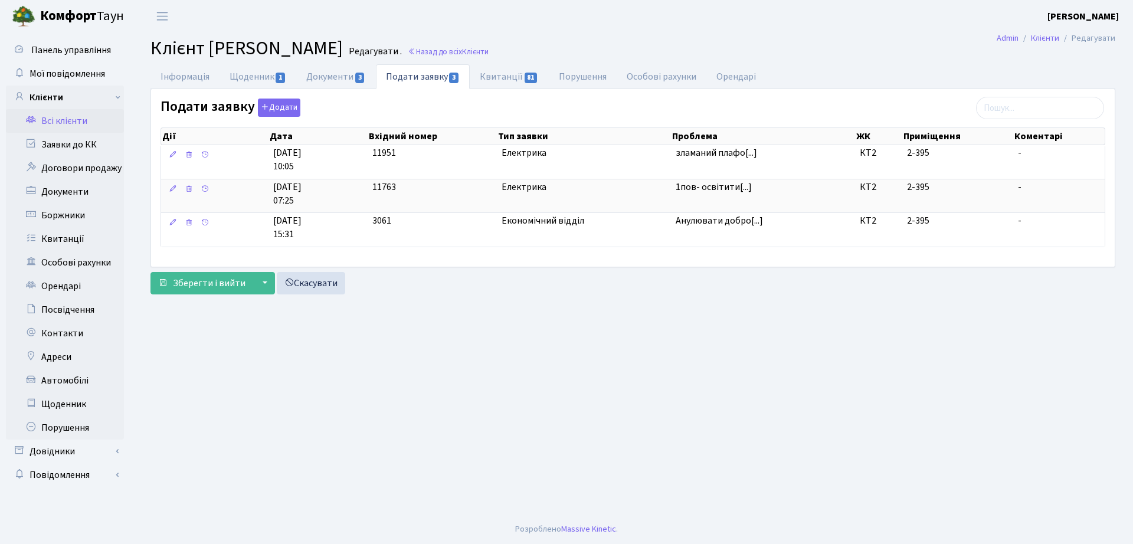
click at [179, 90] on div "Подати заявку Додати Дії Дата Вхідний номер Тип заявки Проблема ЖК Приміщення Д…" at bounding box center [633, 178] width 964 height 178
click at [180, 73] on link "Інформація" at bounding box center [185, 76] width 69 height 24
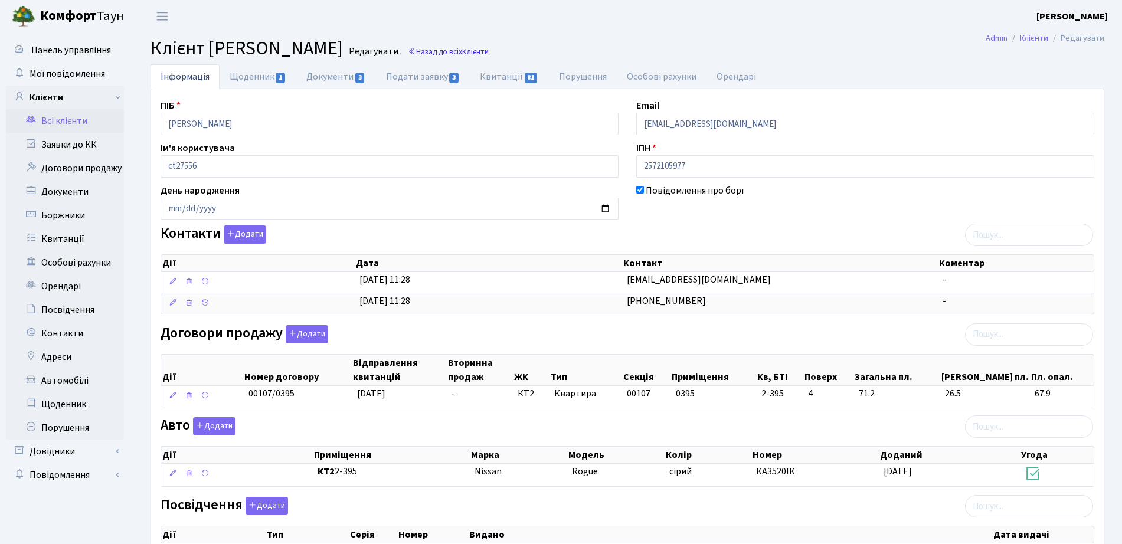
click at [489, 53] on span "Клієнти" at bounding box center [475, 51] width 27 height 11
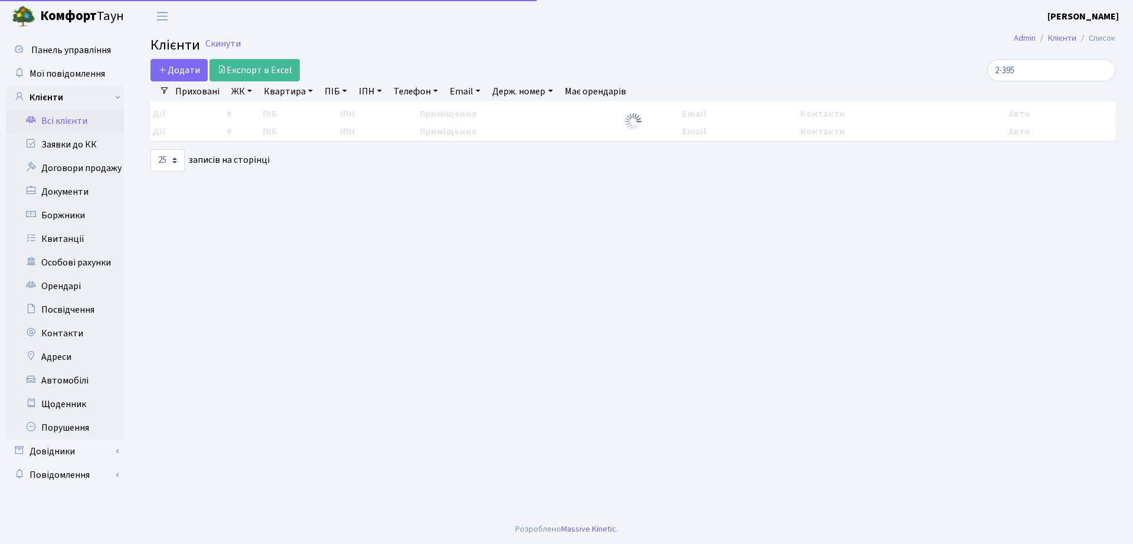
select select "25"
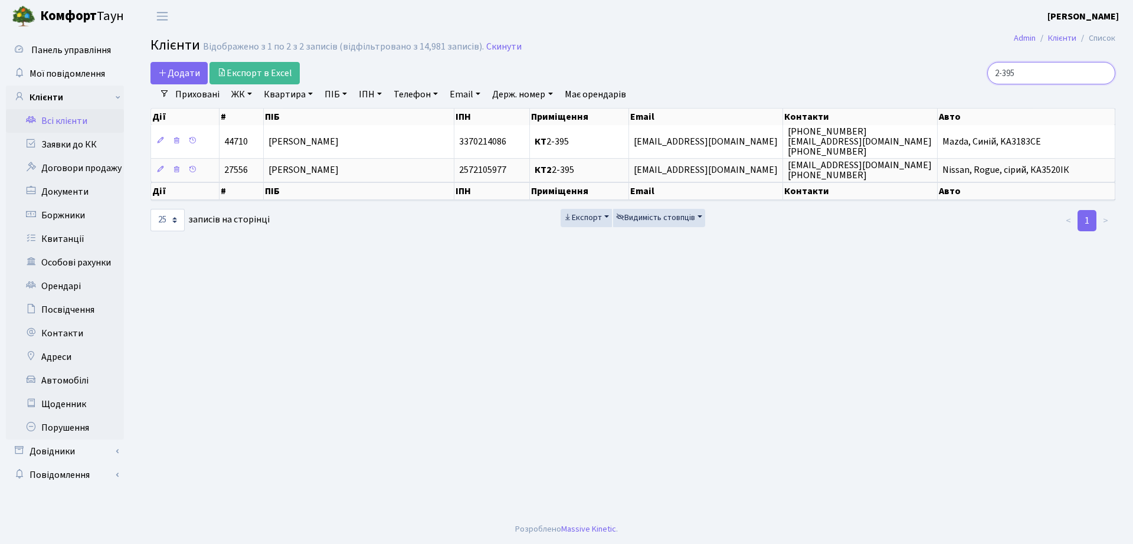
drag, startPoint x: 1039, startPoint y: 71, endPoint x: 865, endPoint y: 87, distance: 174.2
click at [871, 86] on div "Додати Експорт в Excel 2-395 Фільтри Приховані ЖК ТХ, вул. Ділова, 1/2 КТ, вул.…" at bounding box center [633, 147] width 983 height 170
type input "3-248"
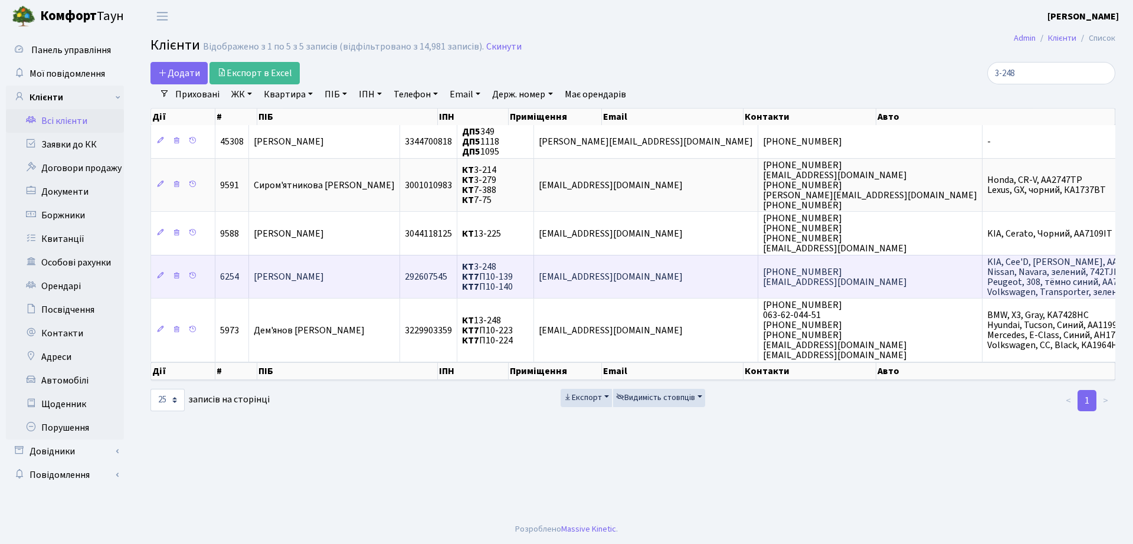
click at [400, 280] on td "[PERSON_NAME]" at bounding box center [324, 276] width 151 height 43
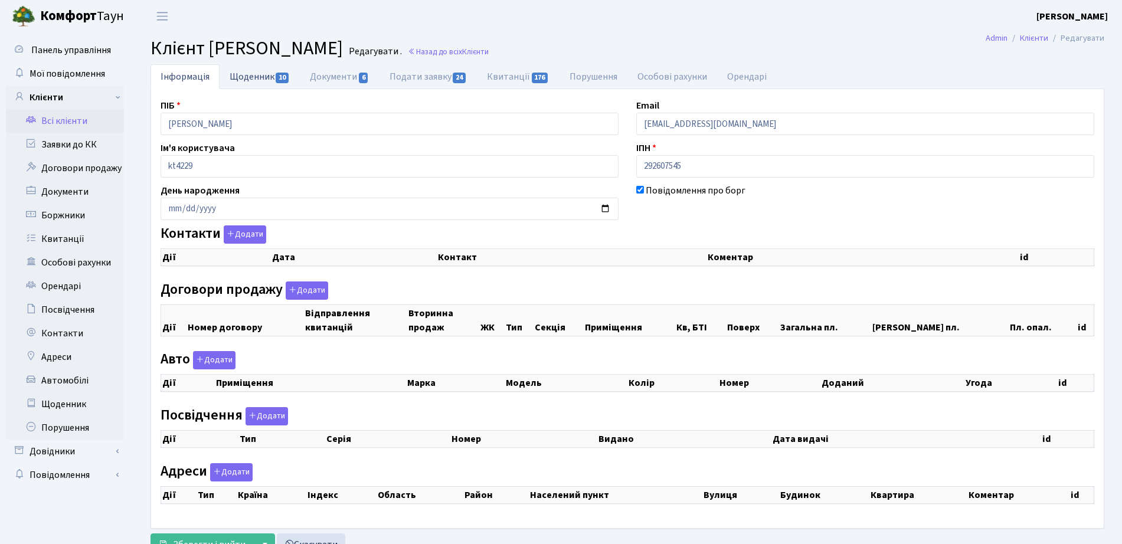
click at [290, 76] on link "Щоденник 10" at bounding box center [260, 76] width 80 height 24
select select "25"
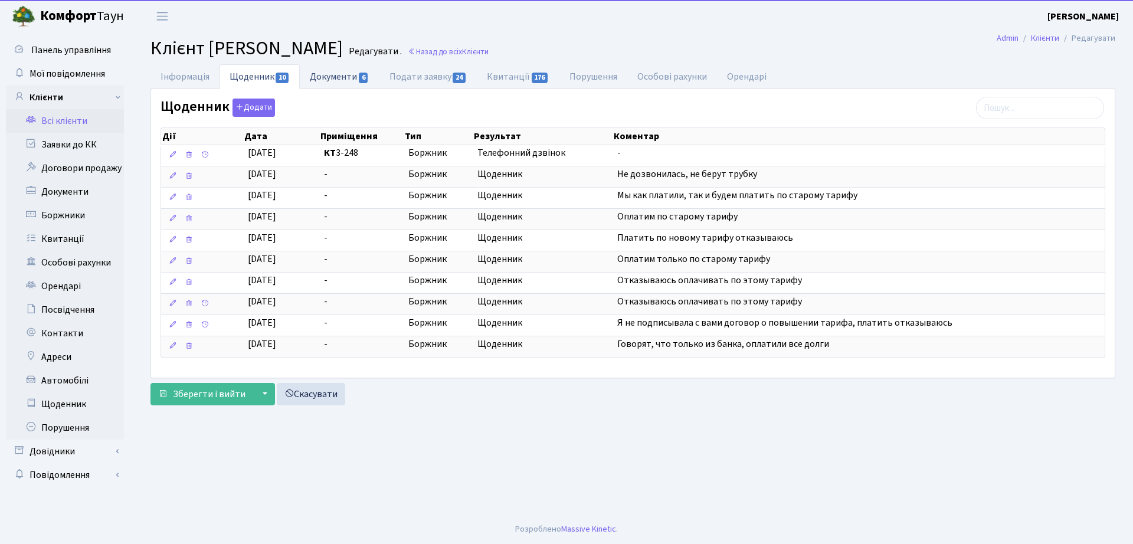
click at [310, 78] on link "Документи 6" at bounding box center [339, 76] width 79 height 24
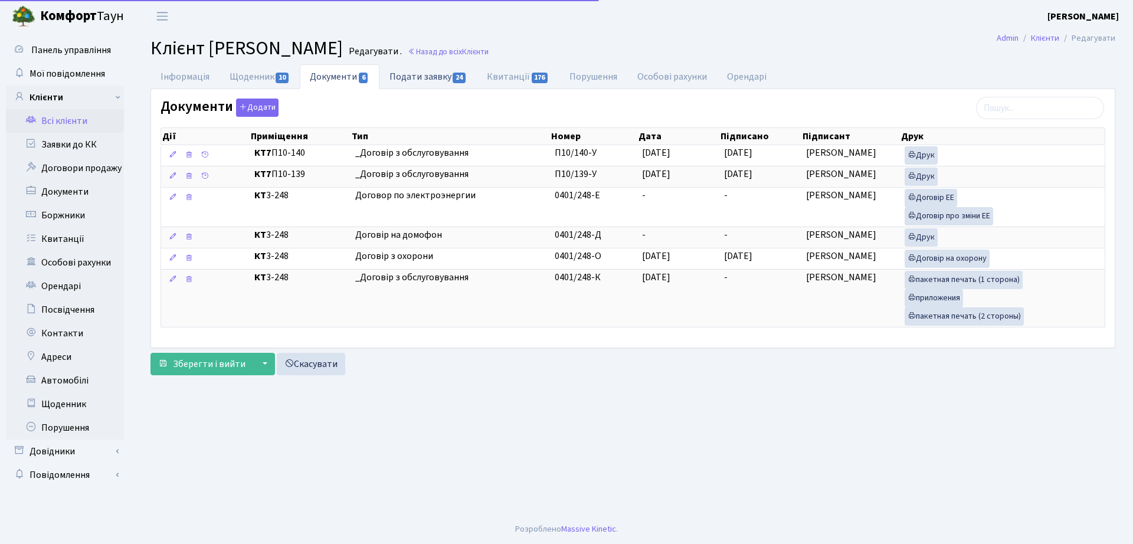
click at [425, 79] on link "Подати заявку 24" at bounding box center [428, 76] width 97 height 24
select select "25"
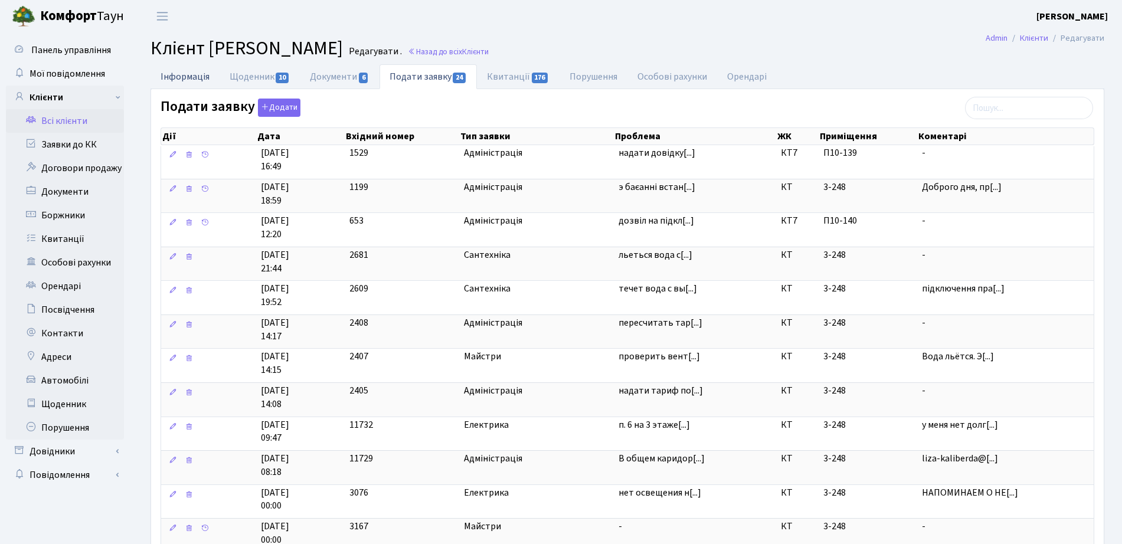
drag, startPoint x: 858, startPoint y: 362, endPoint x: 206, endPoint y: 86, distance: 708.3
click at [206, 86] on link "Інформація" at bounding box center [185, 76] width 69 height 24
select select "25"
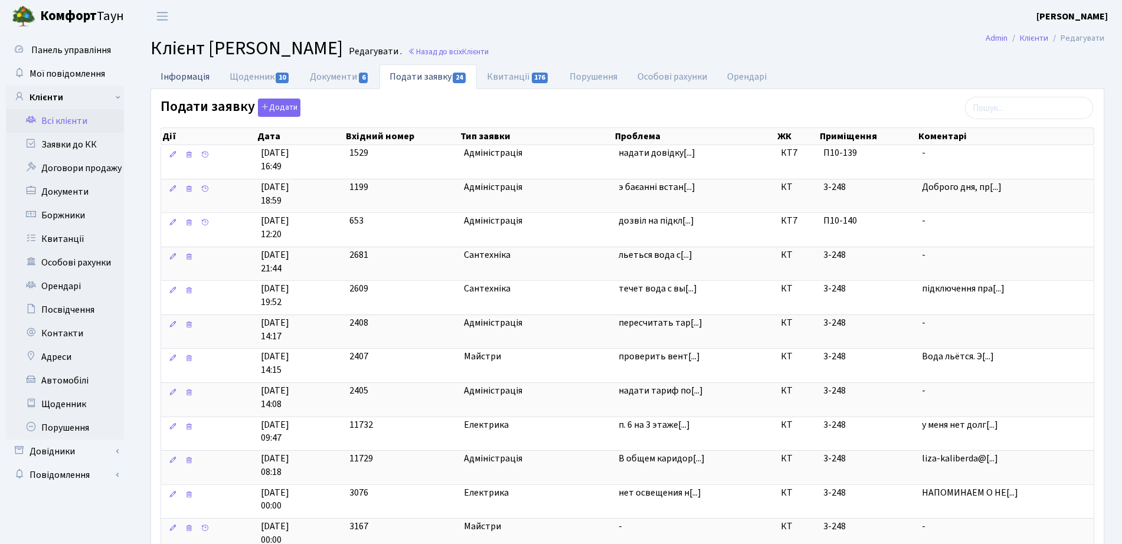
select select "25"
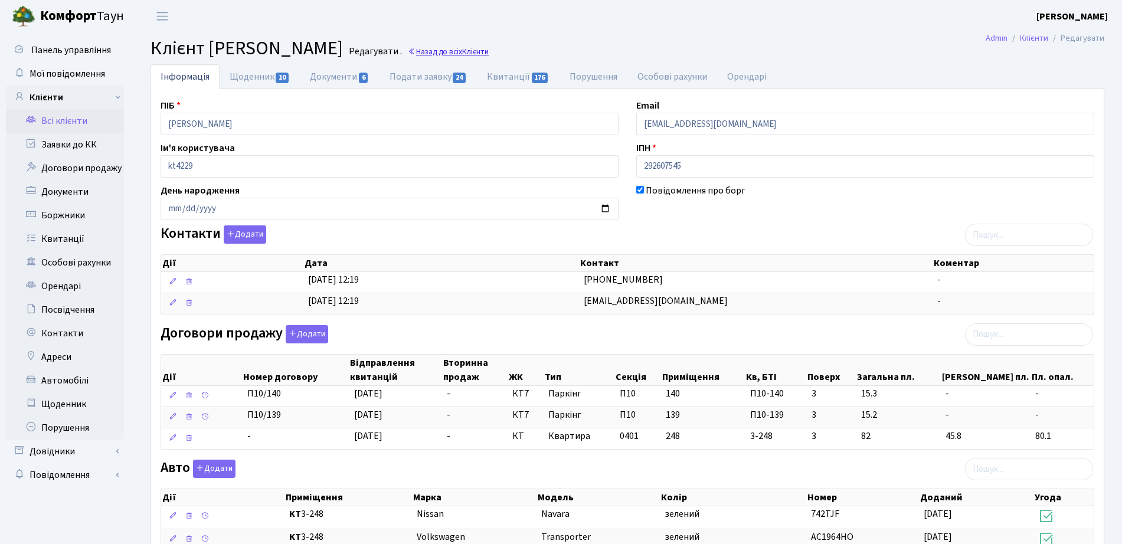
click at [600, 57] on h2 "Клієнт Каліберда Єлізавета Миколаївна Редагувати . Назад до всіх Клієнти" at bounding box center [628, 48] width 954 height 22
click at [489, 50] on link "Назад до всіх Клієнти" at bounding box center [448, 51] width 81 height 11
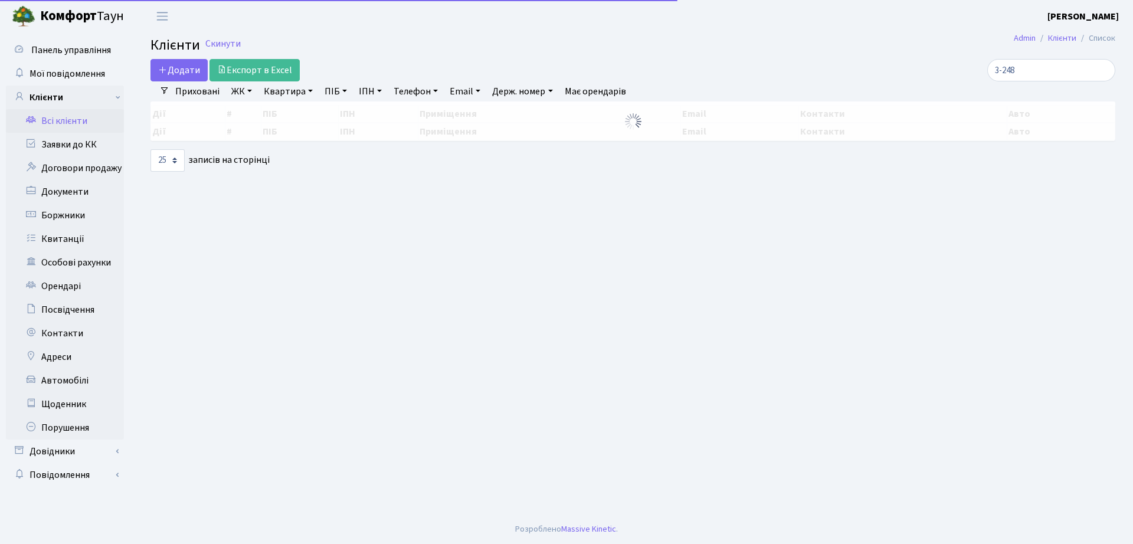
select select "25"
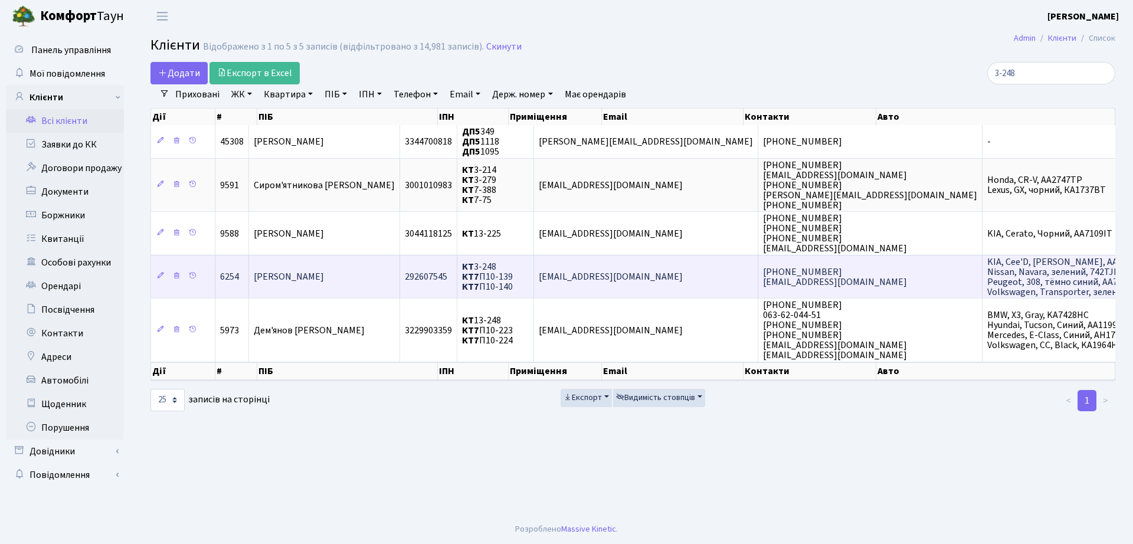
click at [447, 274] on span "292607545" at bounding box center [426, 276] width 43 height 13
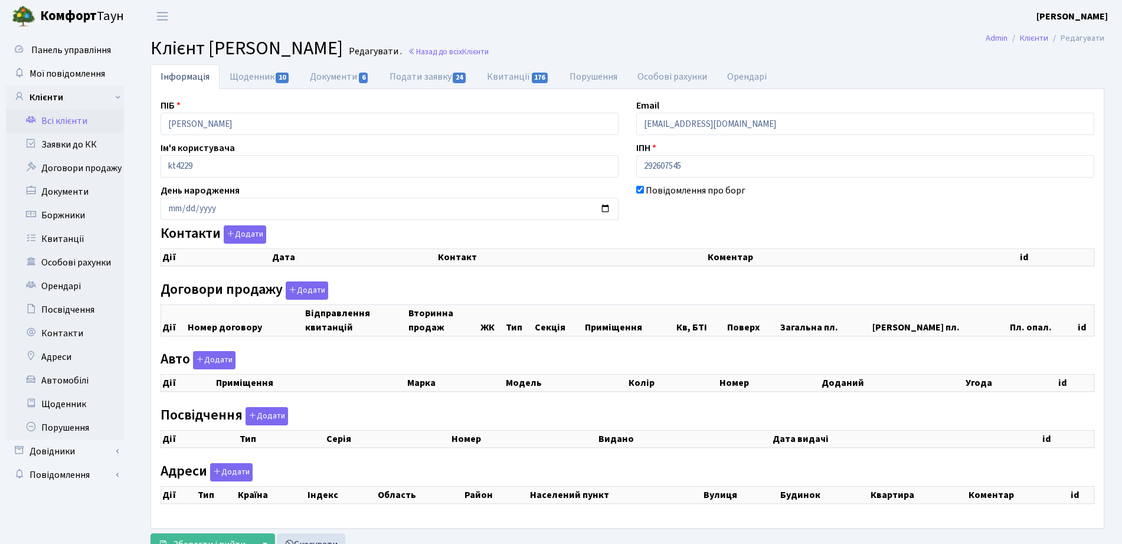
checkbox input "true"
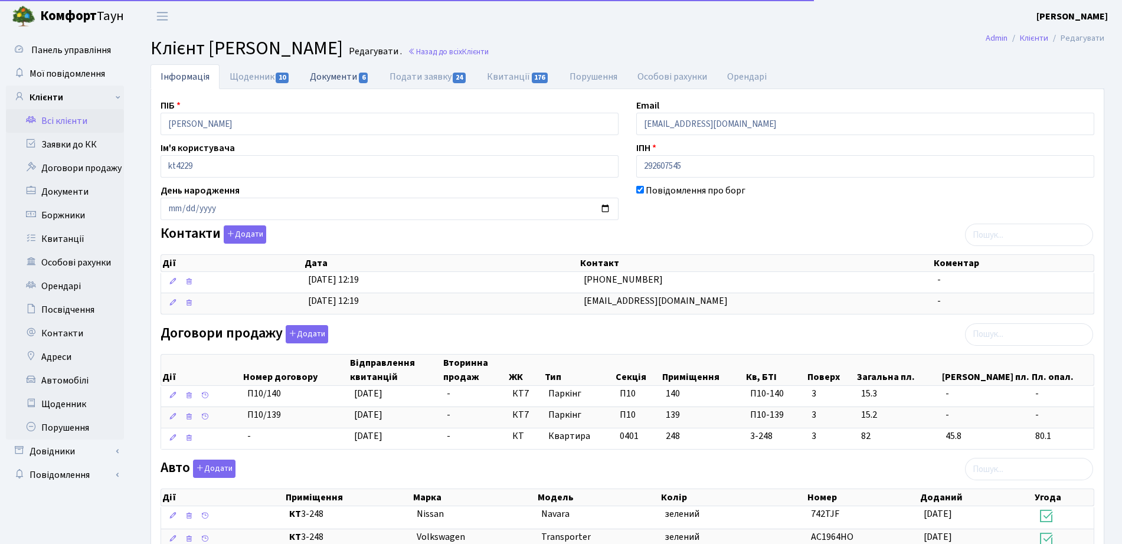
click at [333, 80] on link "Документи 6" at bounding box center [339, 76] width 79 height 24
select select "25"
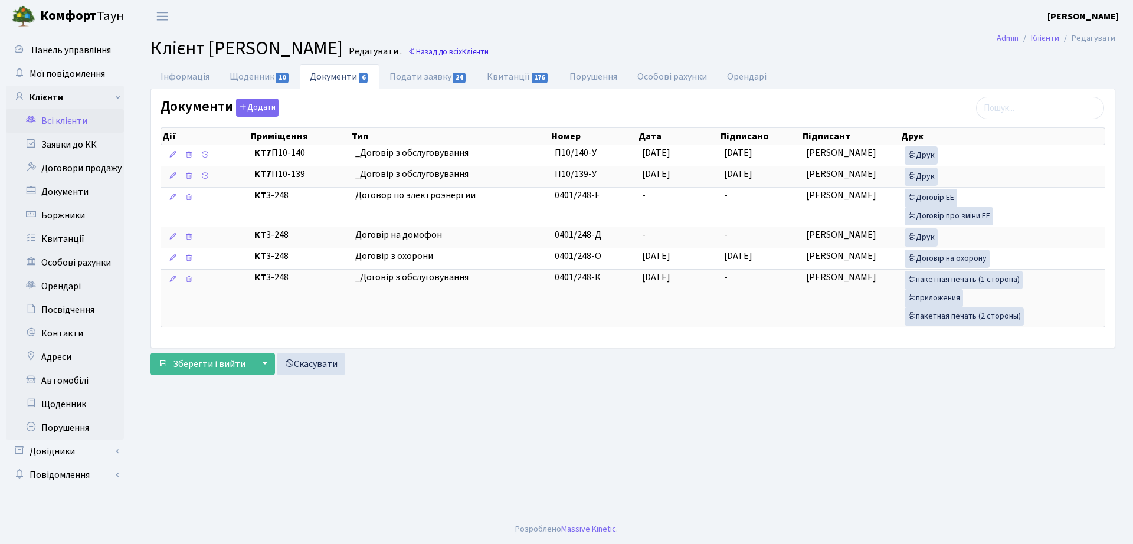
click at [489, 54] on link "Назад до всіх Клієнти" at bounding box center [448, 51] width 81 height 11
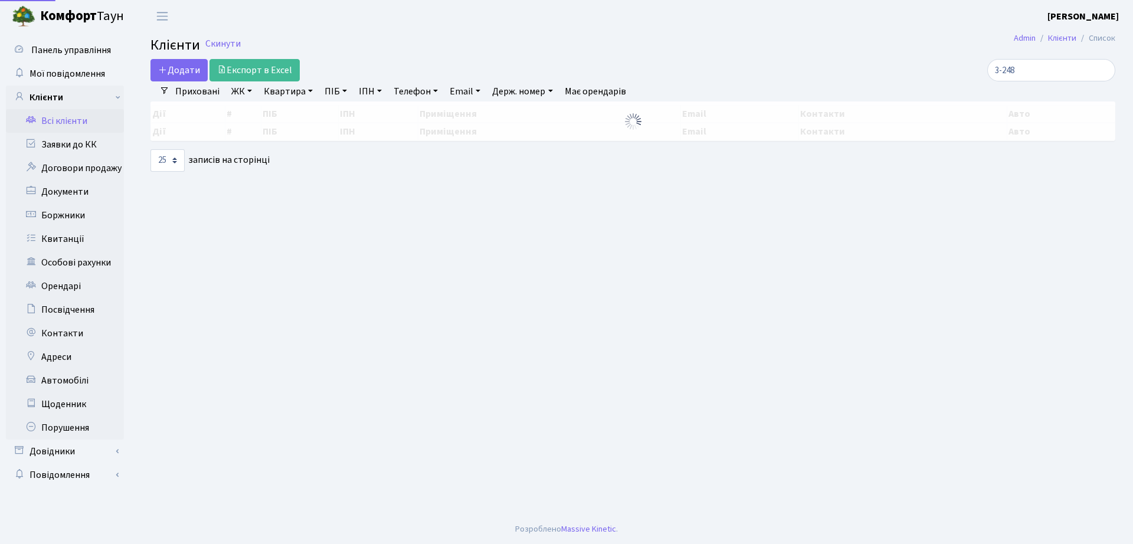
select select "25"
drag, startPoint x: 694, startPoint y: 58, endPoint x: 665, endPoint y: 55, distance: 28.4
click at [665, 55] on main "Admin Клієнти Список Клієнти Скинути Додати Експорт в Excel 3-248 Фільтри Прихо…" at bounding box center [633, 273] width 1001 height 482
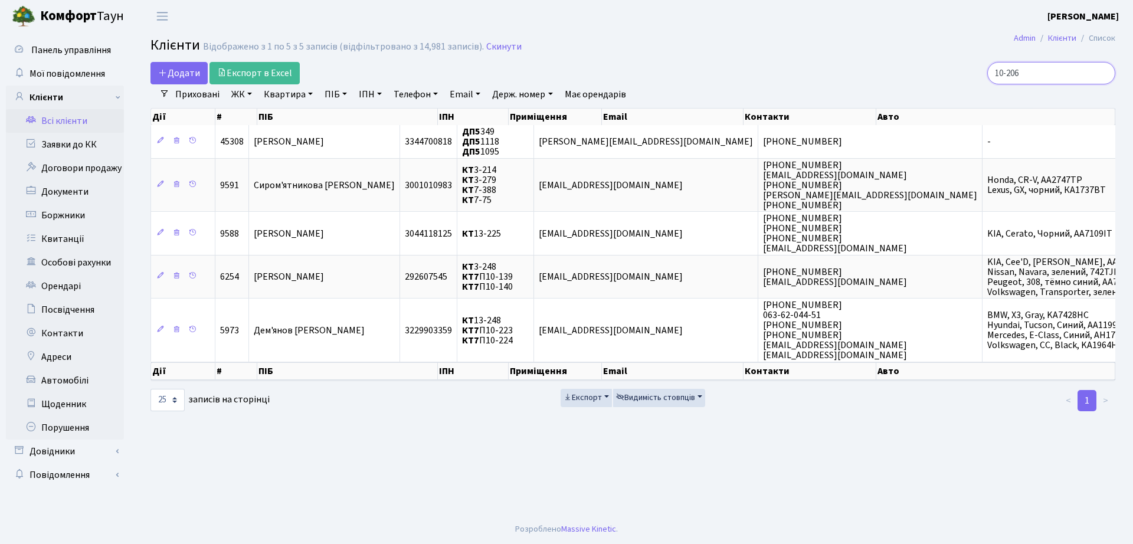
type input "10-206"
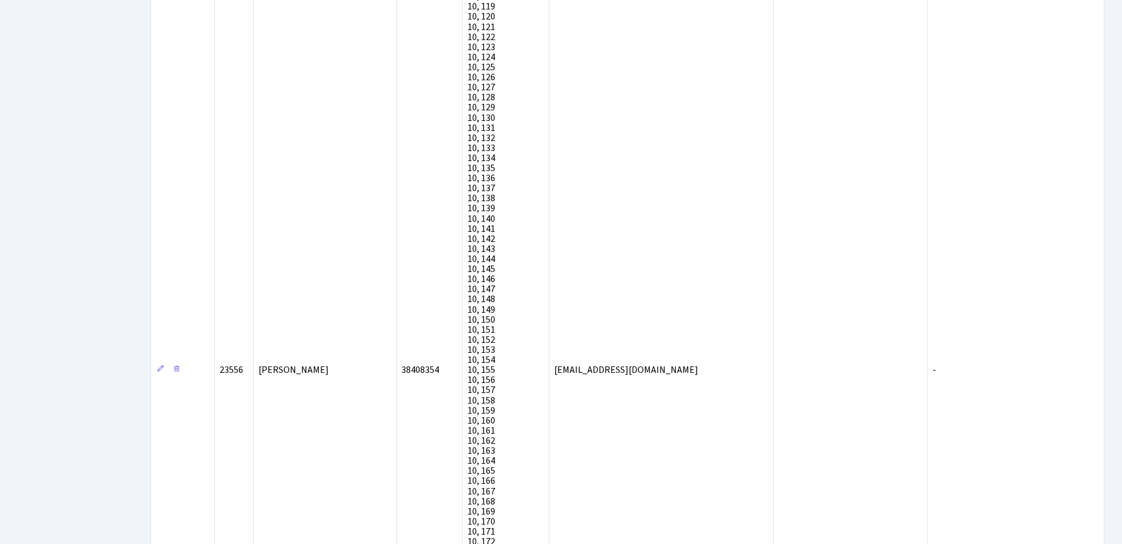
scroll to position [10853, 0]
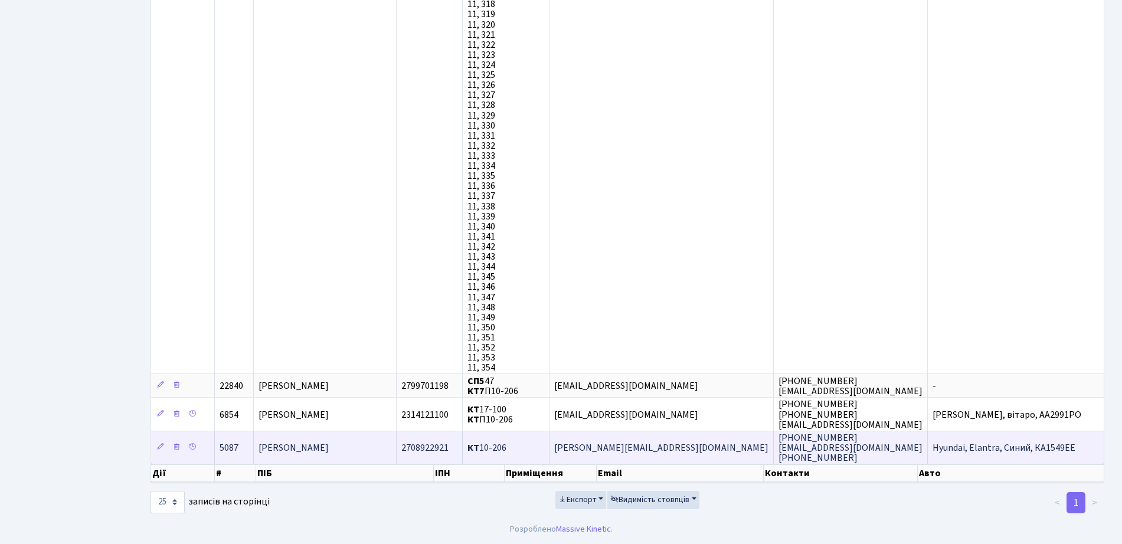
click at [380, 455] on td "[PERSON_NAME]" at bounding box center [325, 447] width 143 height 33
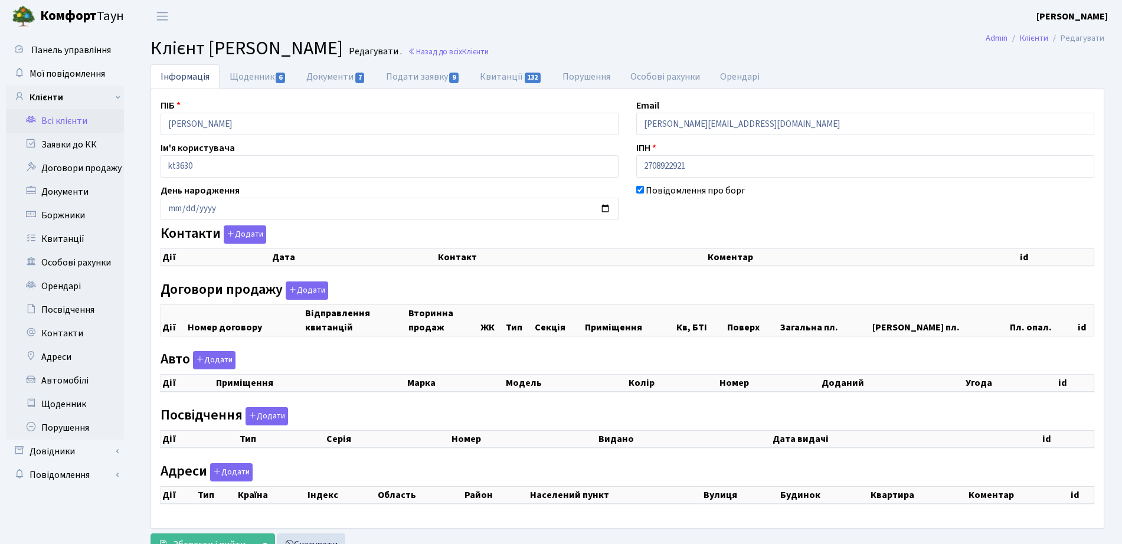
checkbox input "true"
select select "25"
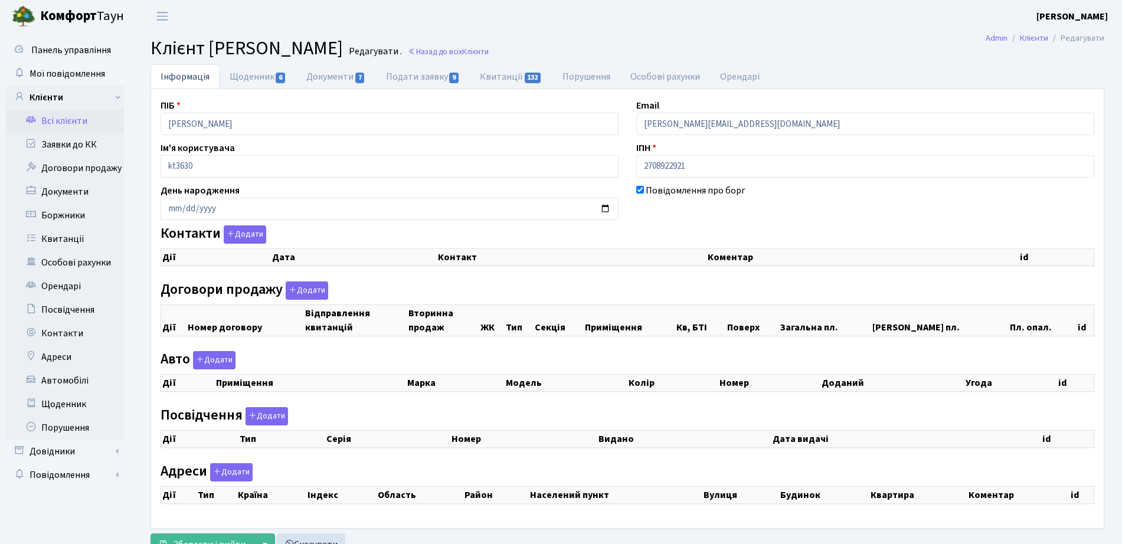
select select "25"
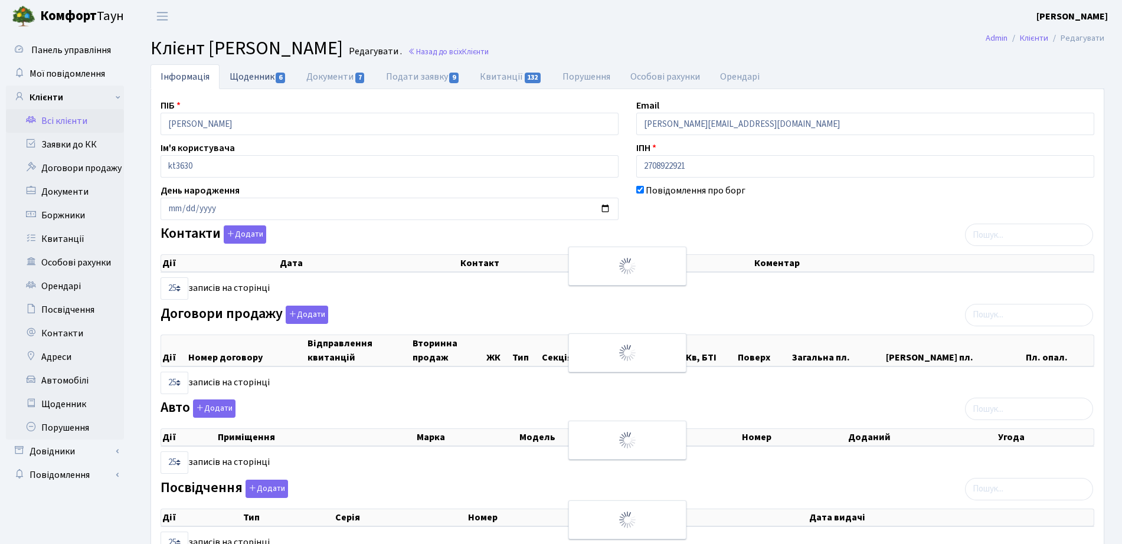
click at [275, 73] on link "Щоденник 6" at bounding box center [258, 76] width 77 height 24
select select "25"
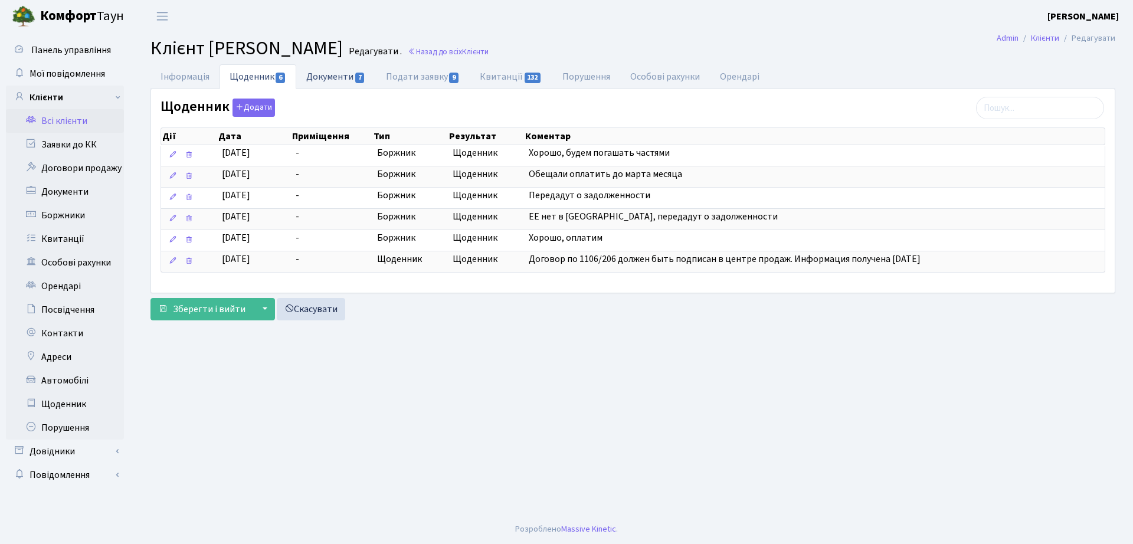
click at [315, 77] on link "Документи 7" at bounding box center [335, 76] width 79 height 24
select select "25"
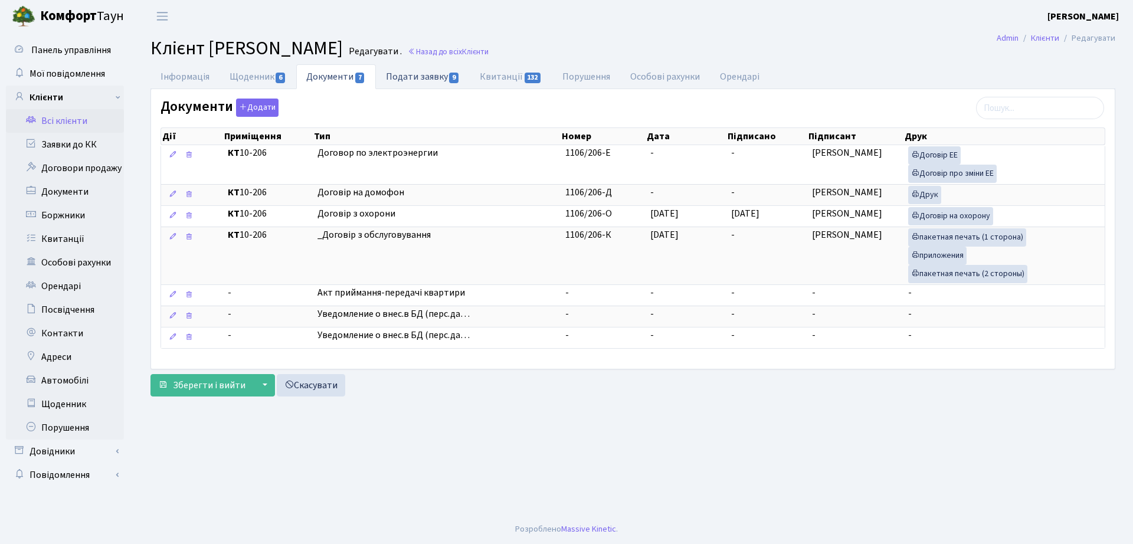
click at [421, 73] on link "Подати заявку 9" at bounding box center [423, 76] width 94 height 24
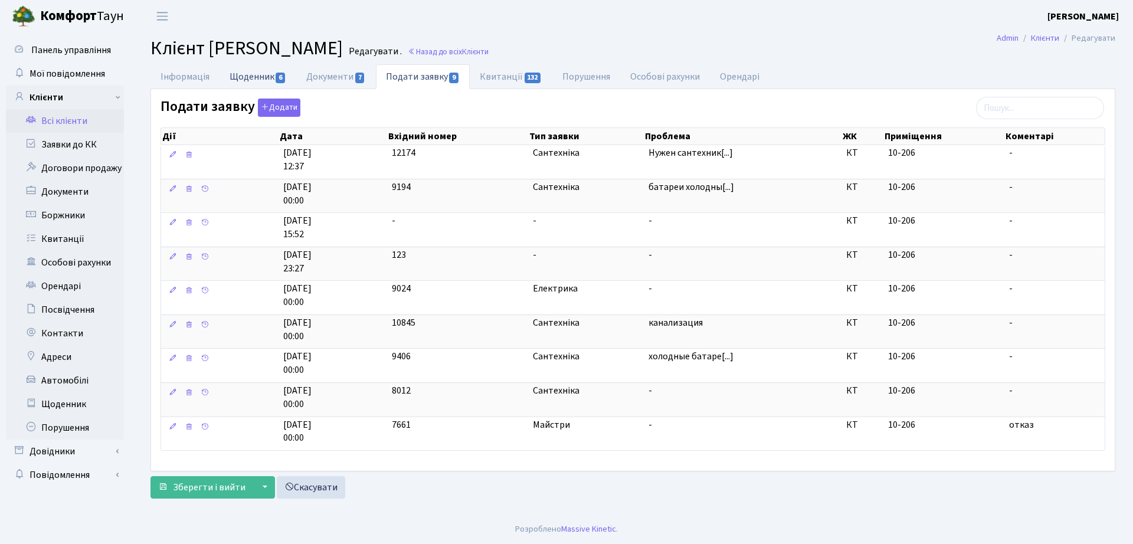
click at [248, 83] on link "Щоденник 6" at bounding box center [258, 76] width 77 height 24
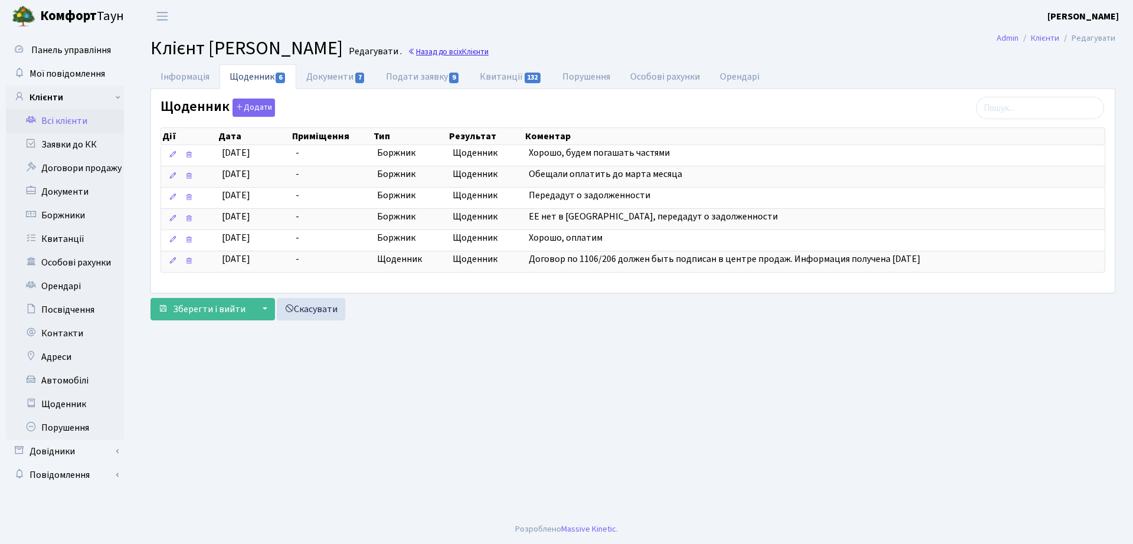
click at [489, 48] on link "Назад до всіх Клієнти" at bounding box center [448, 51] width 81 height 11
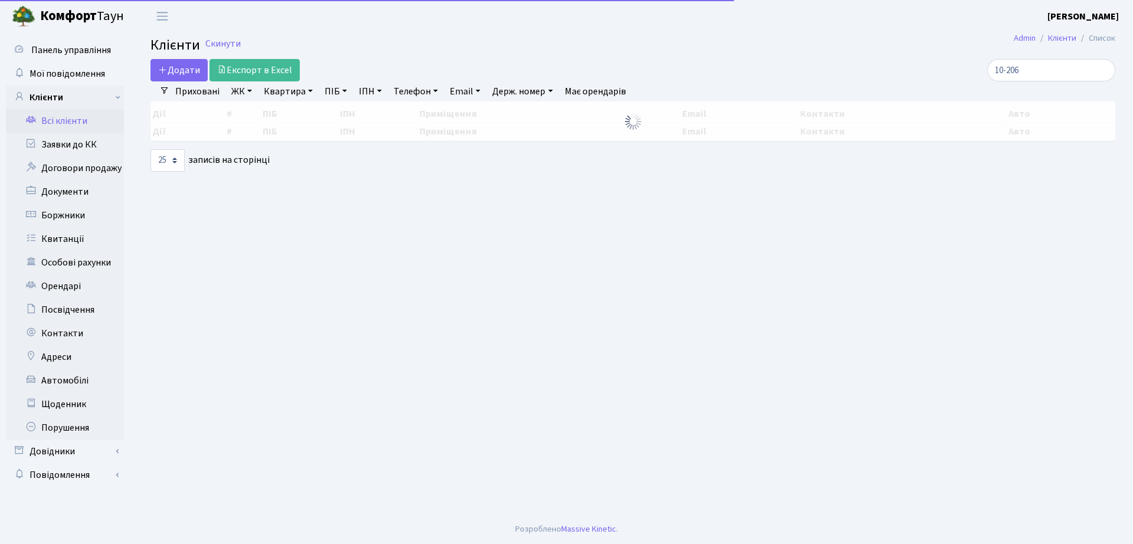
select select "25"
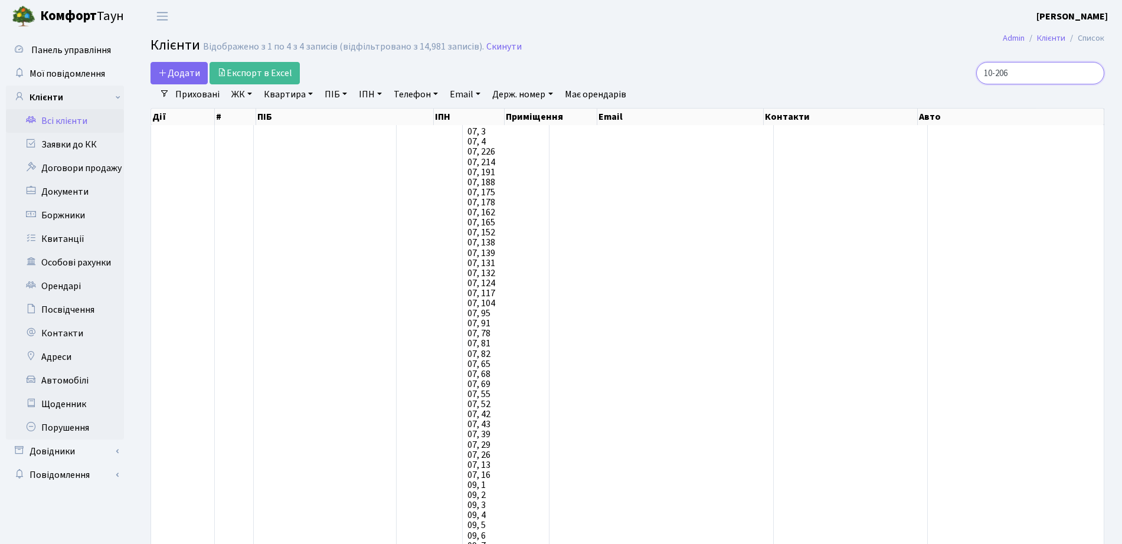
drag, startPoint x: 1050, startPoint y: 72, endPoint x: 600, endPoint y: 89, distance: 450.7
type input "терещук"
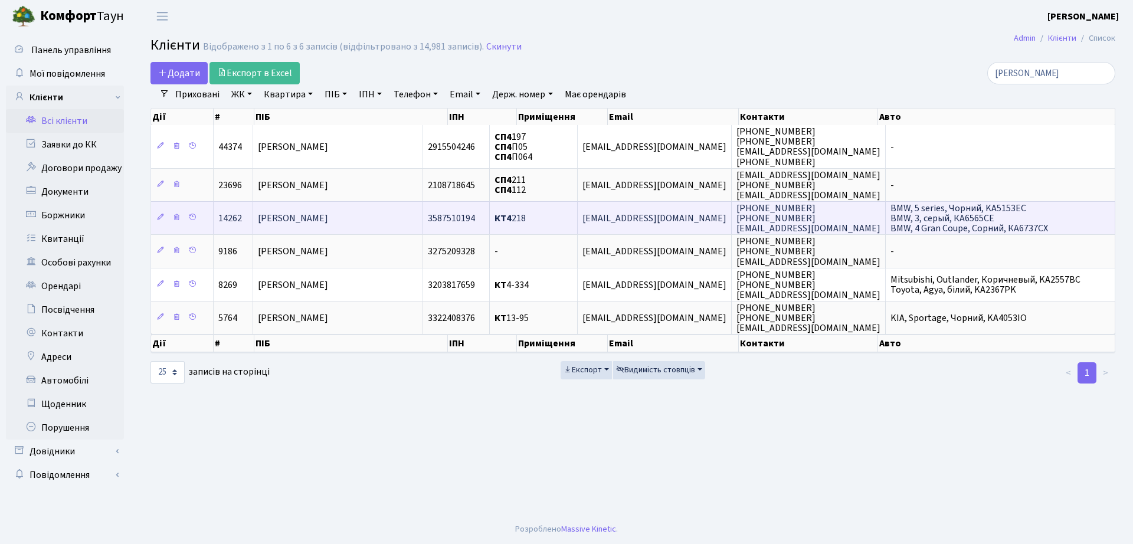
click at [390, 228] on td "[PERSON_NAME]" at bounding box center [338, 217] width 170 height 33
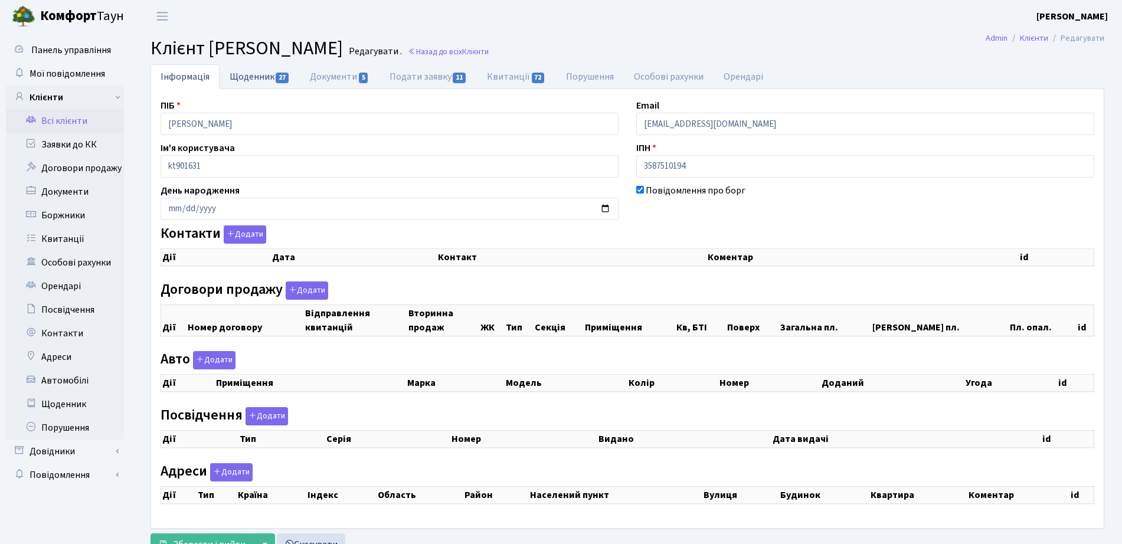
select select "25"
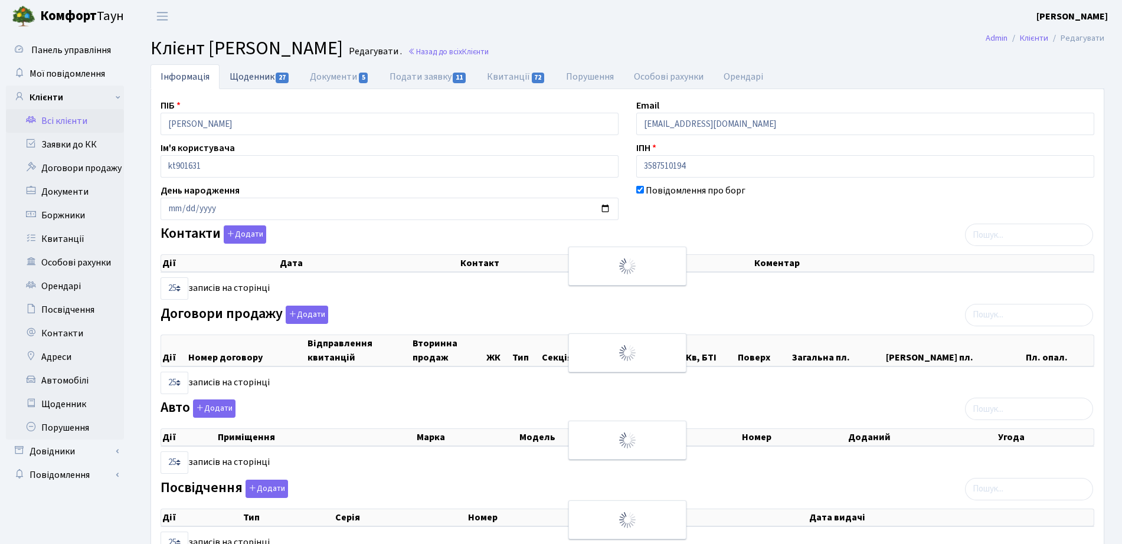
checkbox input "true"
click at [279, 75] on span "27" at bounding box center [282, 78] width 13 height 11
select select "25"
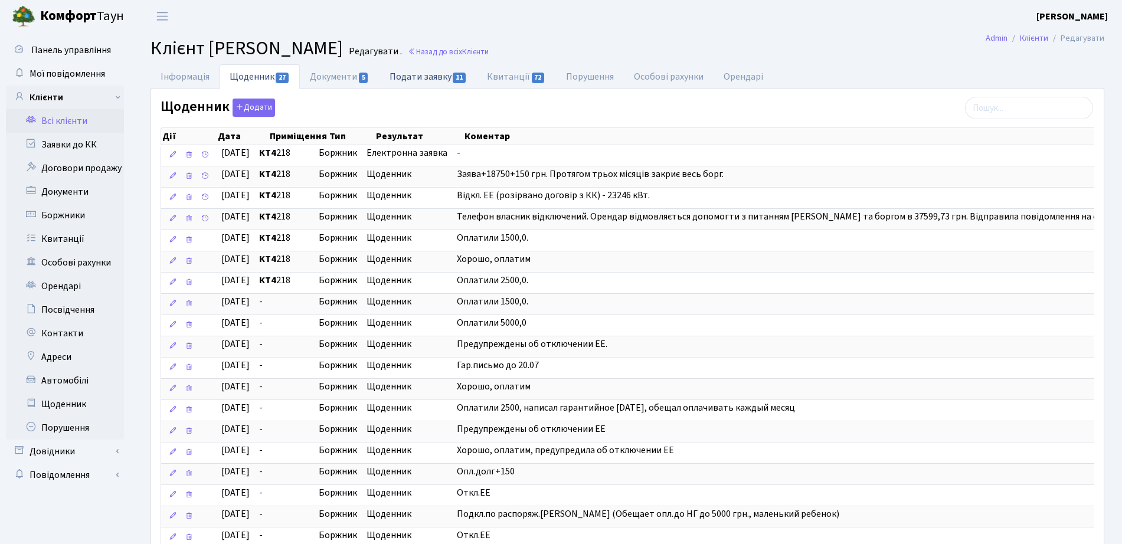
click at [444, 79] on link "Подати заявку 11" at bounding box center [428, 76] width 97 height 24
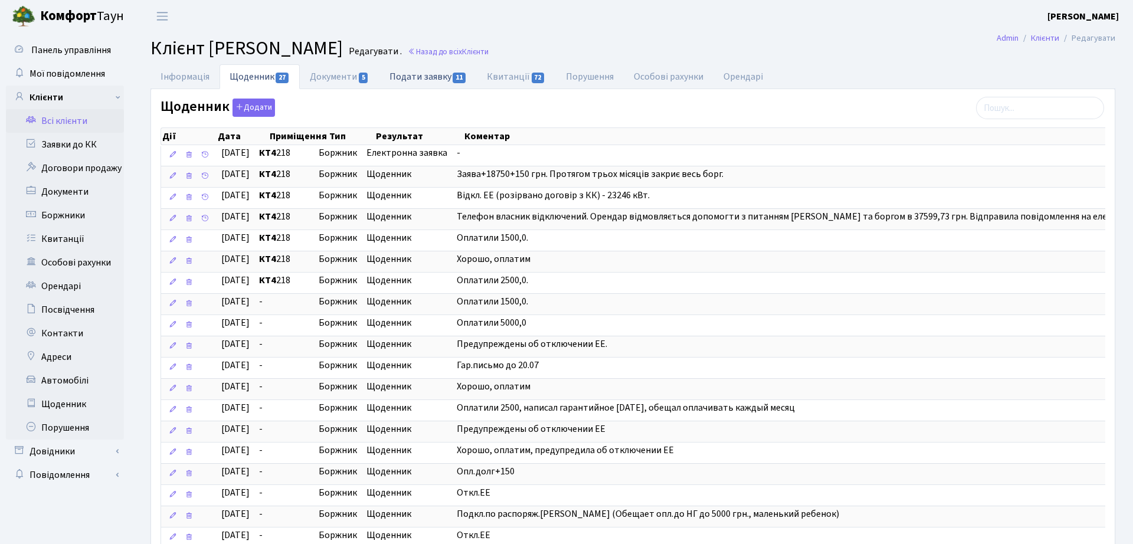
select select "25"
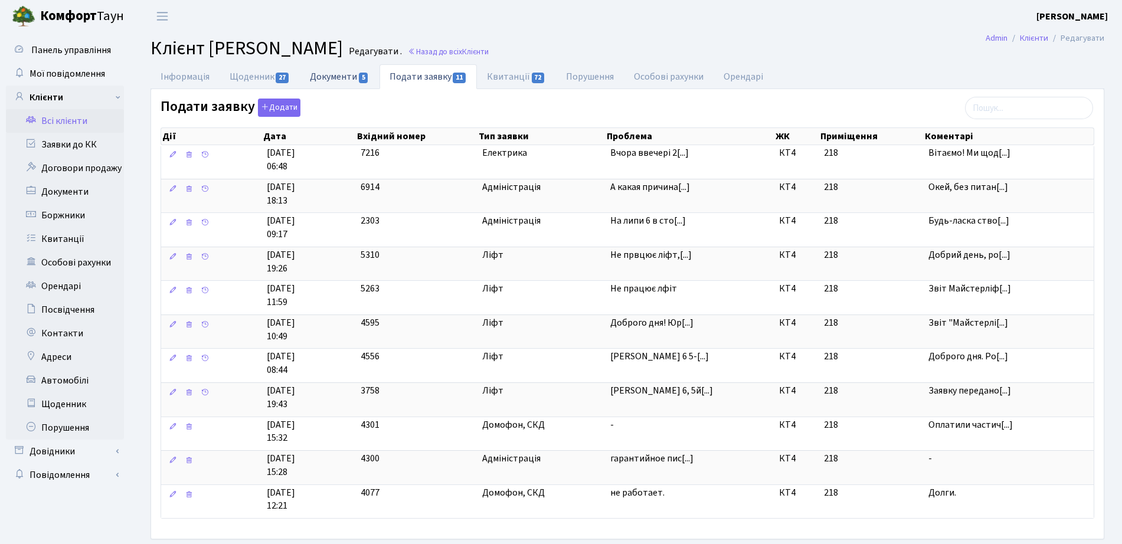
click at [320, 71] on link "Документи 5" at bounding box center [339, 76] width 79 height 24
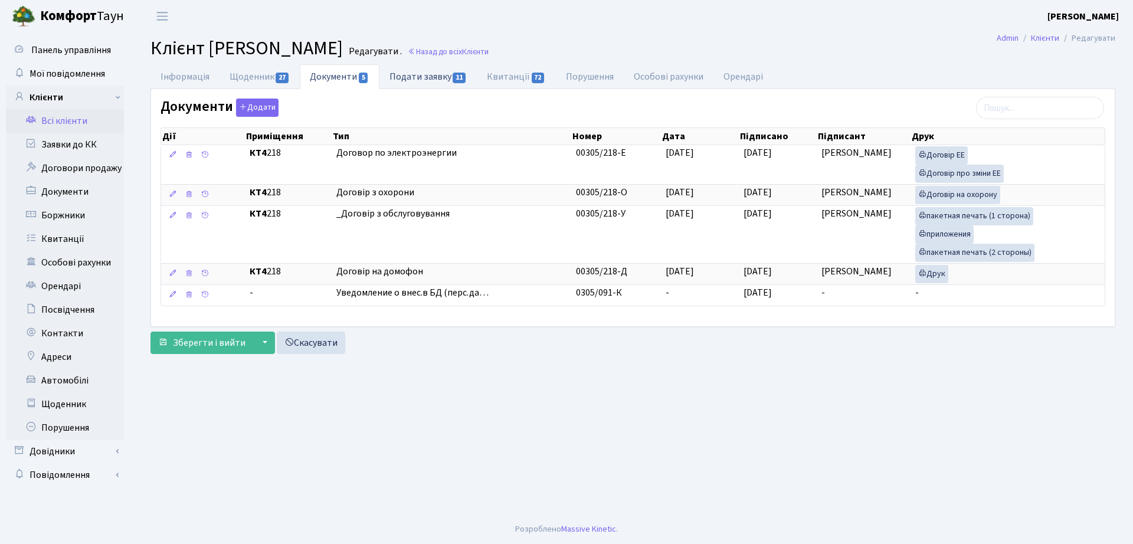
click at [446, 84] on link "Подати заявку 11" at bounding box center [428, 76] width 97 height 24
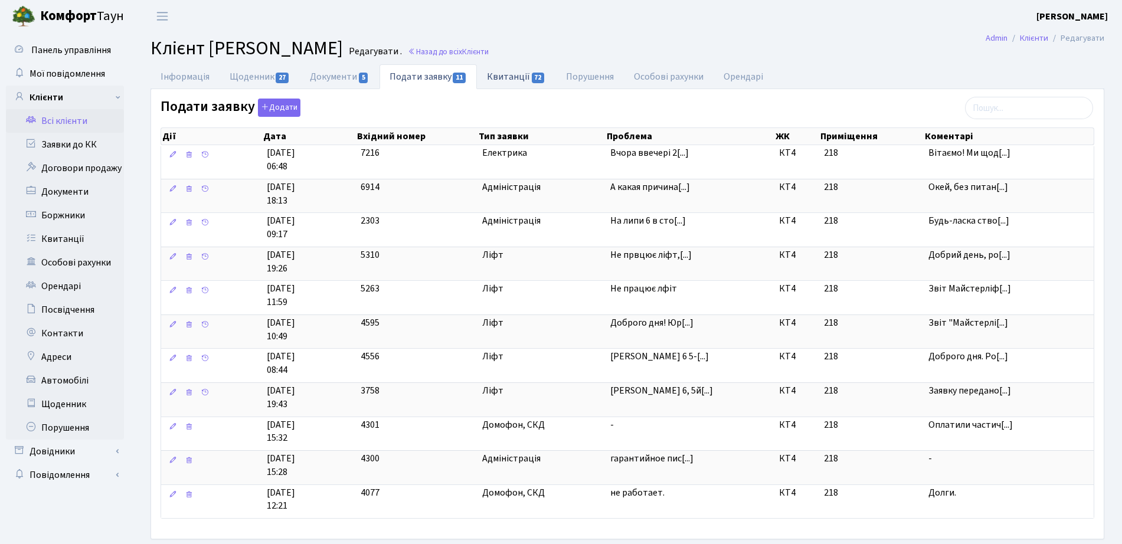
click at [485, 80] on link "Квитанції 72" at bounding box center [516, 76] width 79 height 24
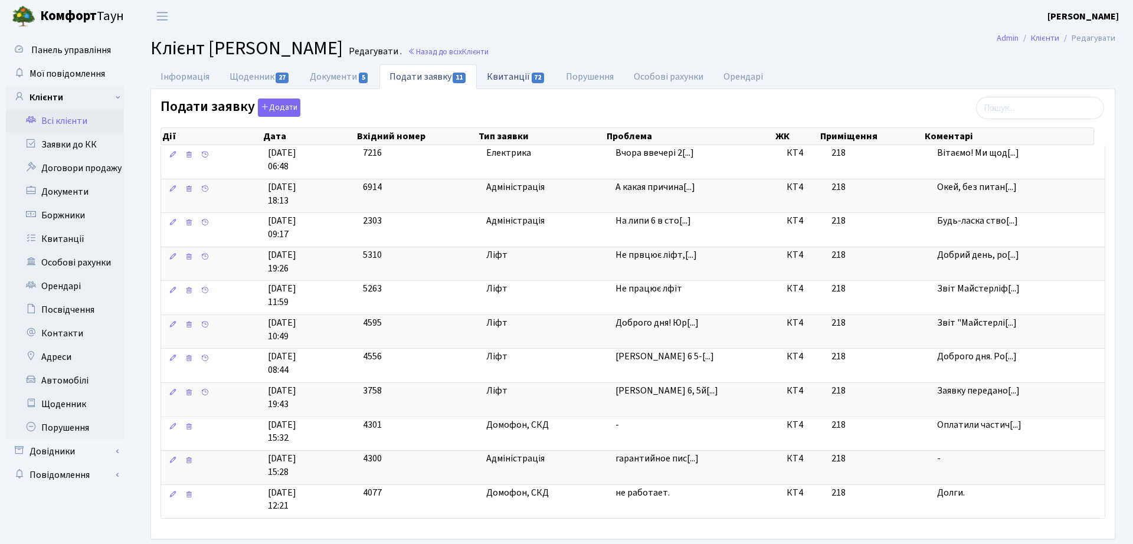
select select "25"
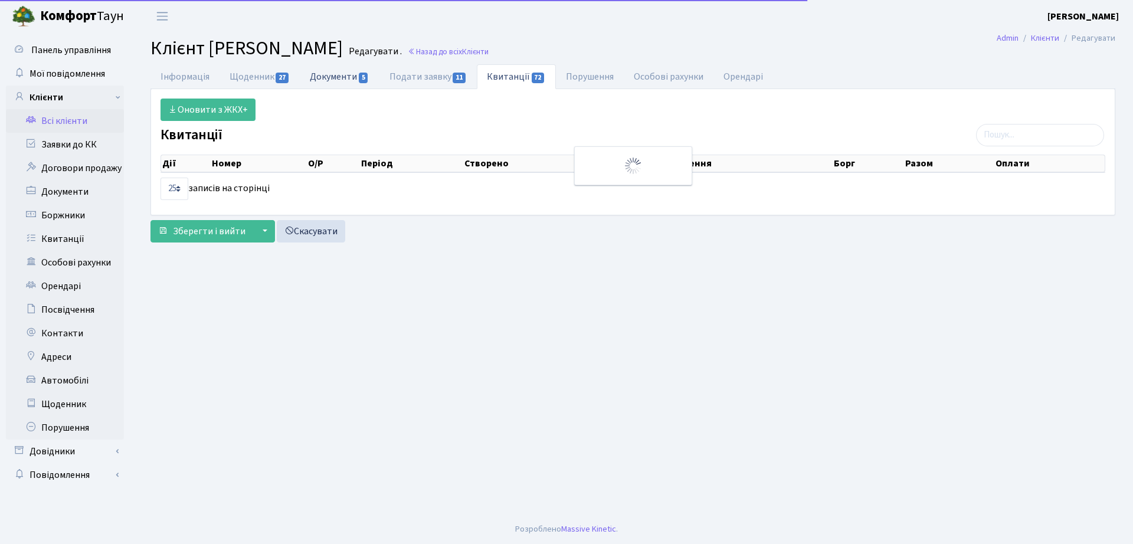
click at [343, 76] on link "Документи 5" at bounding box center [339, 76] width 79 height 24
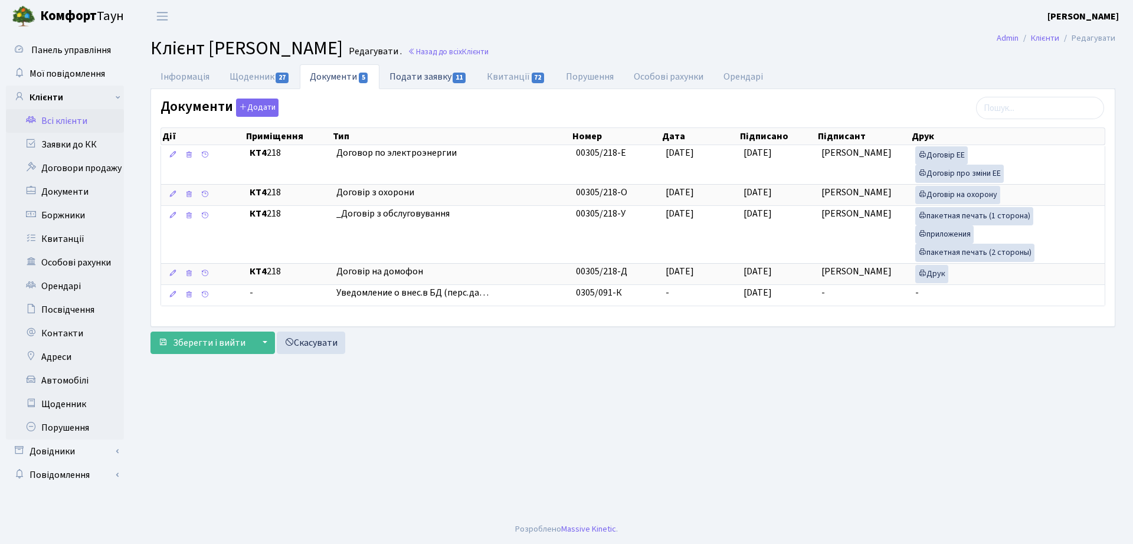
click at [453, 69] on link "Подати заявку 11" at bounding box center [428, 76] width 97 height 24
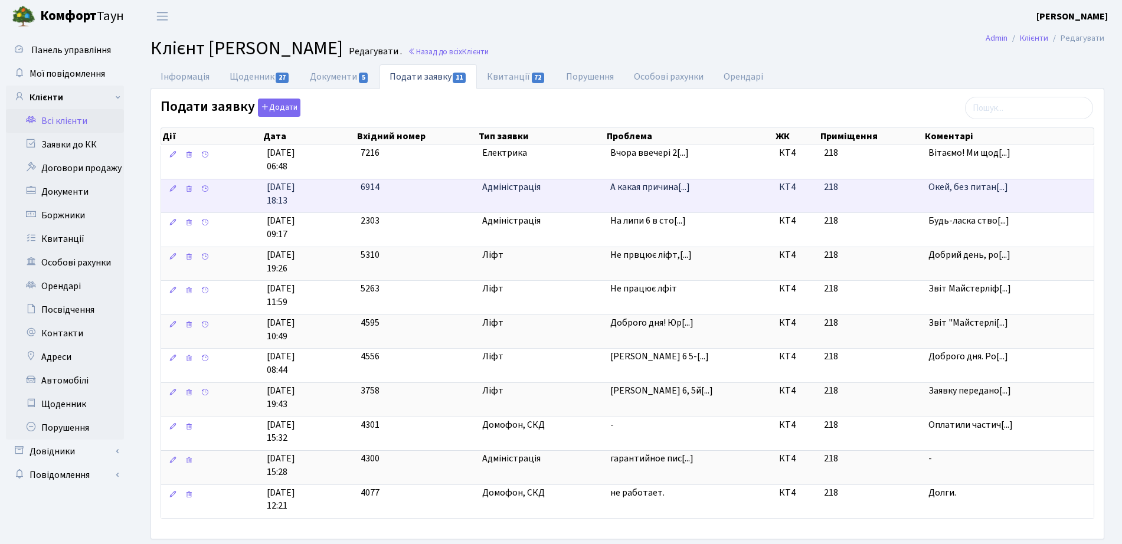
click at [948, 189] on span "Окей, без питан[...]" at bounding box center [969, 187] width 80 height 13
click at [704, 198] on td "А какая причина[...]" at bounding box center [690, 196] width 169 height 34
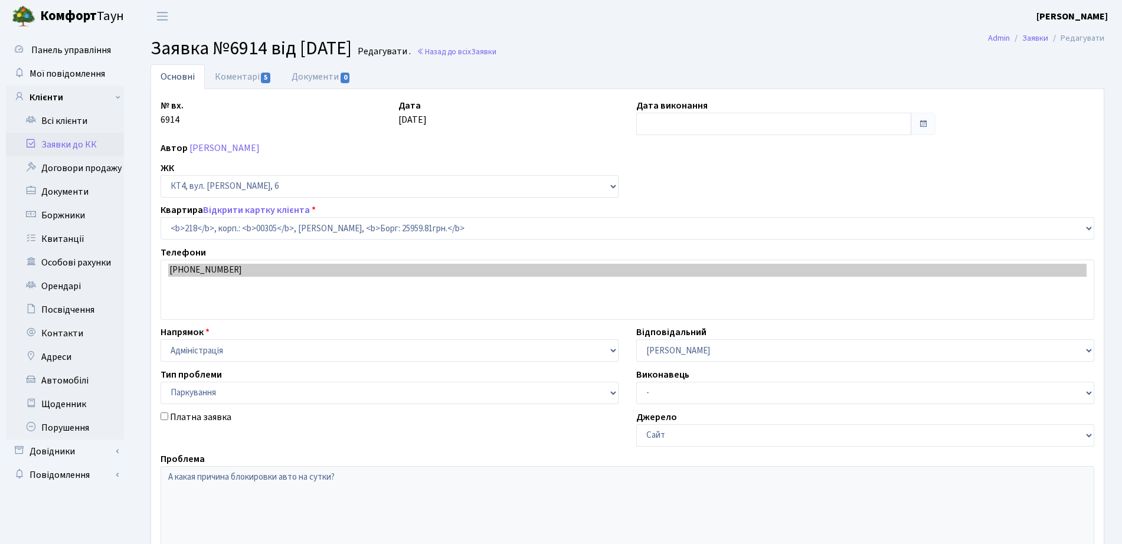
select select "16938"
select select "66"
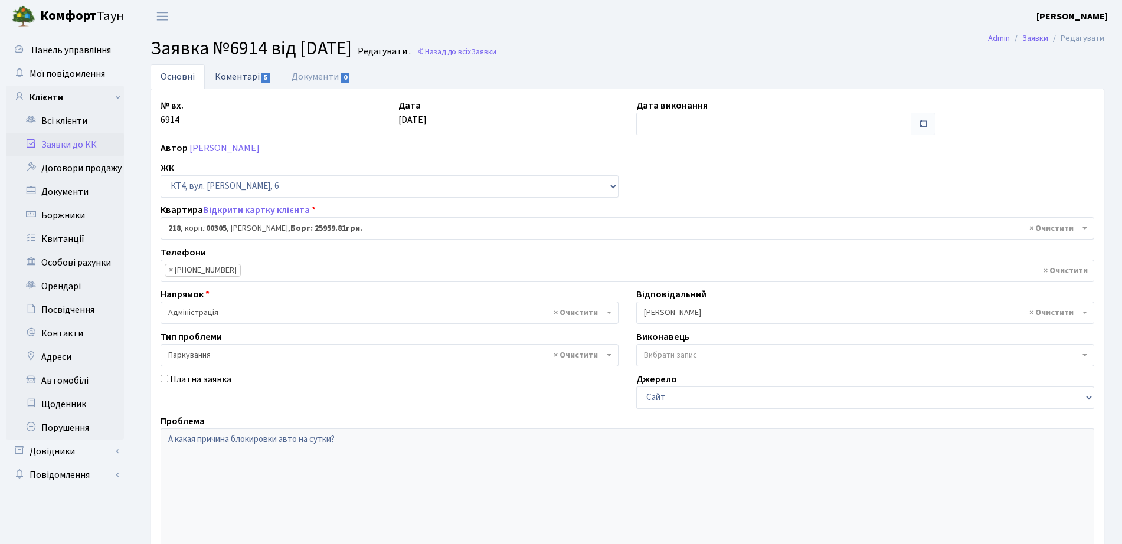
click at [269, 70] on link "Коментарі 5" at bounding box center [243, 76] width 77 height 24
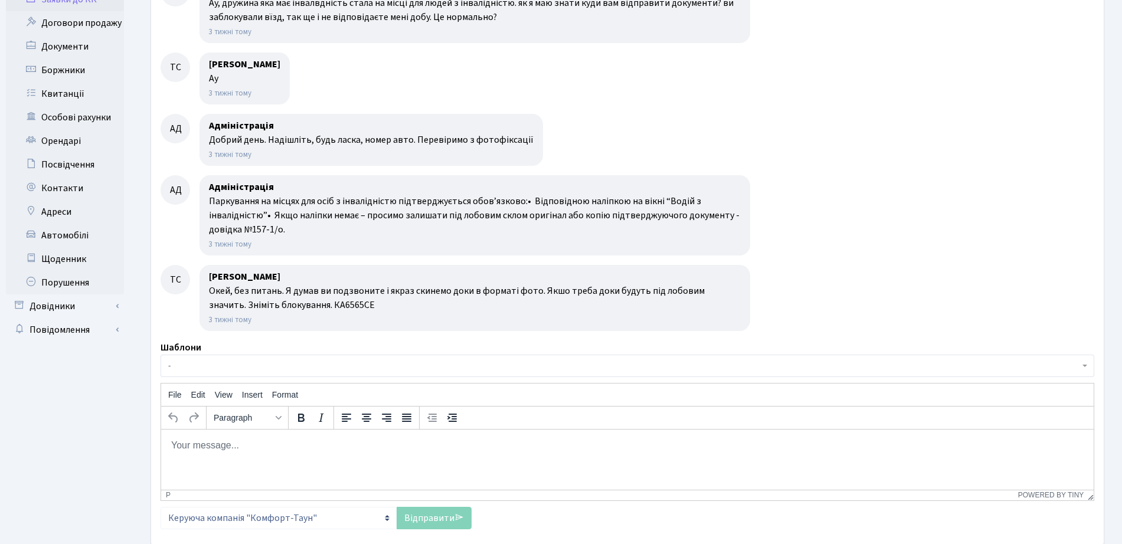
scroll to position [148, 0]
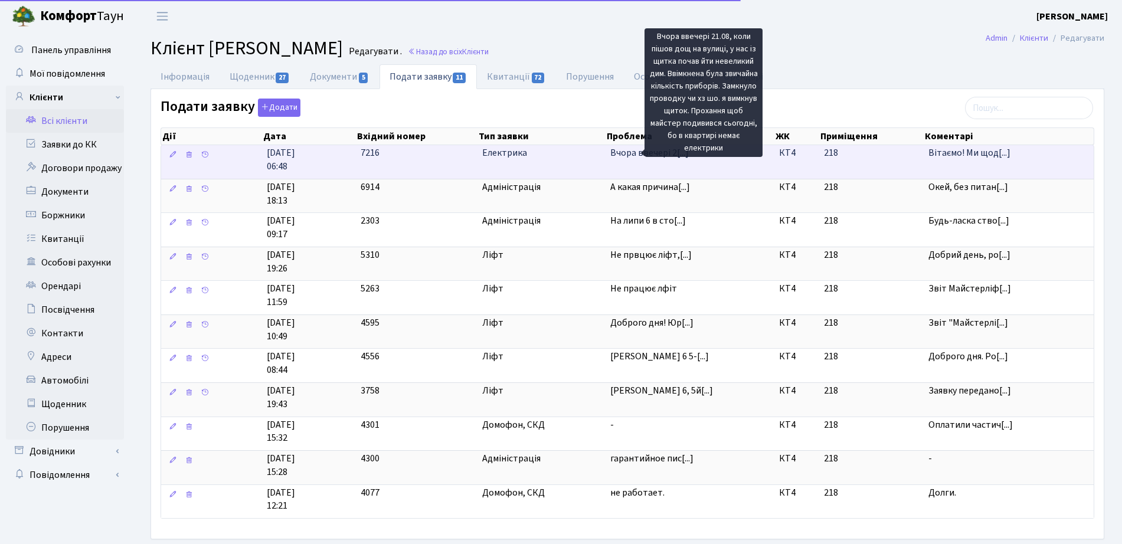
click at [616, 156] on span "Вчора ввечері 2[...]" at bounding box center [649, 152] width 79 height 13
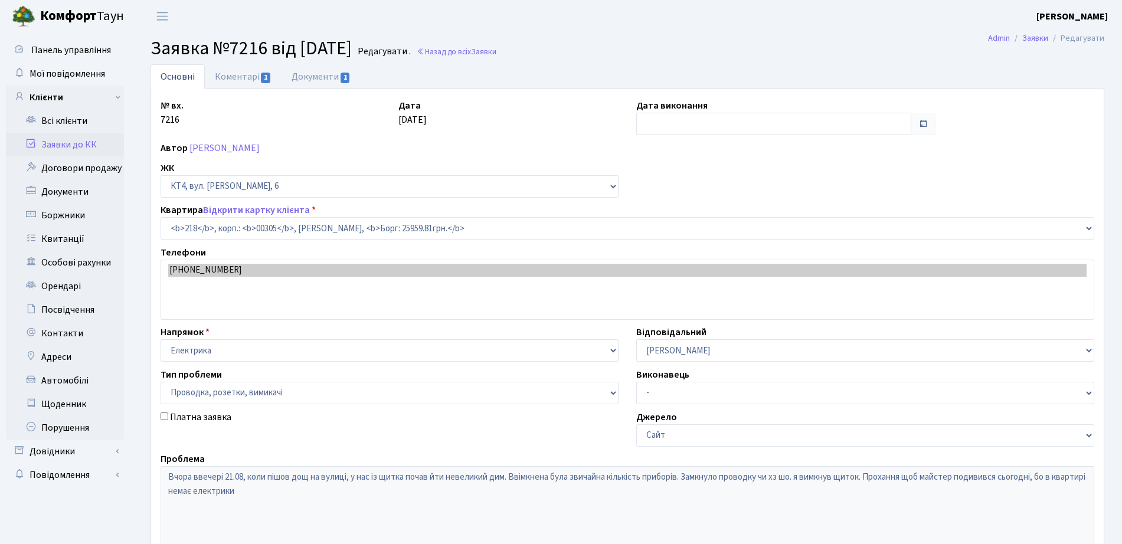
select select "16938"
select select "25"
type input "[DATE]"
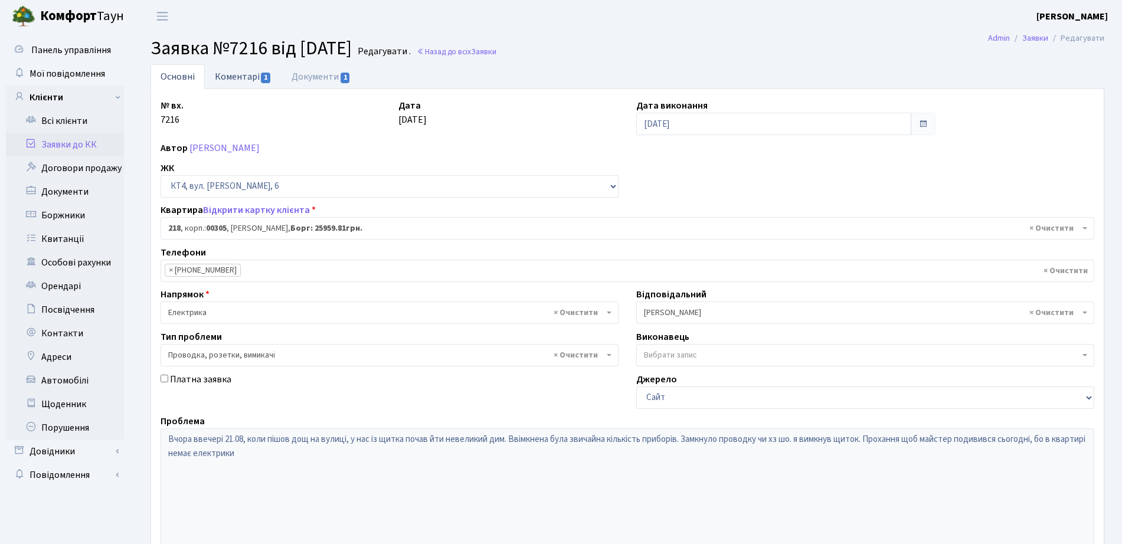
click at [267, 85] on link "Коментарі 1" at bounding box center [243, 76] width 77 height 24
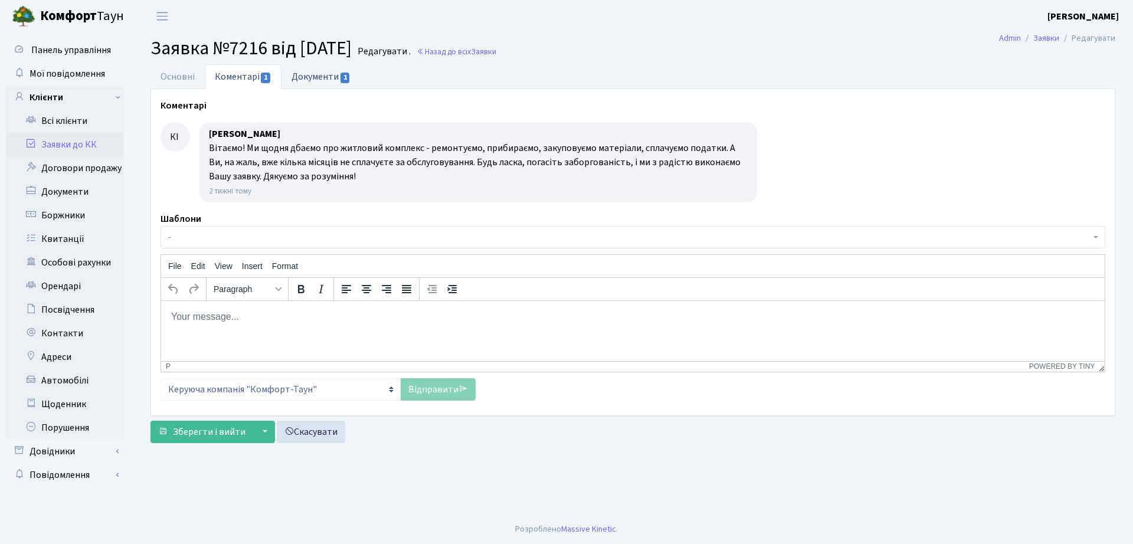
click at [341, 66] on link "Документи 1" at bounding box center [321, 76] width 79 height 24
select select "25"
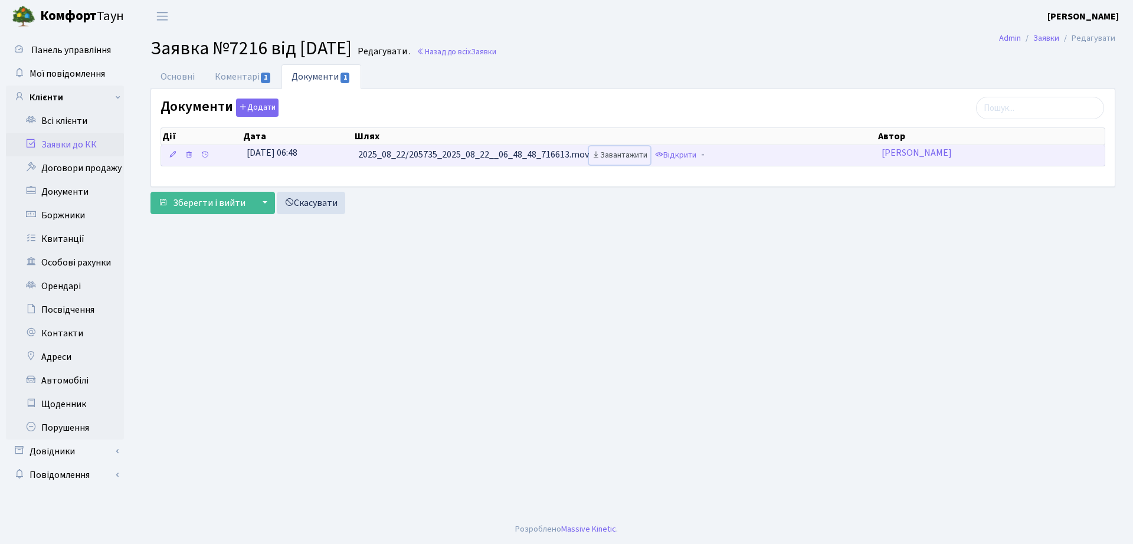
click at [634, 155] on link "Завантажити" at bounding box center [619, 155] width 61 height 18
click at [679, 154] on link "Відкрити" at bounding box center [675, 155] width 47 height 18
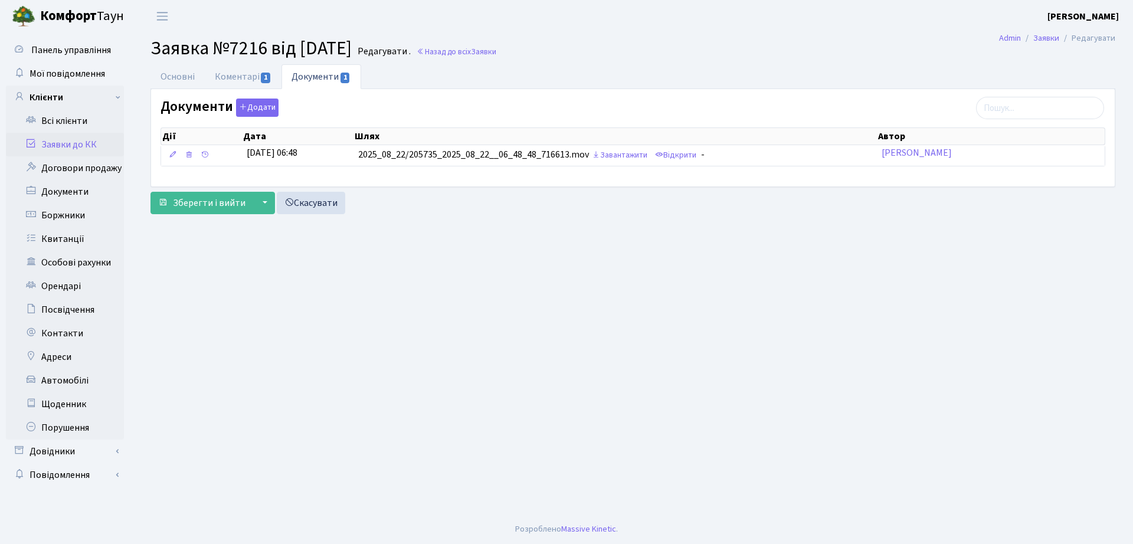
click at [437, 323] on main "Admin Заявки Редагувати Заявка №7216 від 22.08.2025 Редагувати . Назад до всіх …" at bounding box center [633, 273] width 1001 height 482
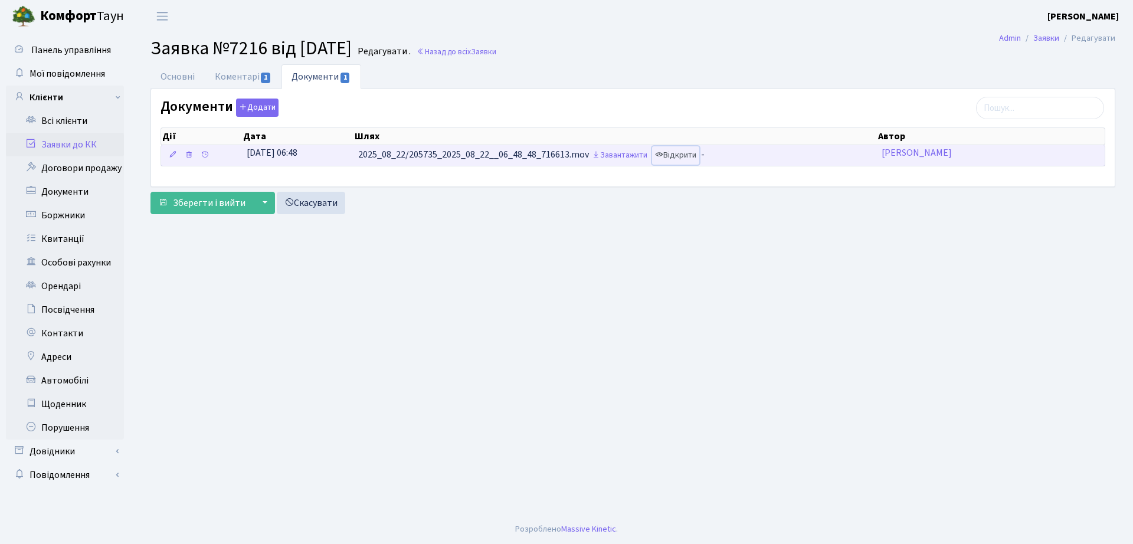
click at [681, 159] on link "Відкрити" at bounding box center [675, 155] width 47 height 18
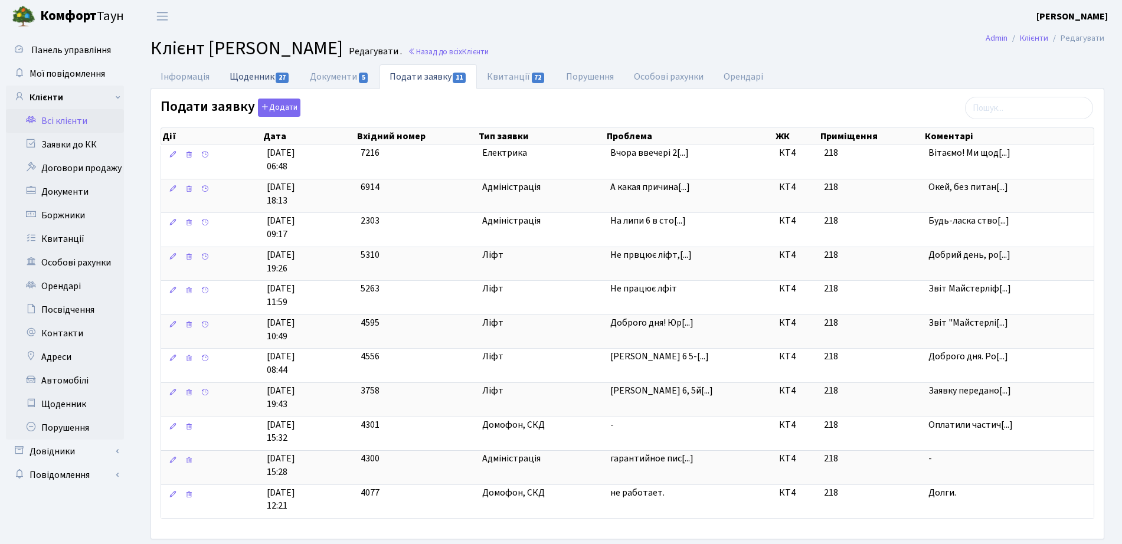
click at [254, 73] on link "Щоденник 27" at bounding box center [260, 76] width 80 height 24
select select "25"
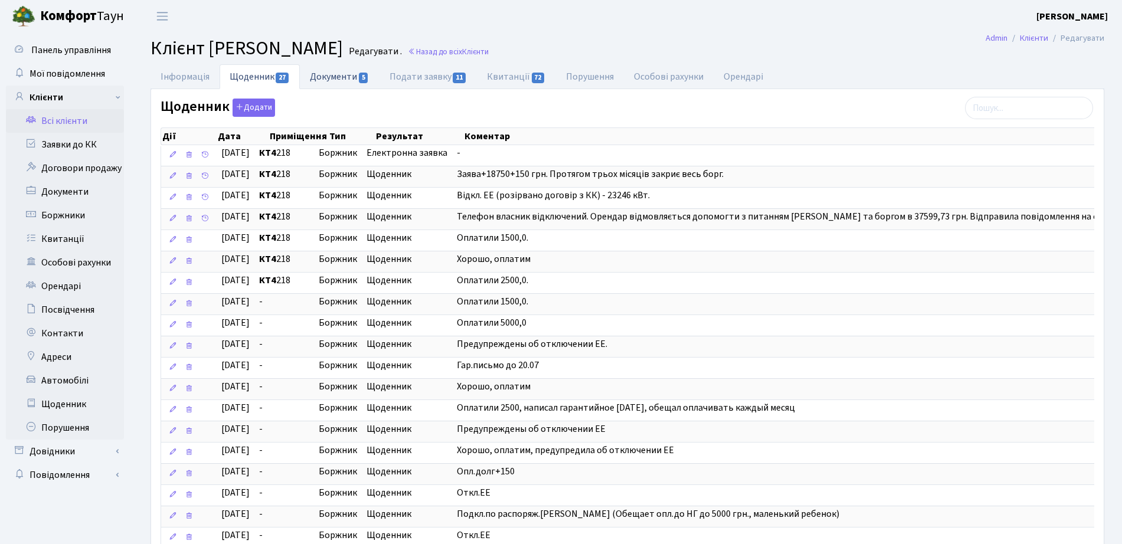
click at [318, 79] on link "Документи 5" at bounding box center [339, 76] width 79 height 24
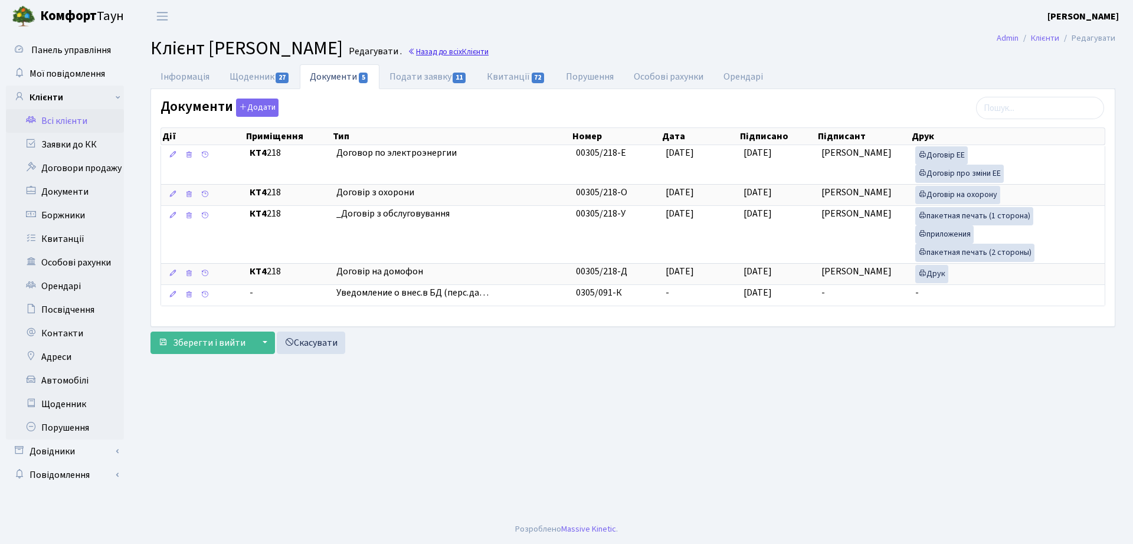
click at [489, 55] on span "Клієнти" at bounding box center [475, 51] width 27 height 11
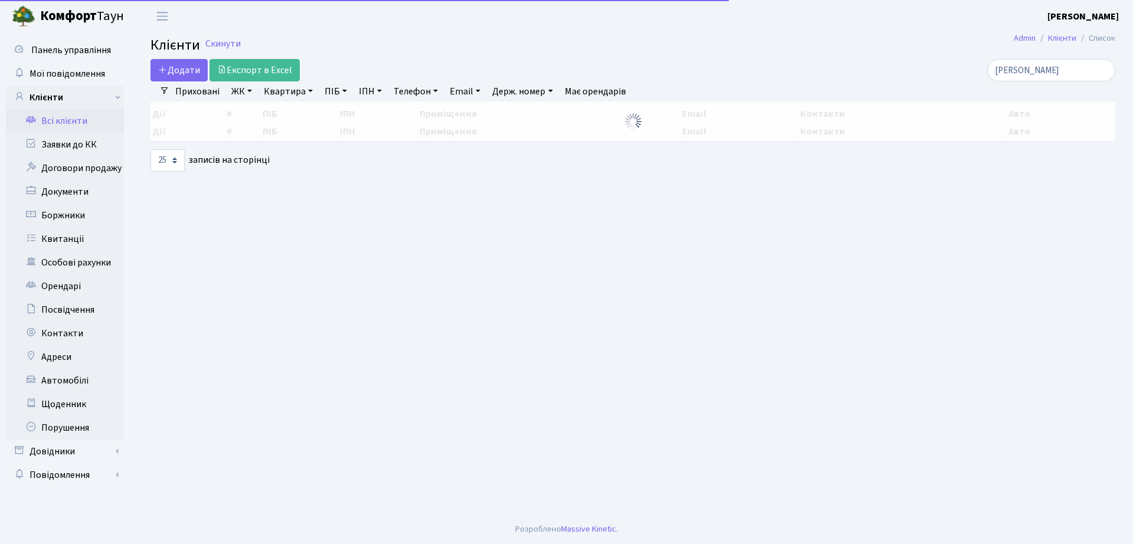
select select "25"
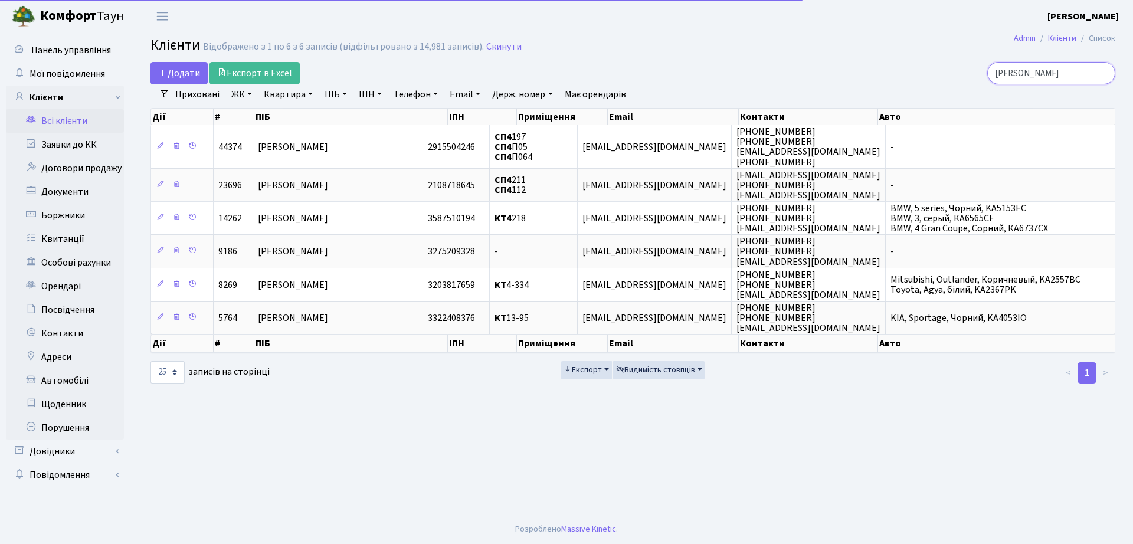
drag, startPoint x: 1047, startPoint y: 71, endPoint x: 551, endPoint y: 70, distance: 495.8
click at [551, 70] on div "Додати Експорт в Excel терещук" at bounding box center [633, 73] width 983 height 22
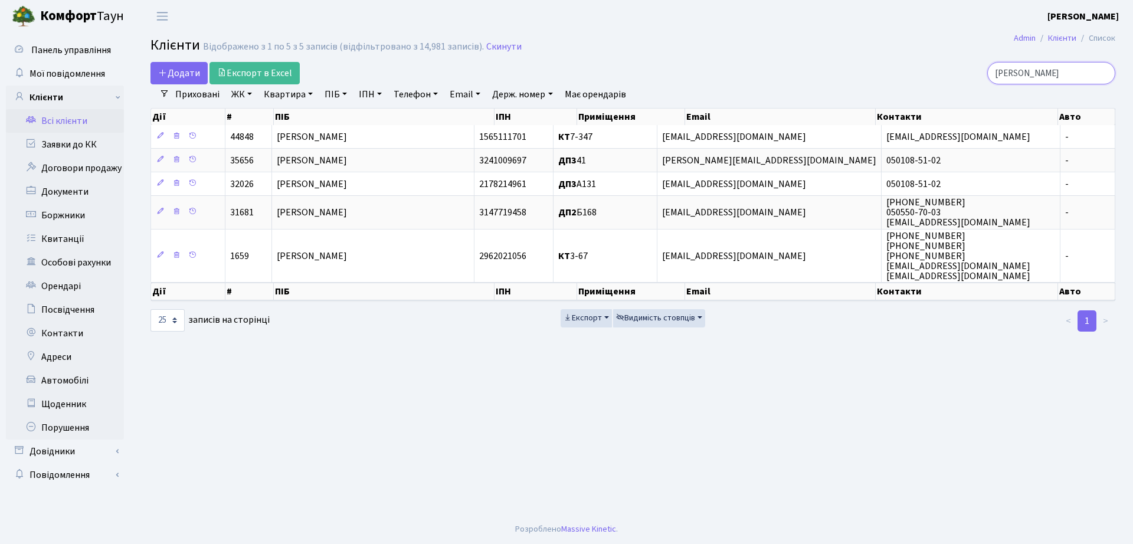
drag, startPoint x: 1060, startPoint y: 78, endPoint x: 694, endPoint y: 82, distance: 366.0
click at [694, 82] on div "Додати Експорт в Excel воробйов" at bounding box center [633, 73] width 983 height 22
type input "васильєв"
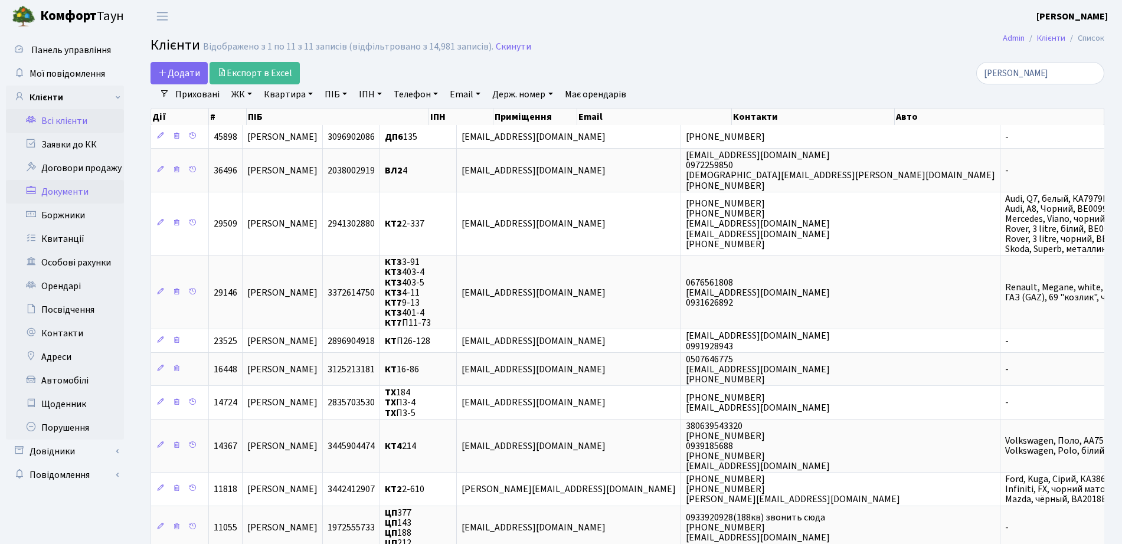
click at [56, 187] on link "Документи" at bounding box center [65, 192] width 118 height 24
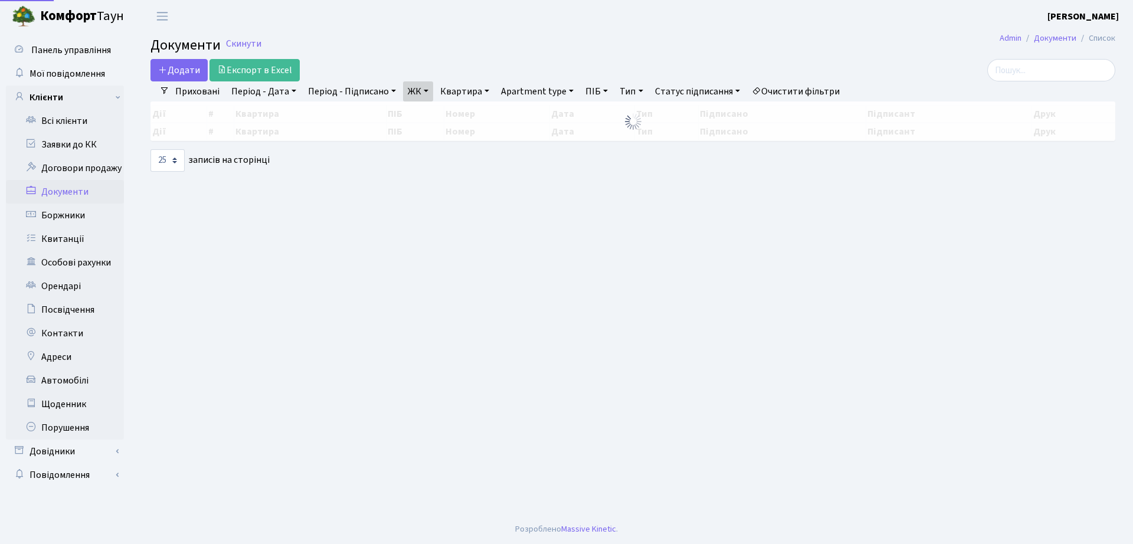
select select "25"
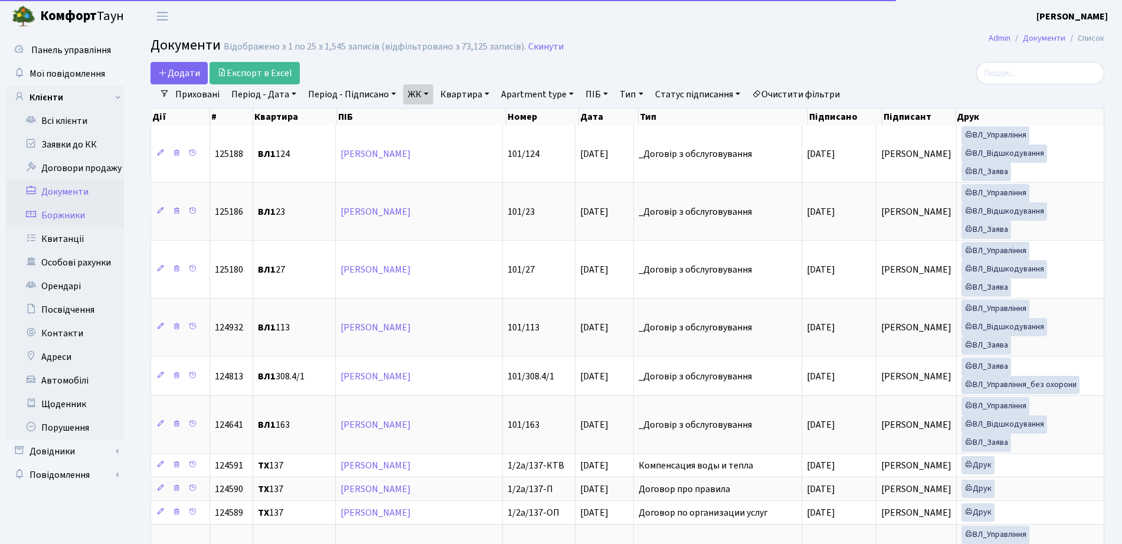
click at [63, 218] on link "Боржники" at bounding box center [65, 216] width 118 height 24
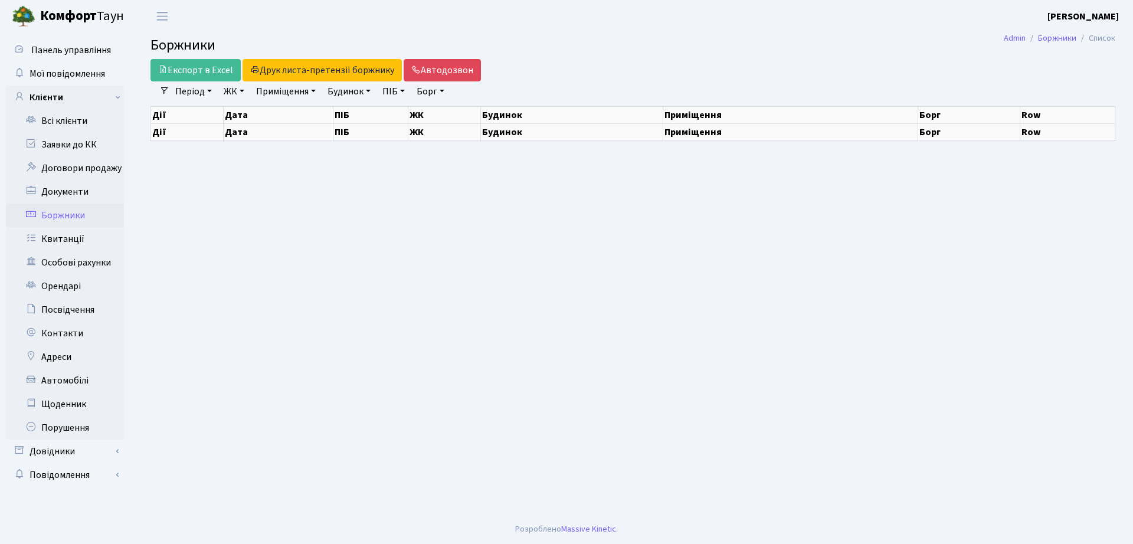
select select "25"
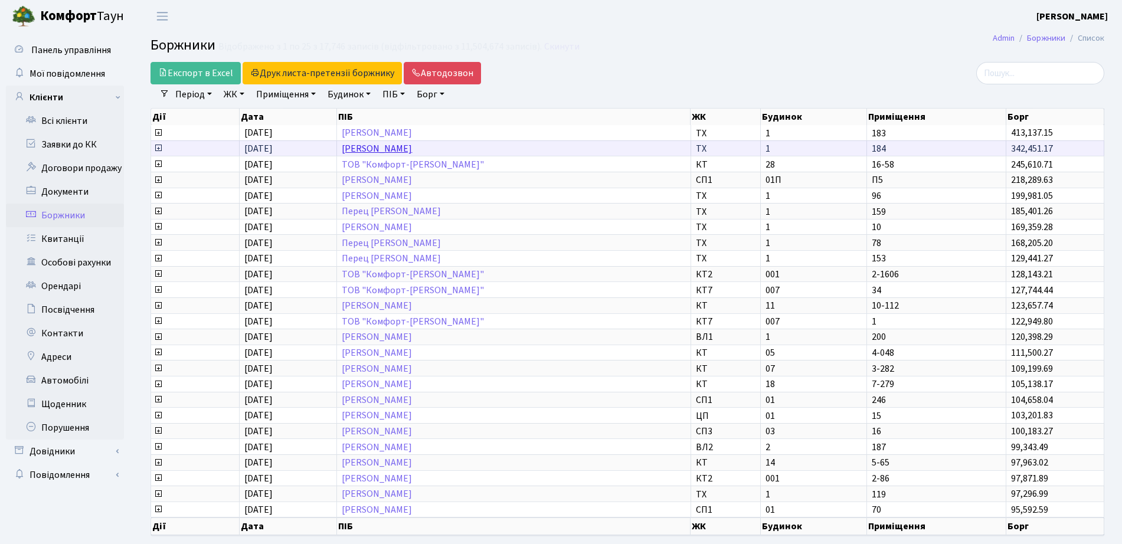
click at [390, 150] on link "[PERSON_NAME]" at bounding box center [377, 148] width 70 height 13
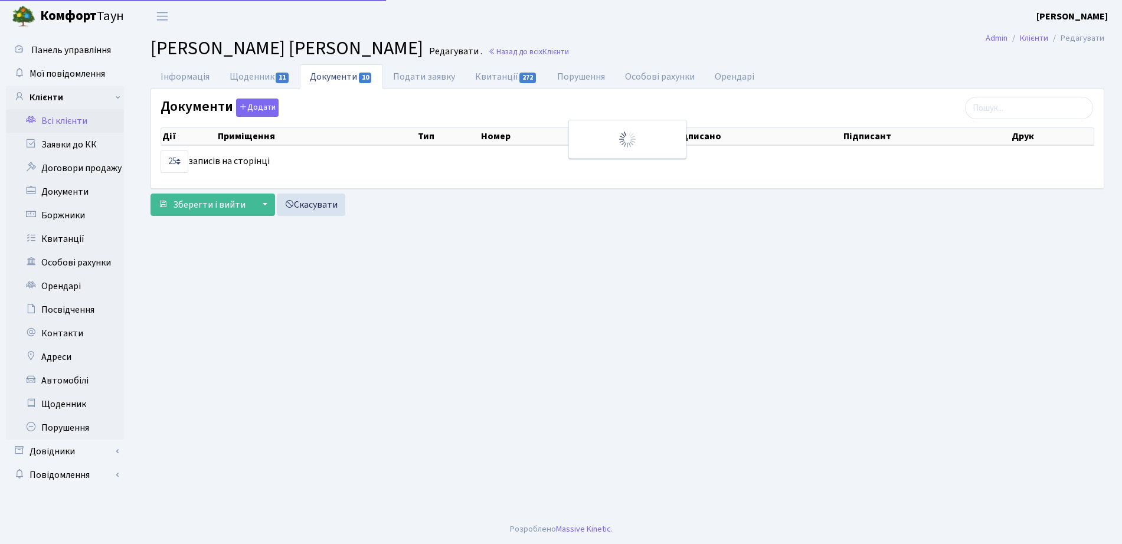
select select "25"
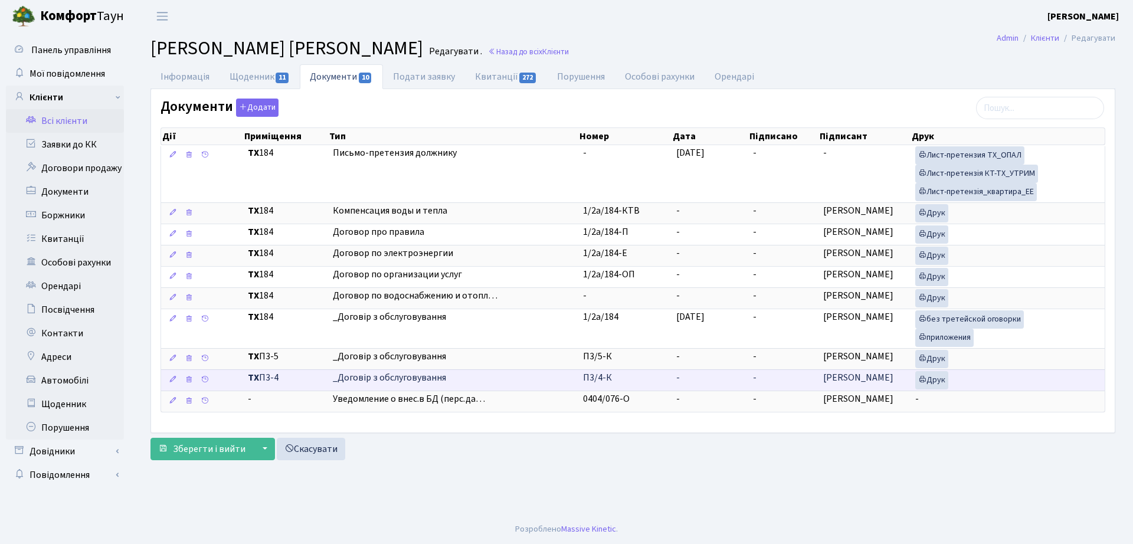
click at [528, 375] on span "_Договір з обслуговування" at bounding box center [453, 378] width 241 height 14
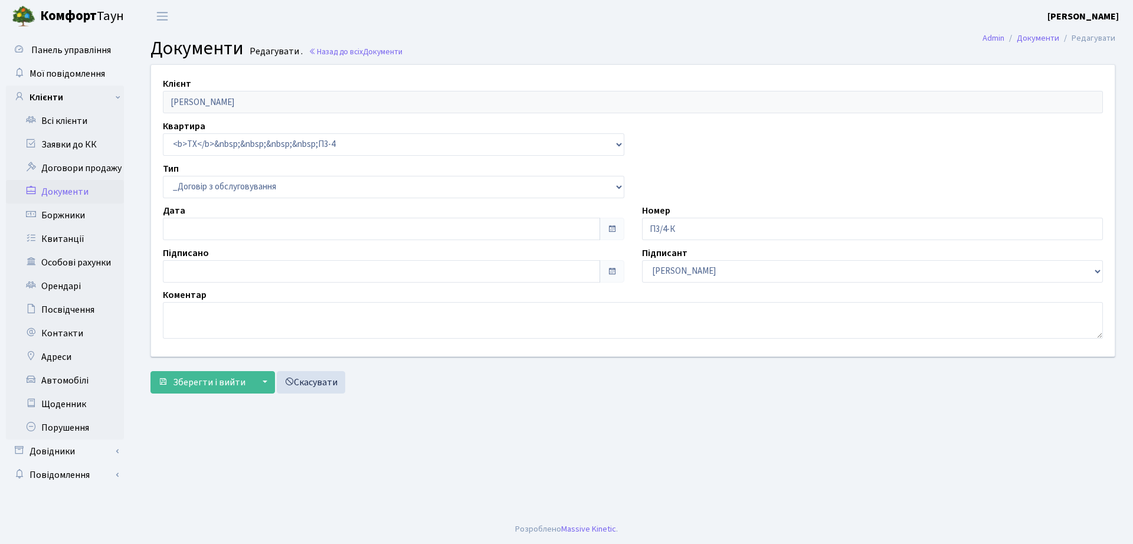
select select "289"
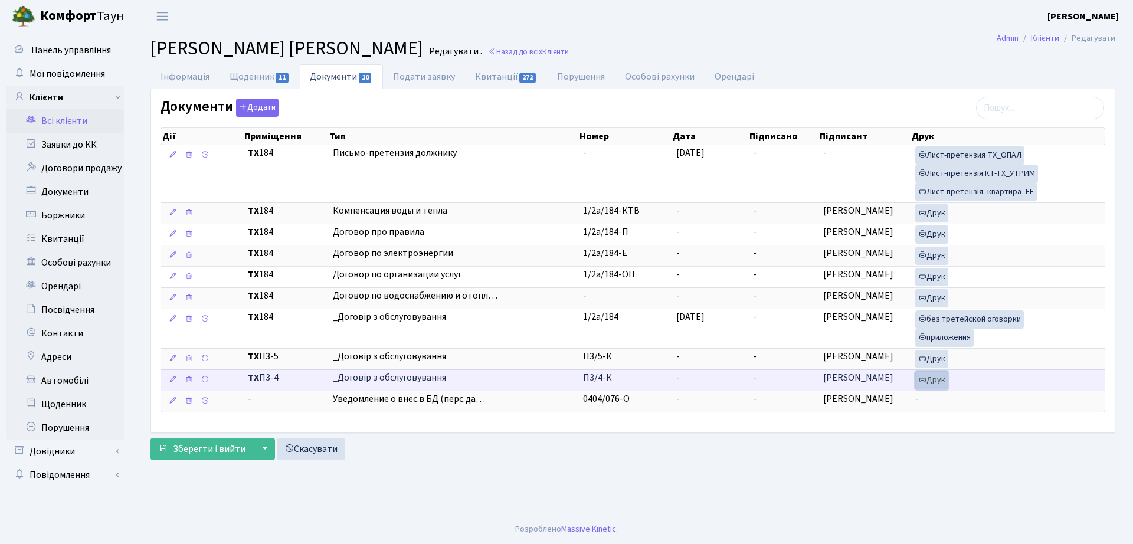
click at [927, 383] on link "Друк" at bounding box center [932, 380] width 33 height 18
